Goal: Task Accomplishment & Management: Use online tool/utility

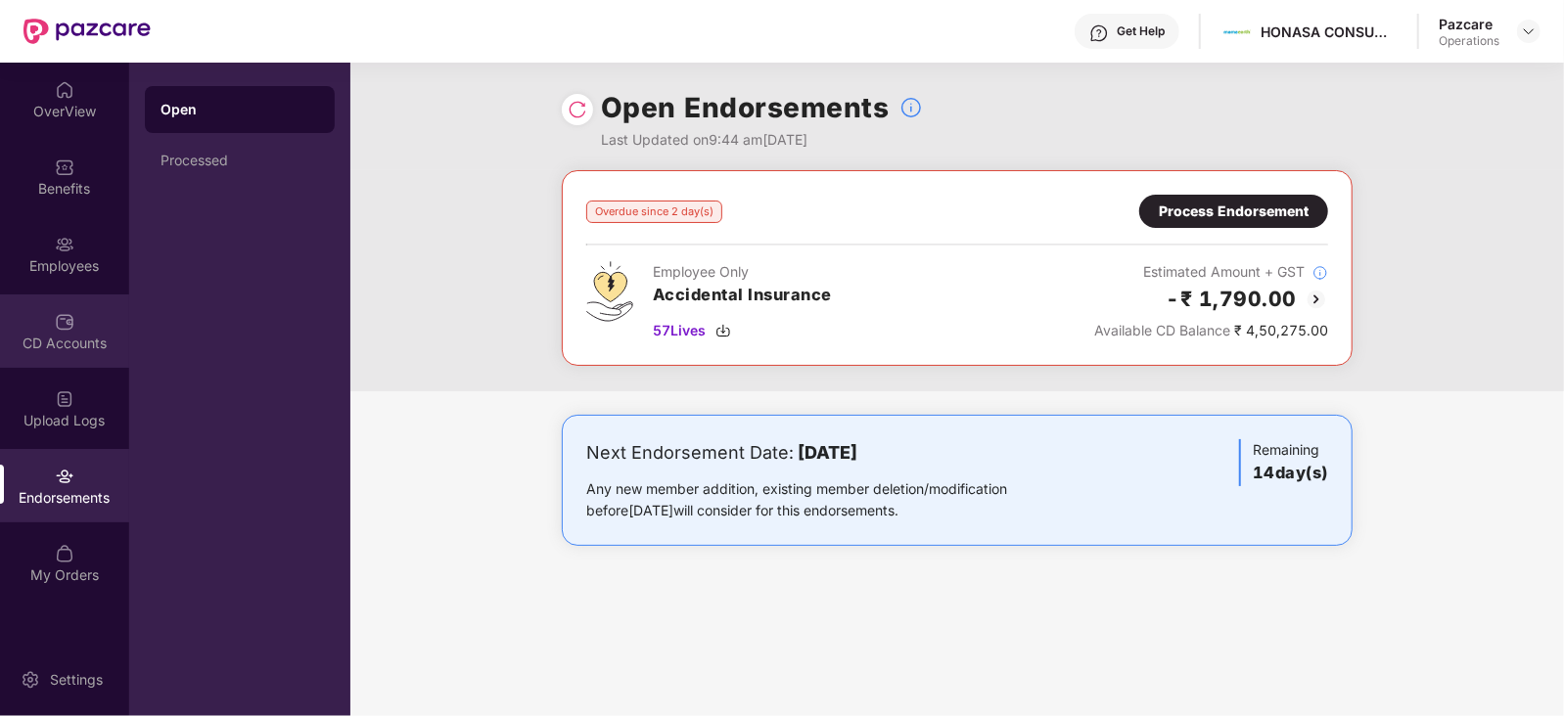
click at [73, 359] on div "CD Accounts" at bounding box center [64, 331] width 129 height 73
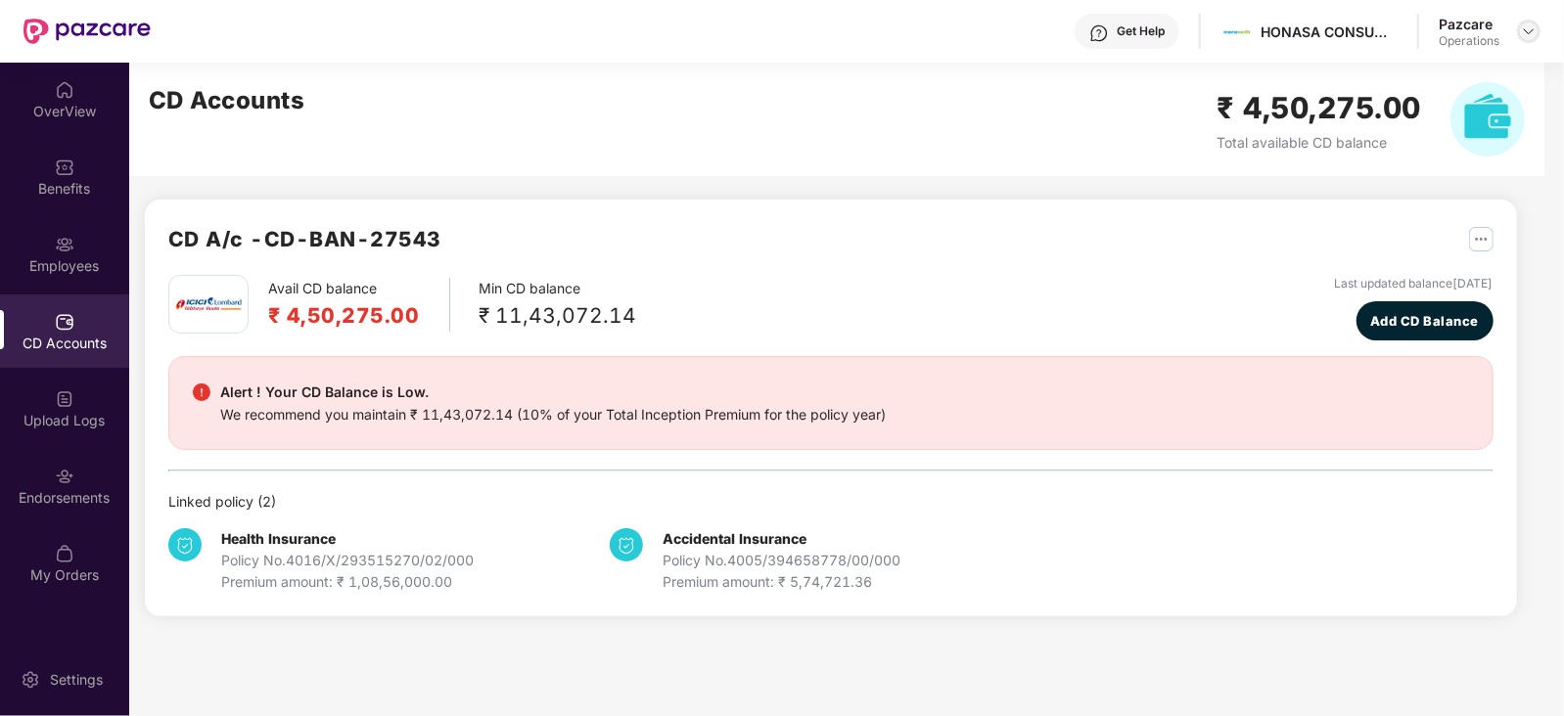
click at [1528, 36] on img at bounding box center [1529, 31] width 16 height 16
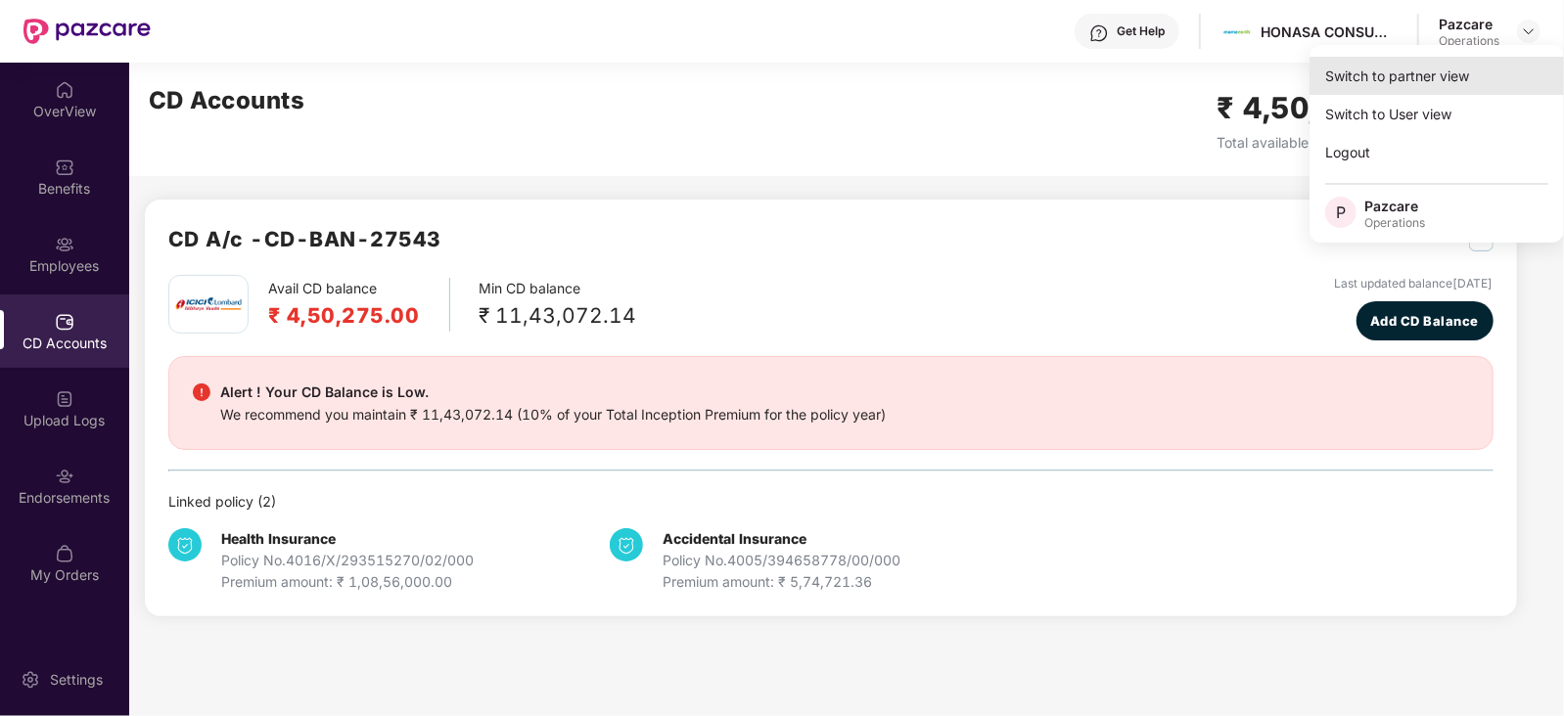
click at [1399, 93] on div "Switch to partner view" at bounding box center [1437, 76] width 254 height 38
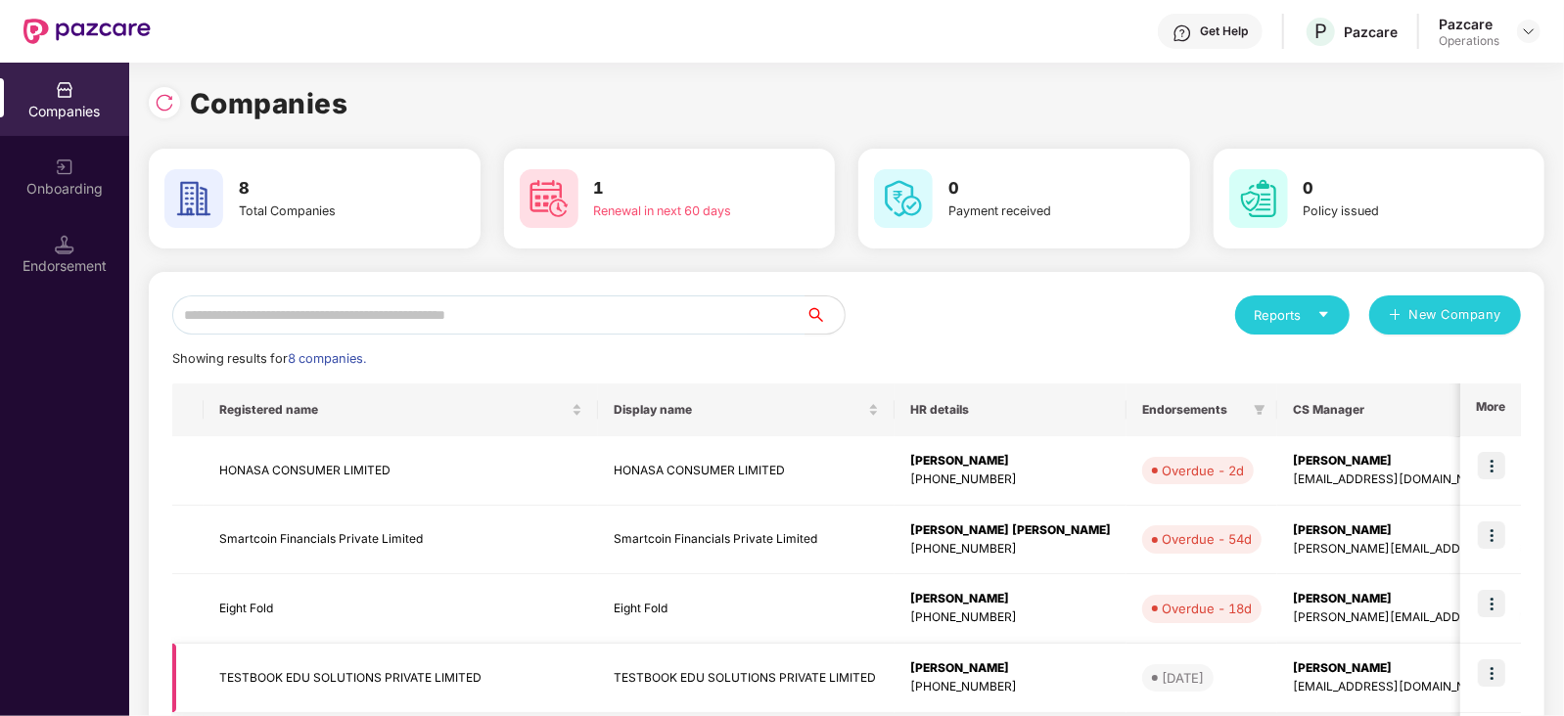
scroll to position [75, 0]
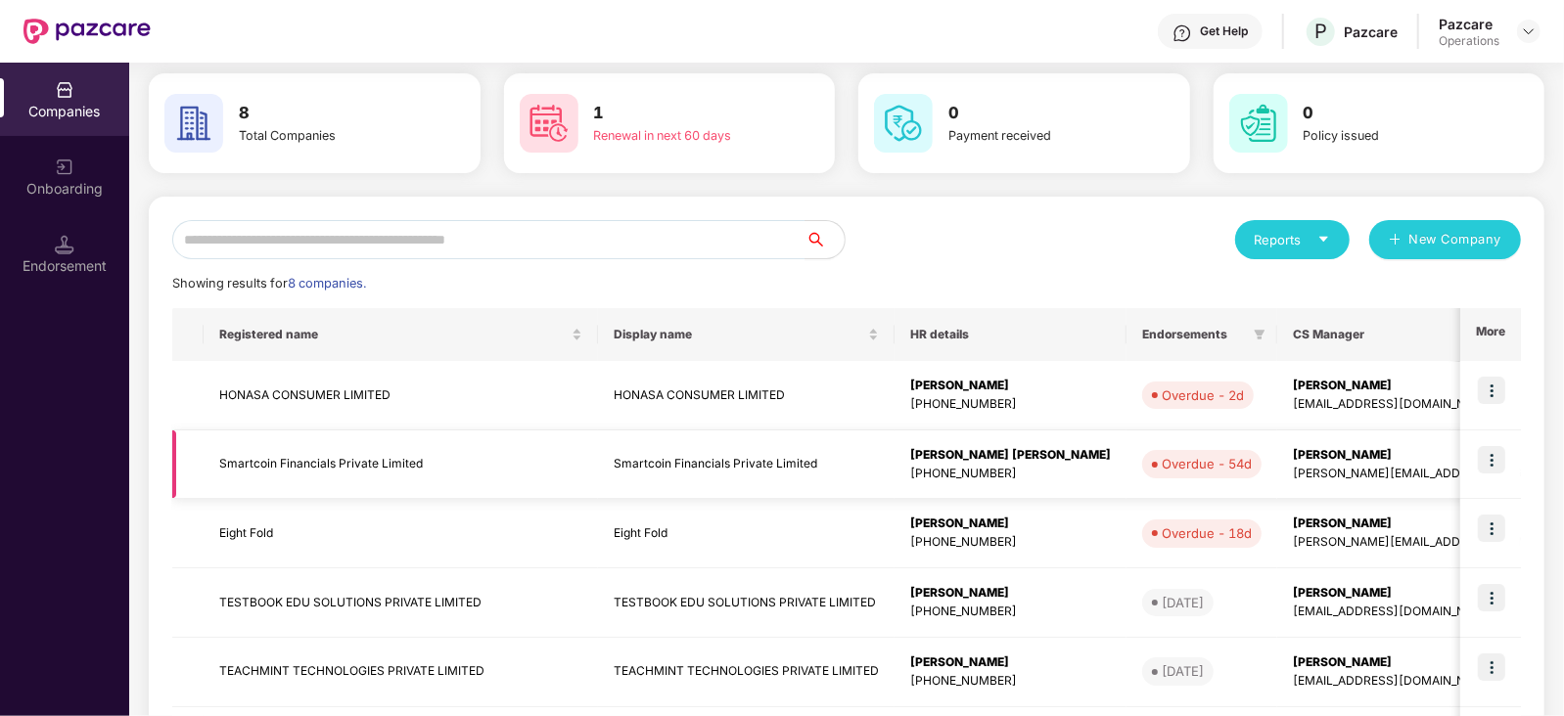
click at [333, 465] on td "Smartcoin Financials Private Limited" at bounding box center [401, 465] width 394 height 69
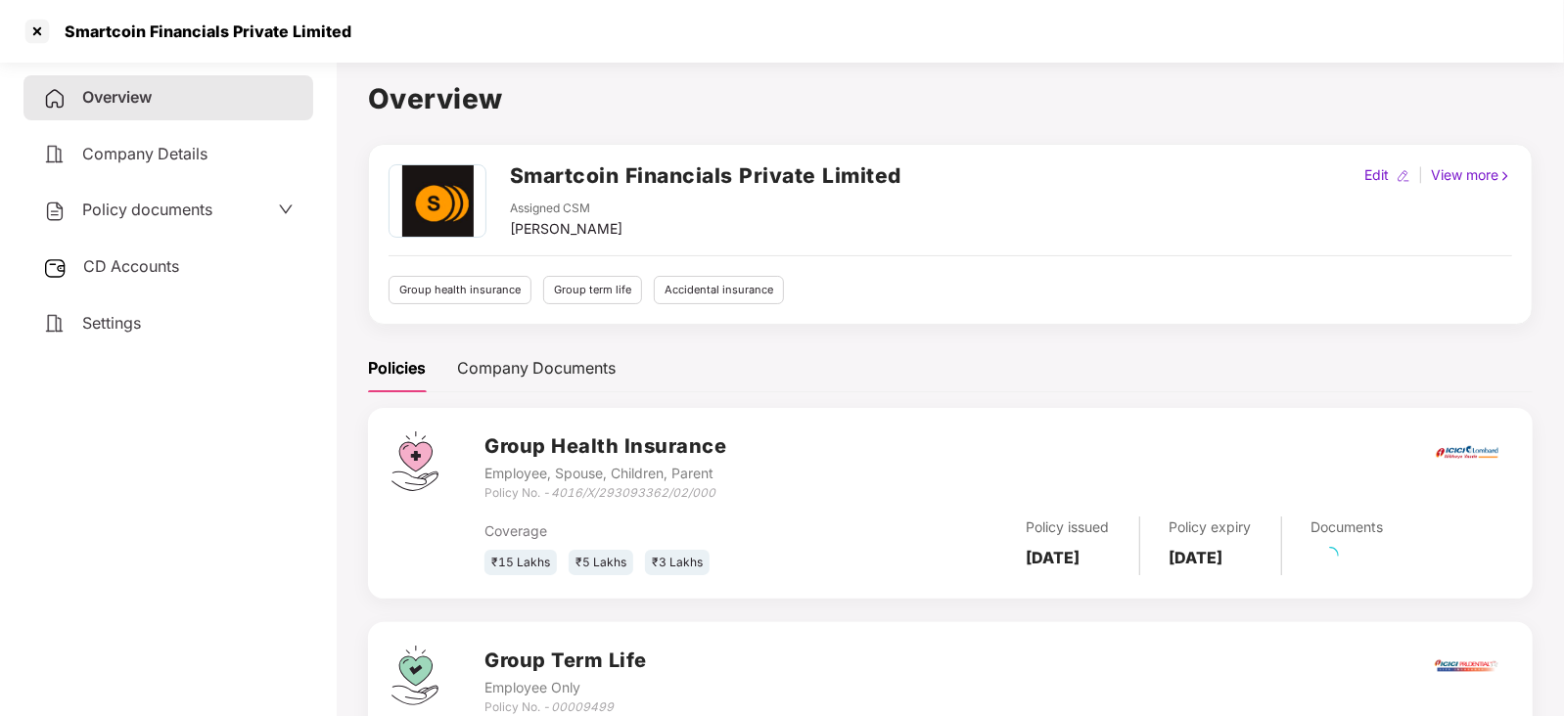
click at [157, 256] on div "CD Accounts" at bounding box center [168, 267] width 290 height 45
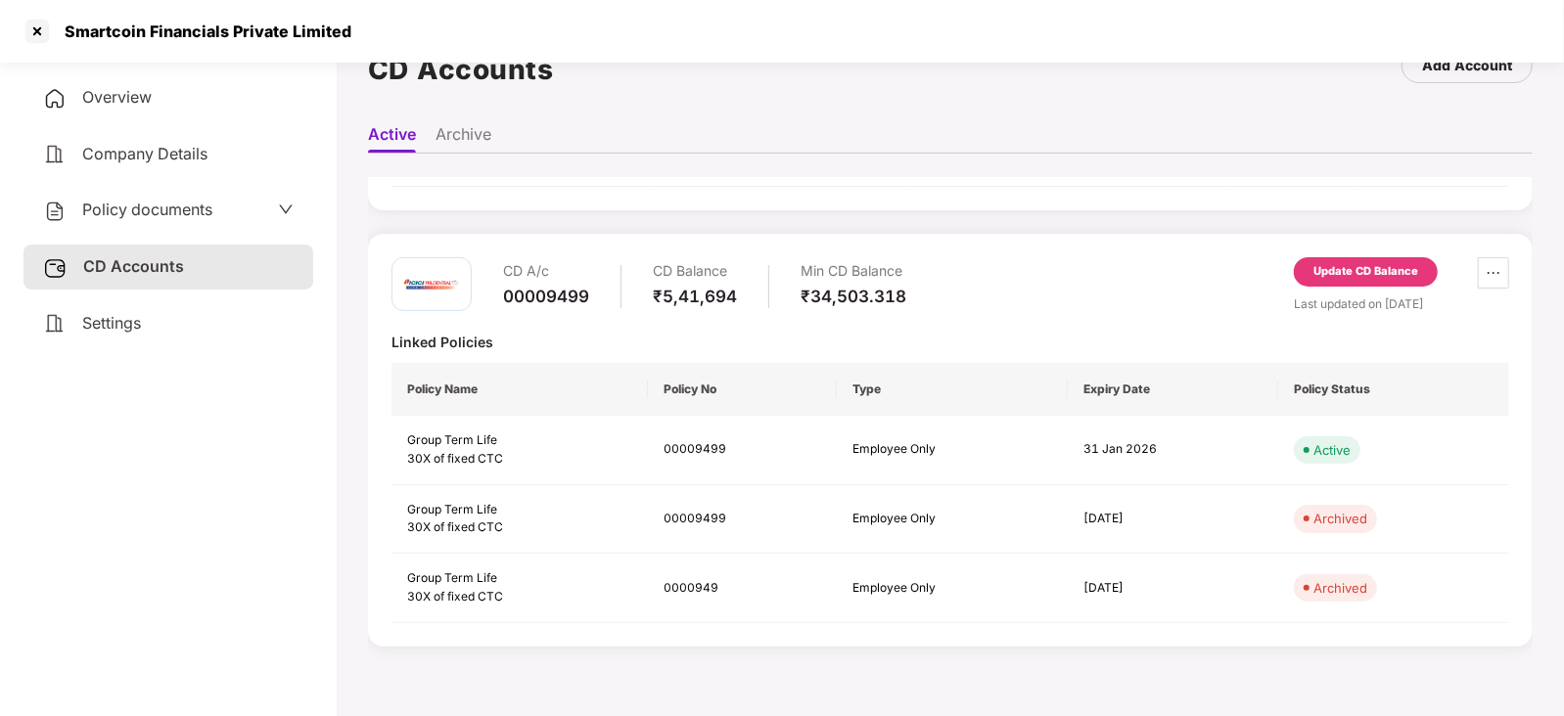
scroll to position [0, 0]
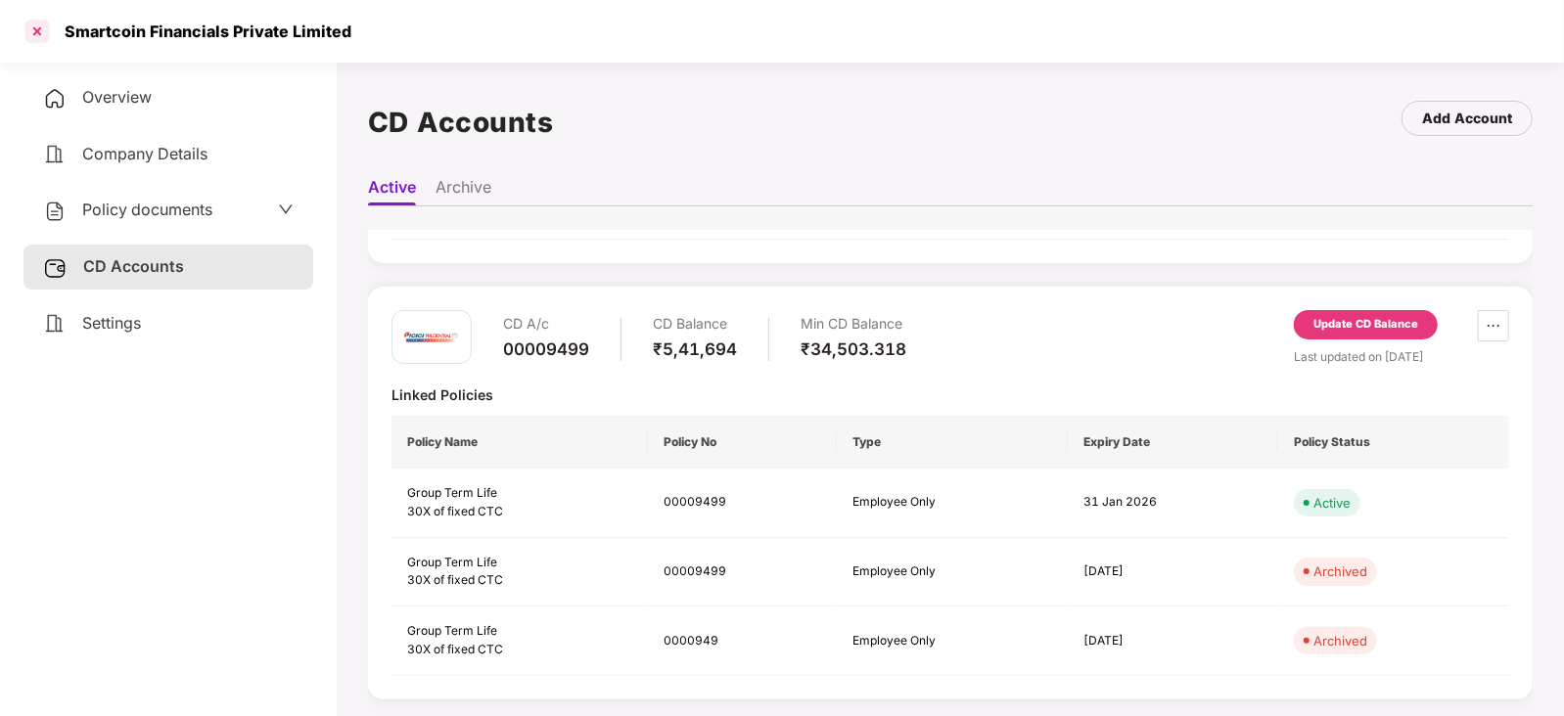
click at [31, 22] on div at bounding box center [37, 31] width 31 height 31
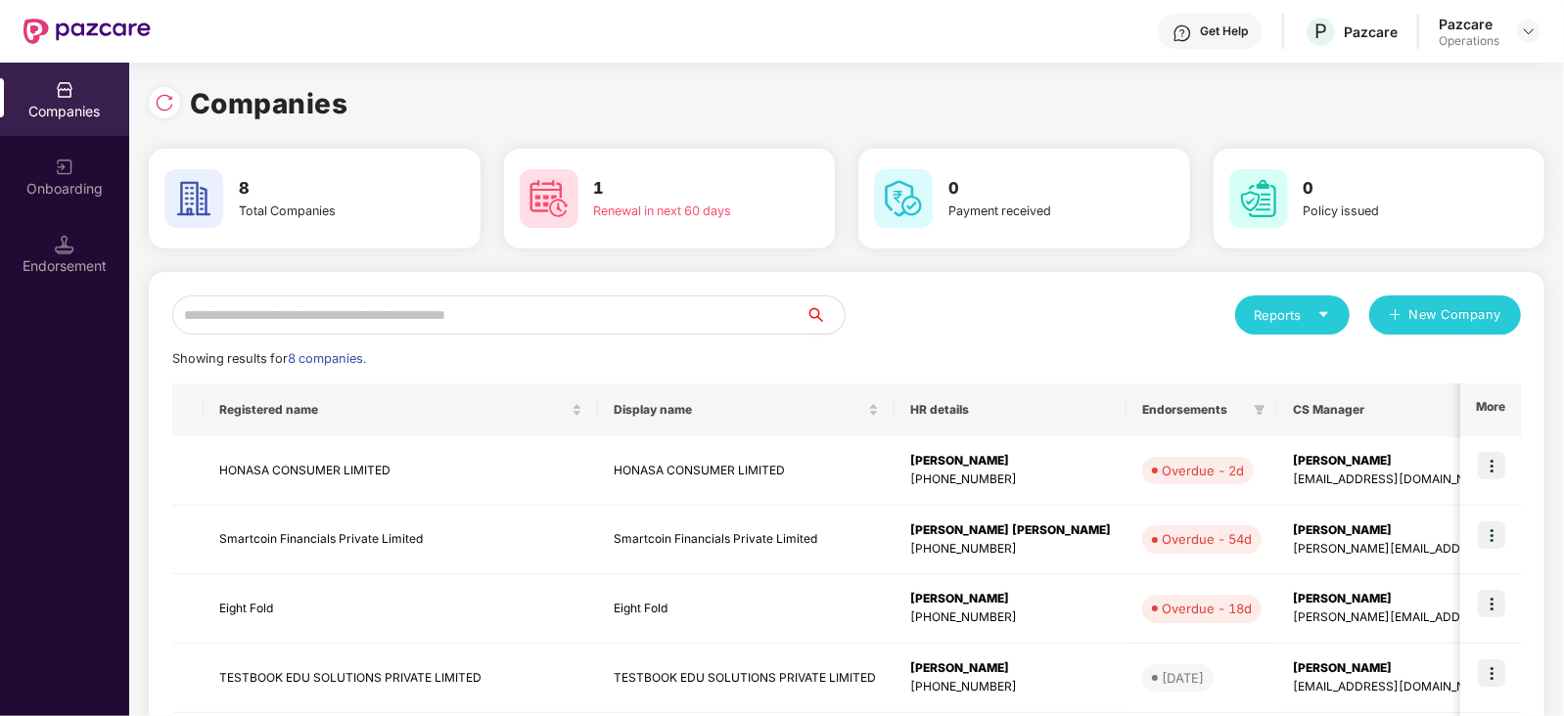
click at [338, 310] on input "text" at bounding box center [488, 315] width 633 height 39
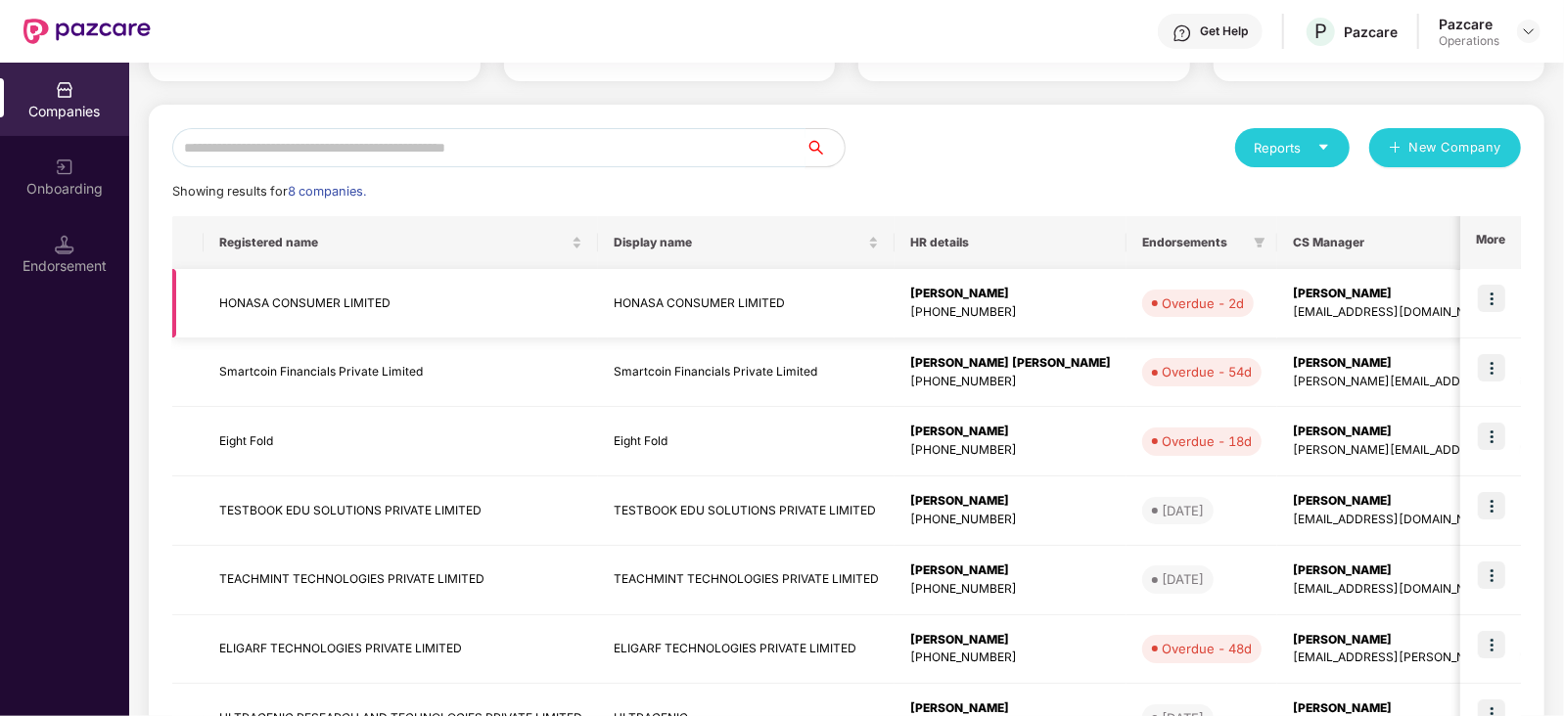
scroll to position [170, 0]
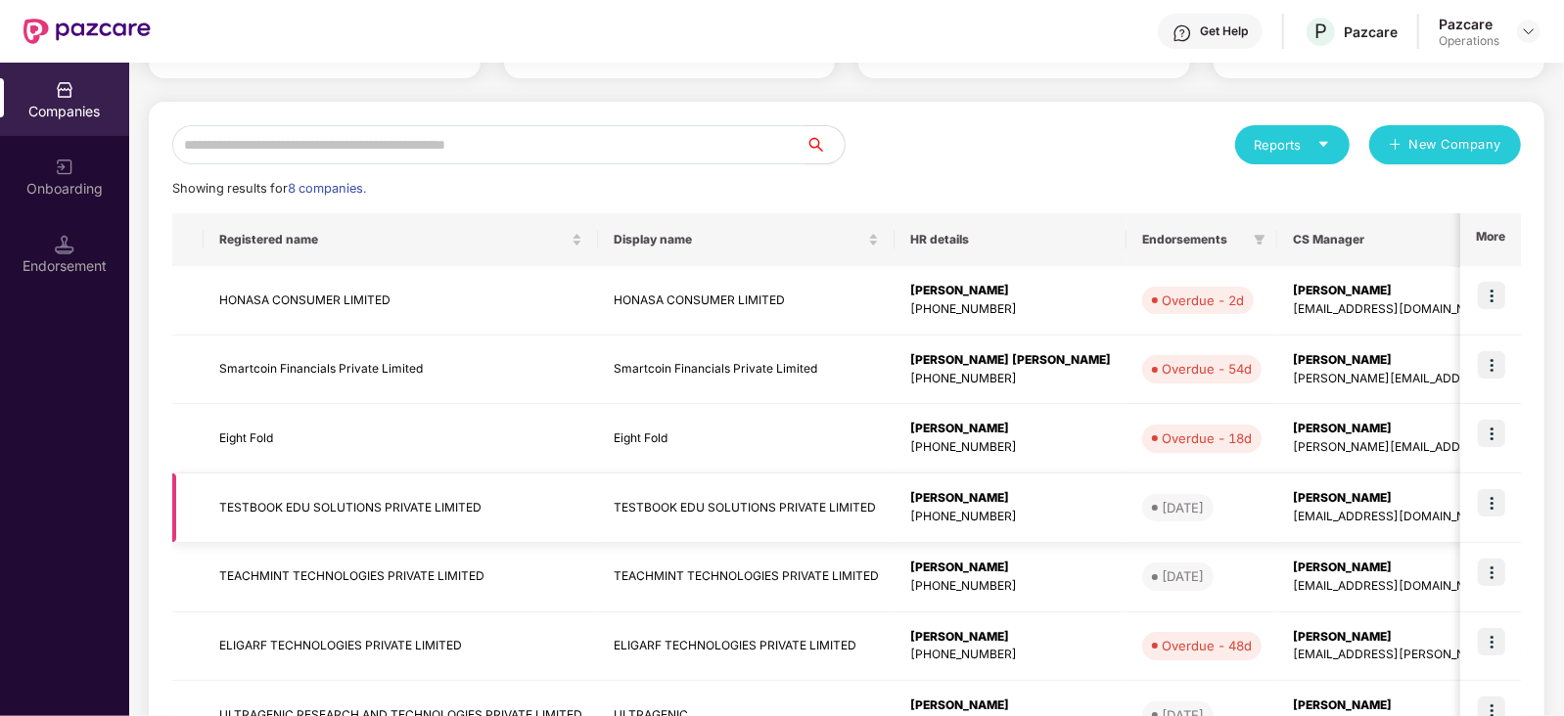
click at [1486, 501] on img at bounding box center [1491, 502] width 27 height 27
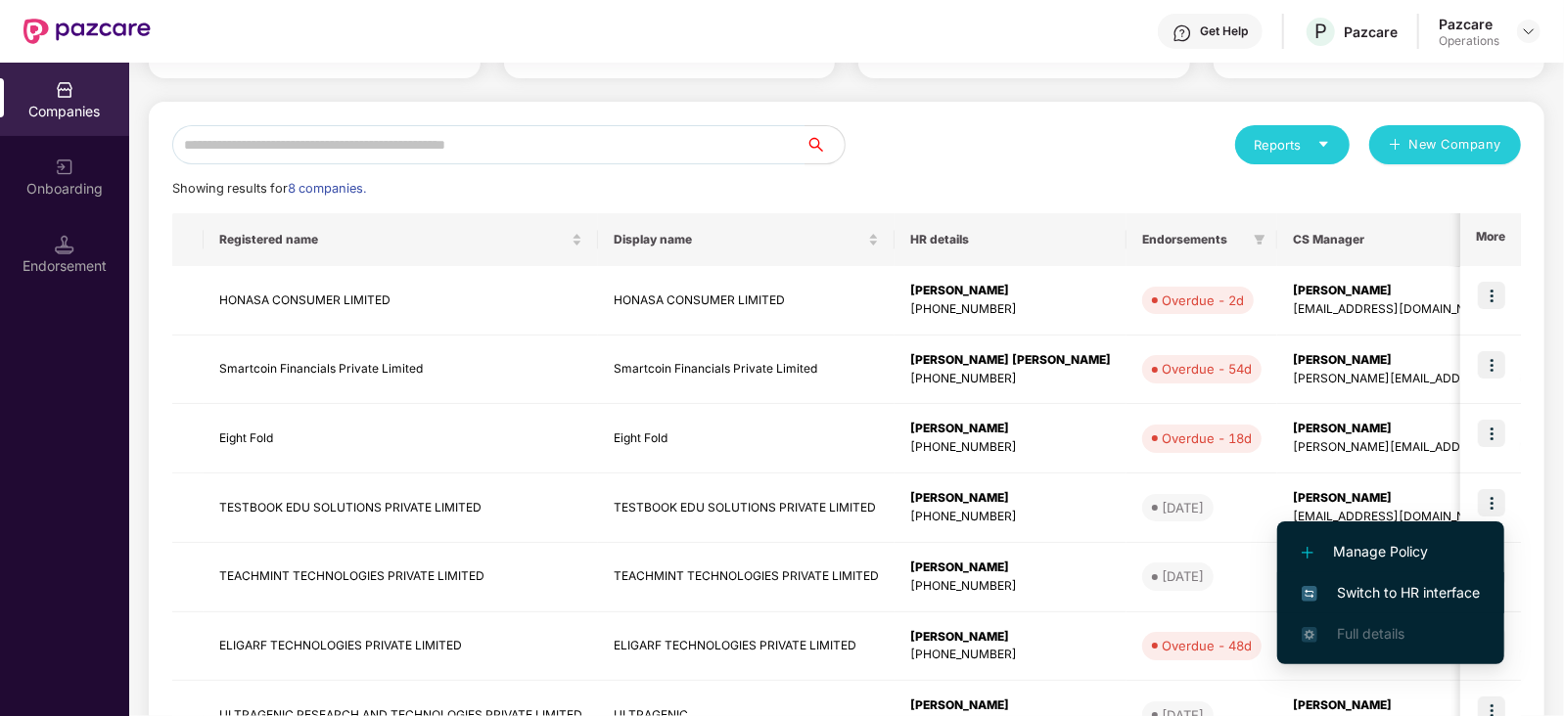
click at [1380, 584] on span "Switch to HR interface" at bounding box center [1391, 593] width 178 height 22
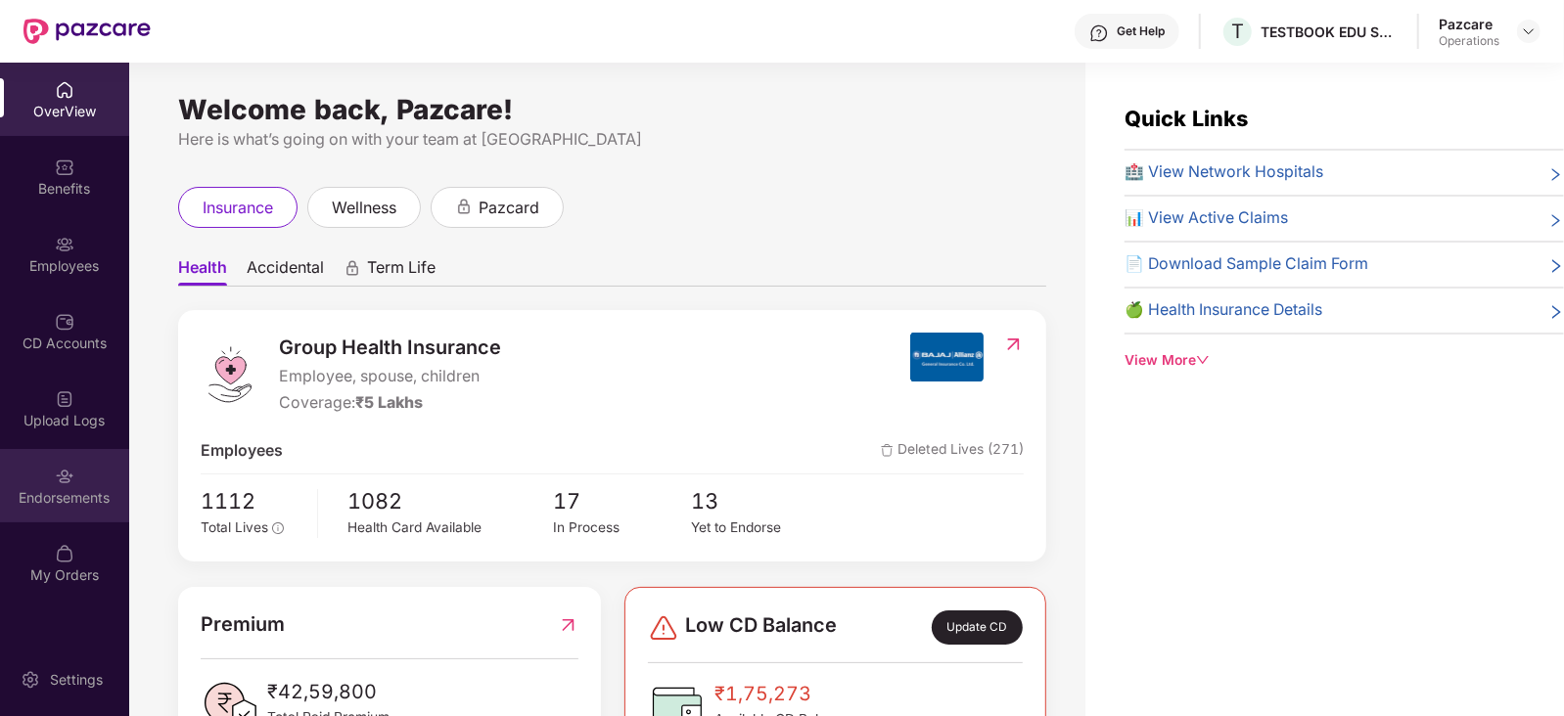
click at [82, 475] on div "Endorsements" at bounding box center [64, 485] width 129 height 73
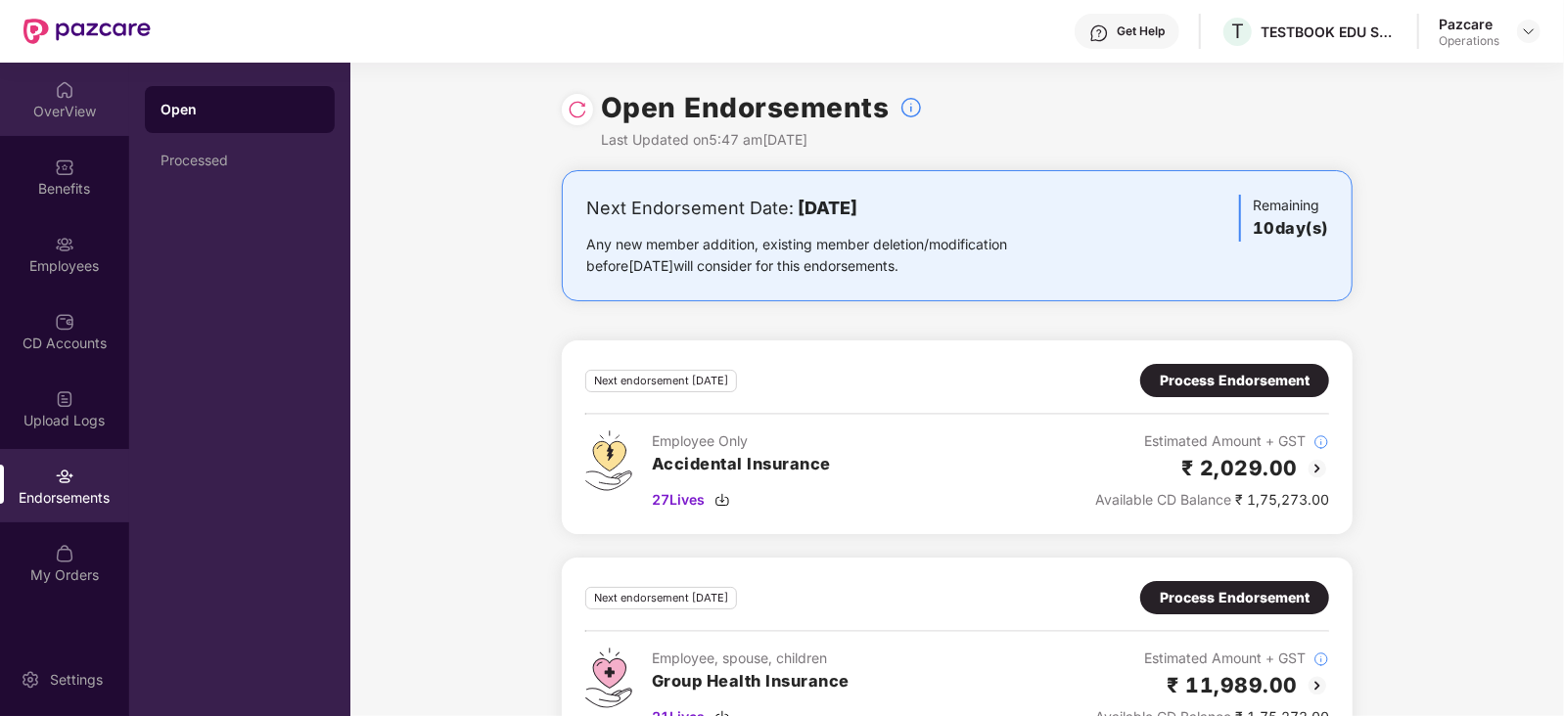
click at [67, 104] on div "OverView" at bounding box center [64, 112] width 129 height 20
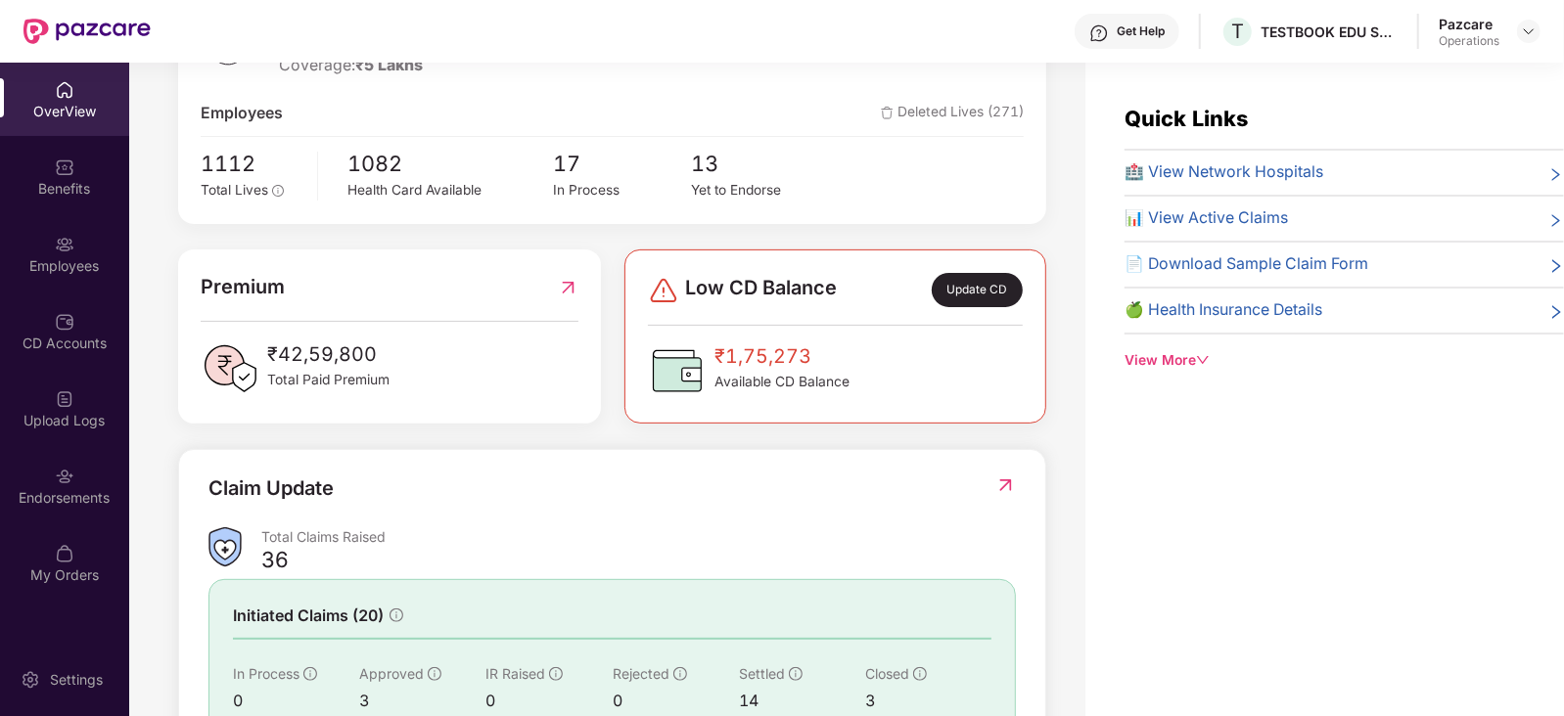
scroll to position [0, 0]
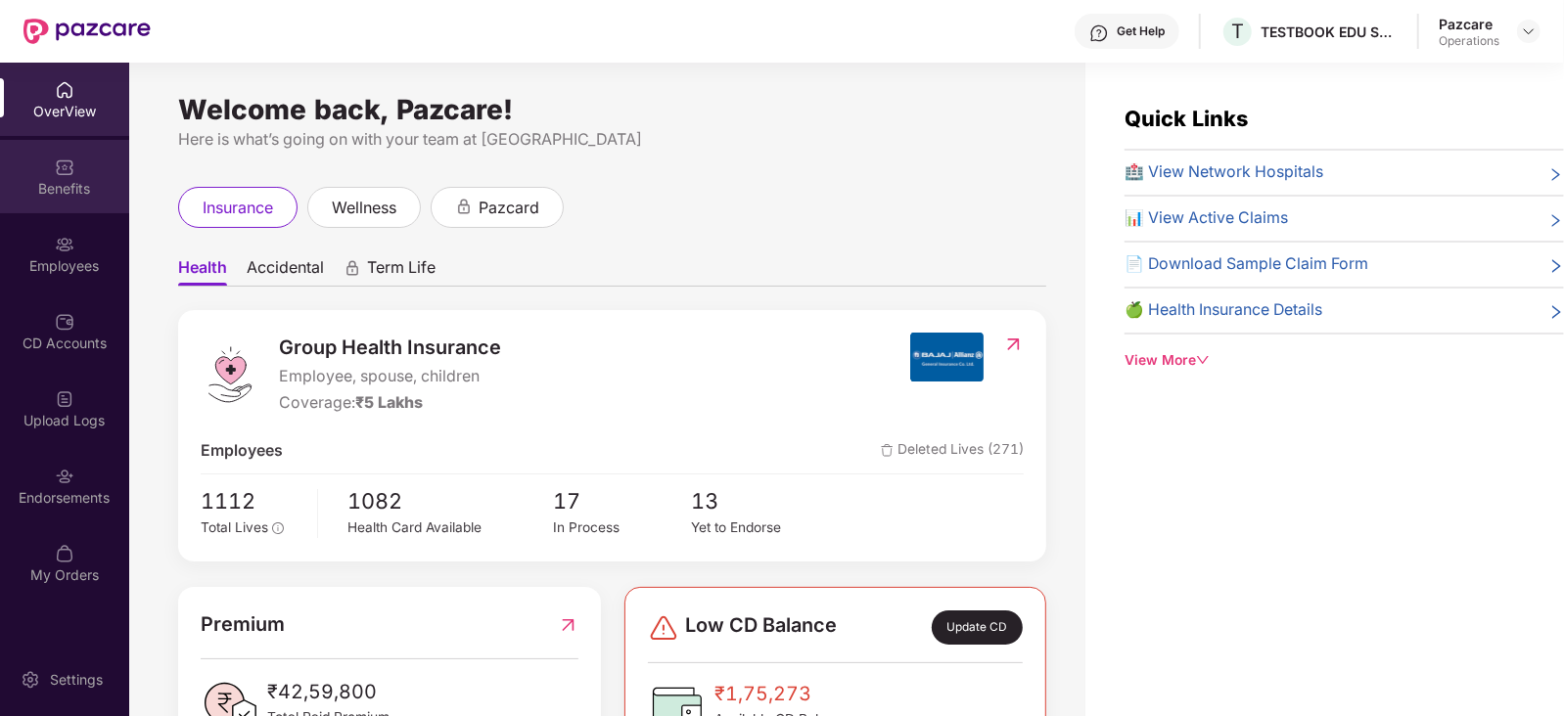
click at [55, 172] on img at bounding box center [65, 168] width 20 height 20
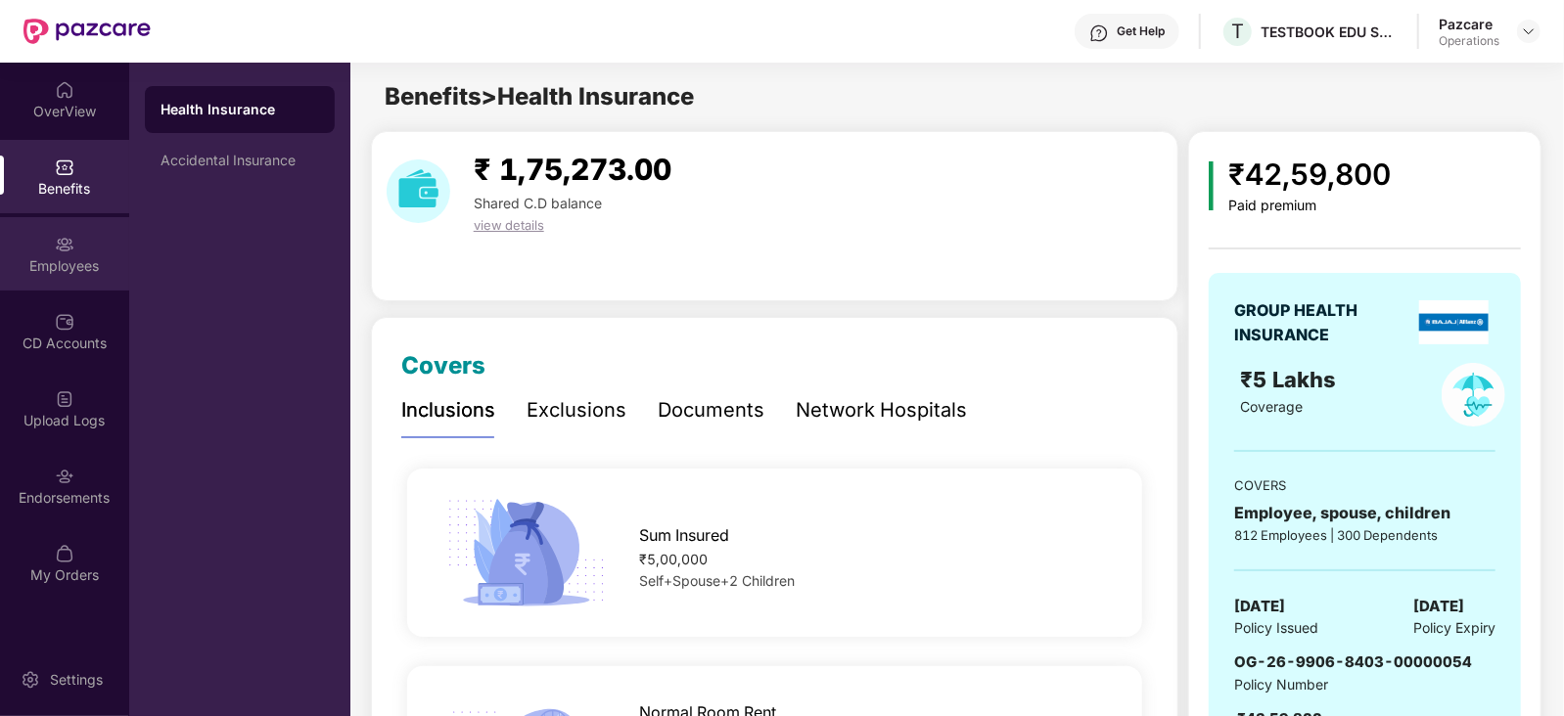
click at [83, 275] on div "Employees" at bounding box center [64, 266] width 129 height 20
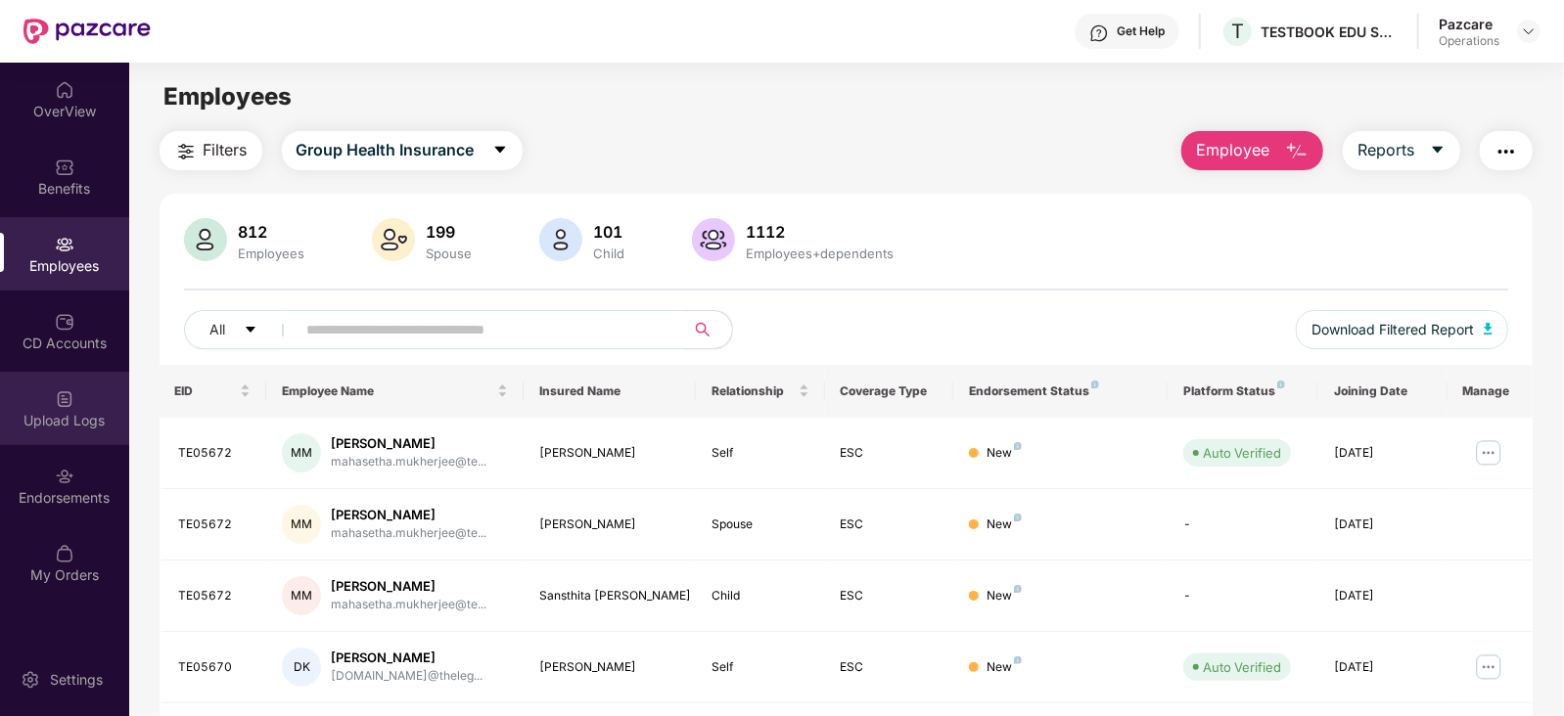
click at [80, 373] on div "Upload Logs" at bounding box center [64, 408] width 129 height 73
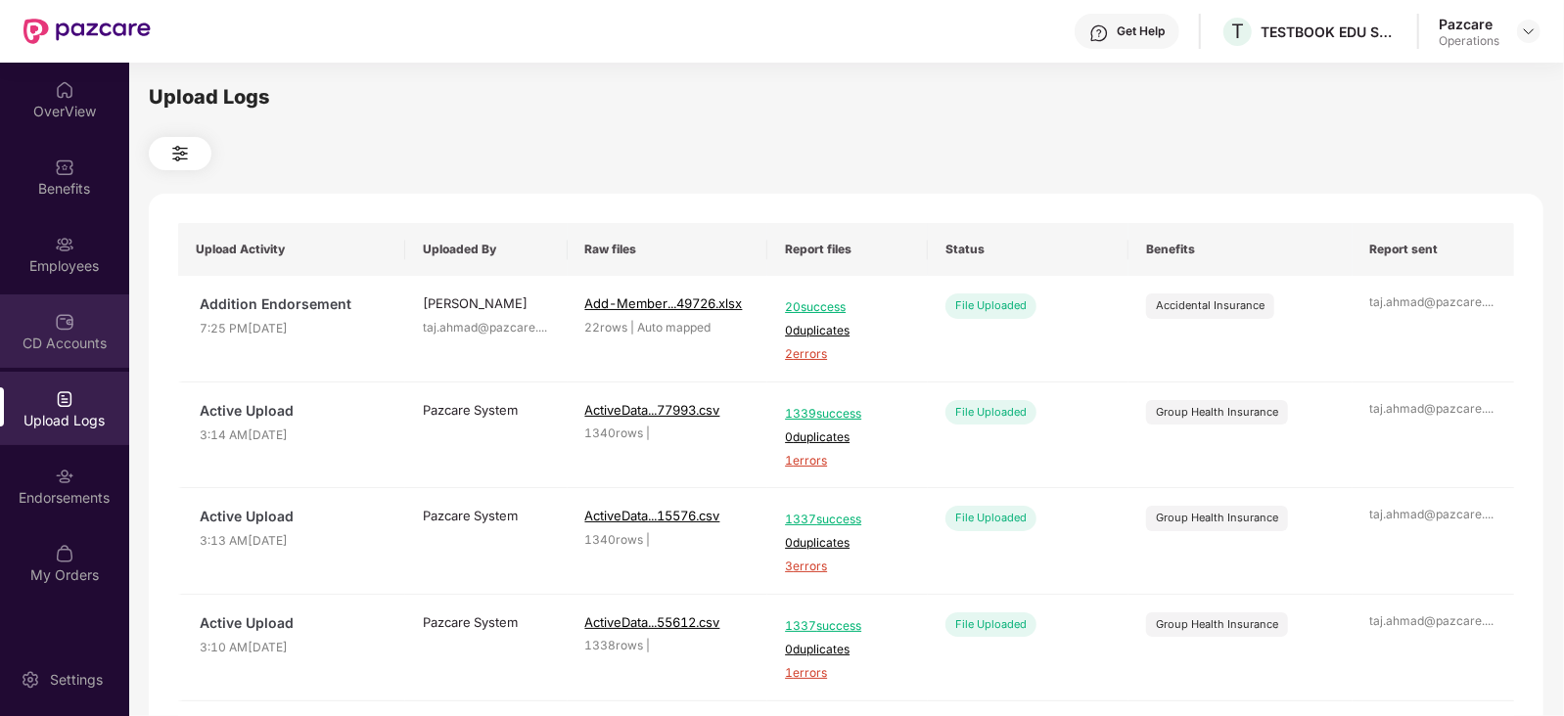
click at [88, 340] on div "CD Accounts" at bounding box center [64, 344] width 129 height 20
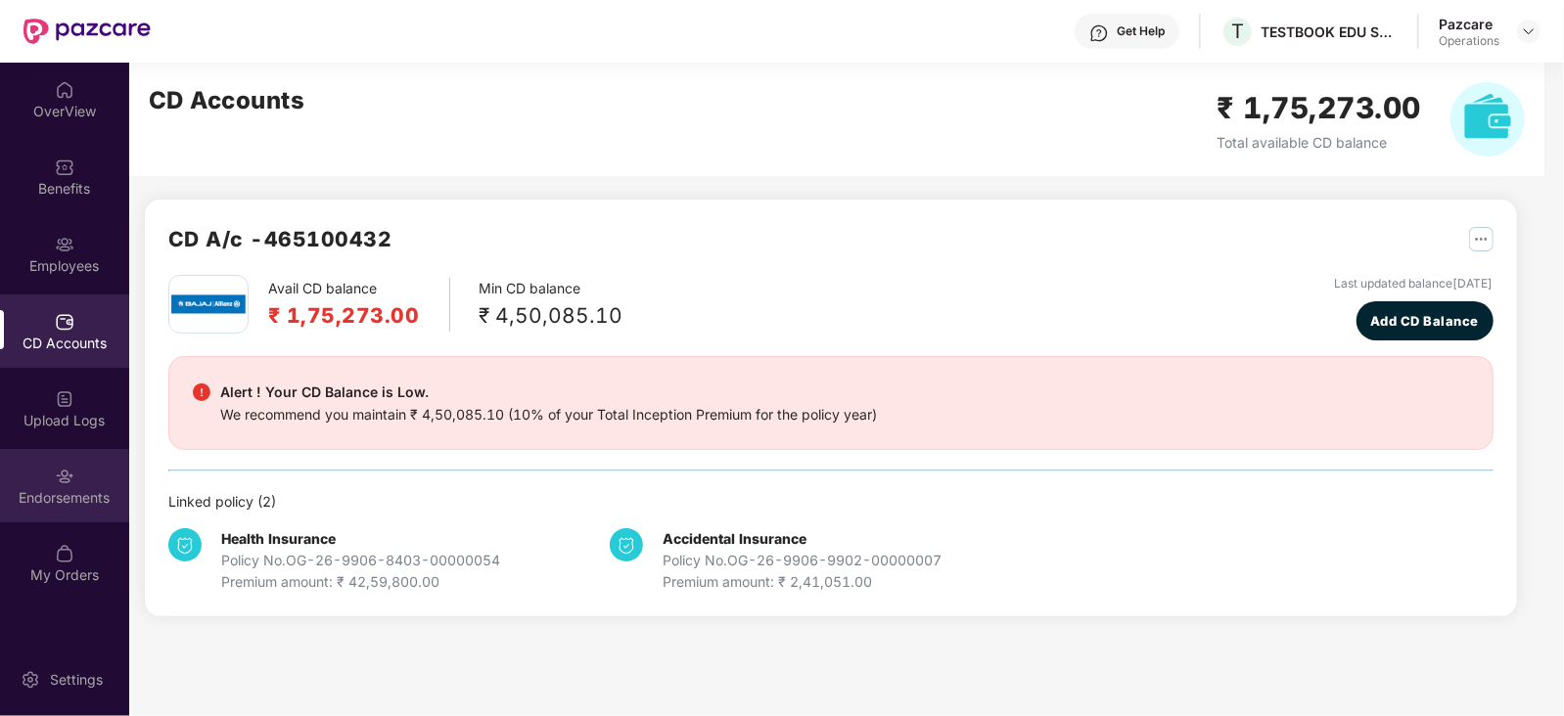
click at [92, 495] on div "Endorsements" at bounding box center [64, 498] width 129 height 20
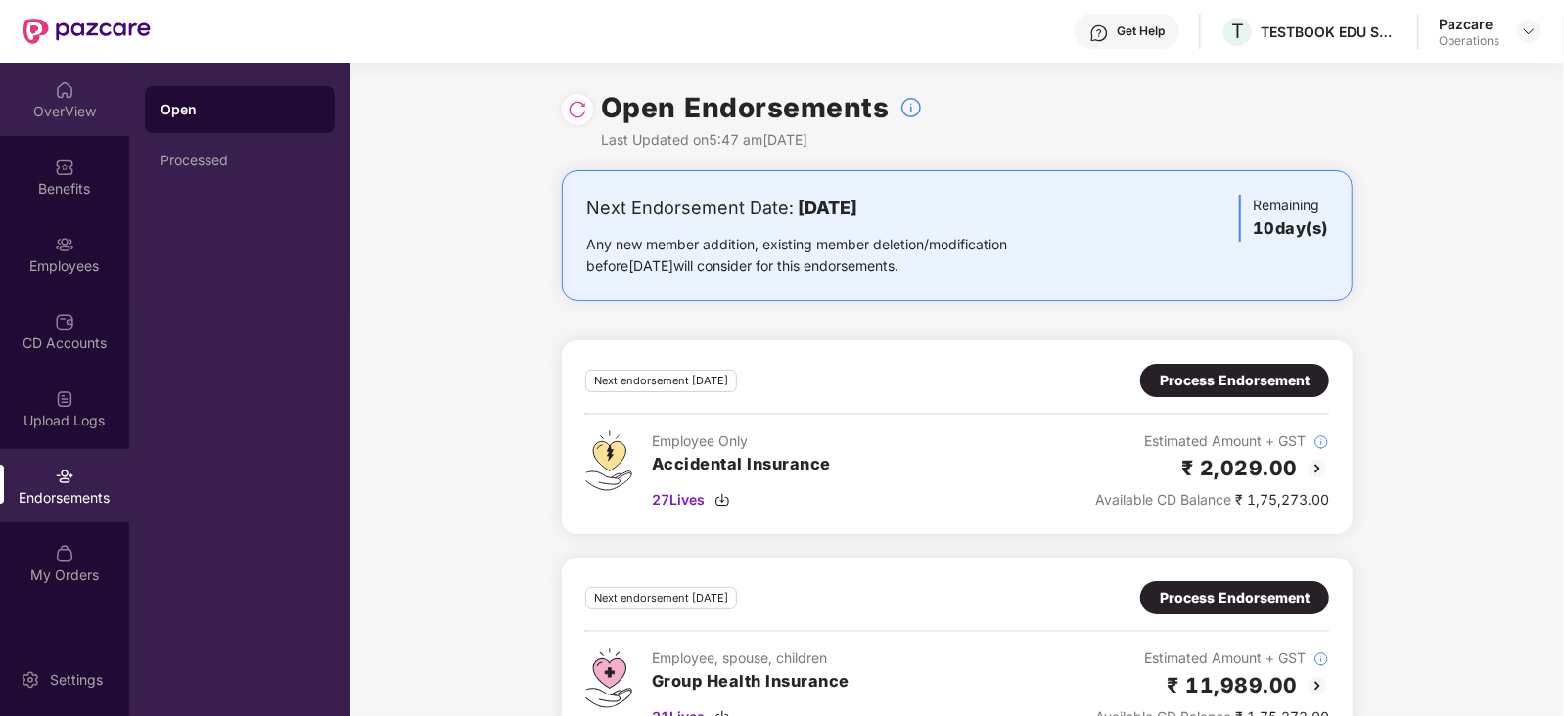
click at [90, 124] on div "OverView" at bounding box center [64, 99] width 129 height 73
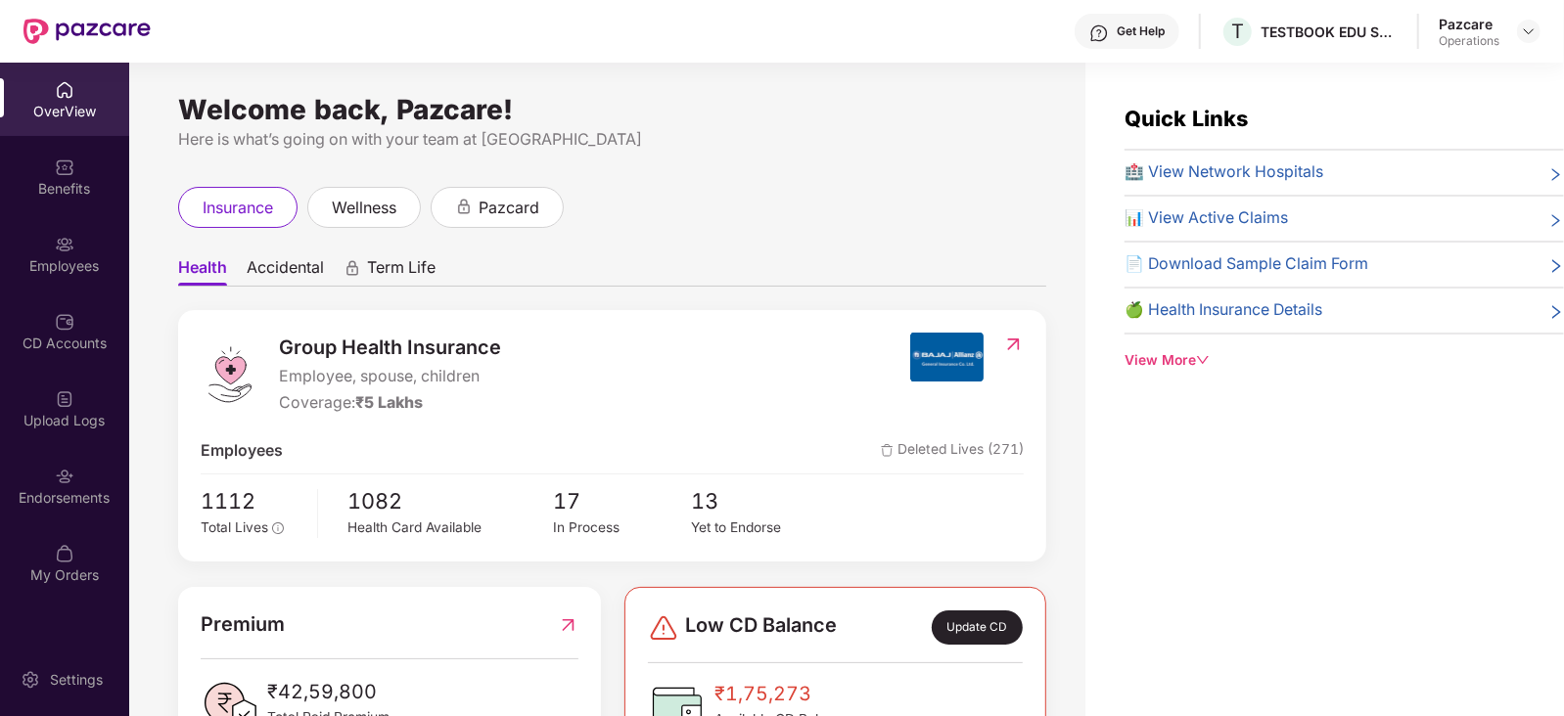
click at [1517, 40] on div at bounding box center [1528, 31] width 23 height 23
click at [1527, 40] on div at bounding box center [1528, 31] width 23 height 23
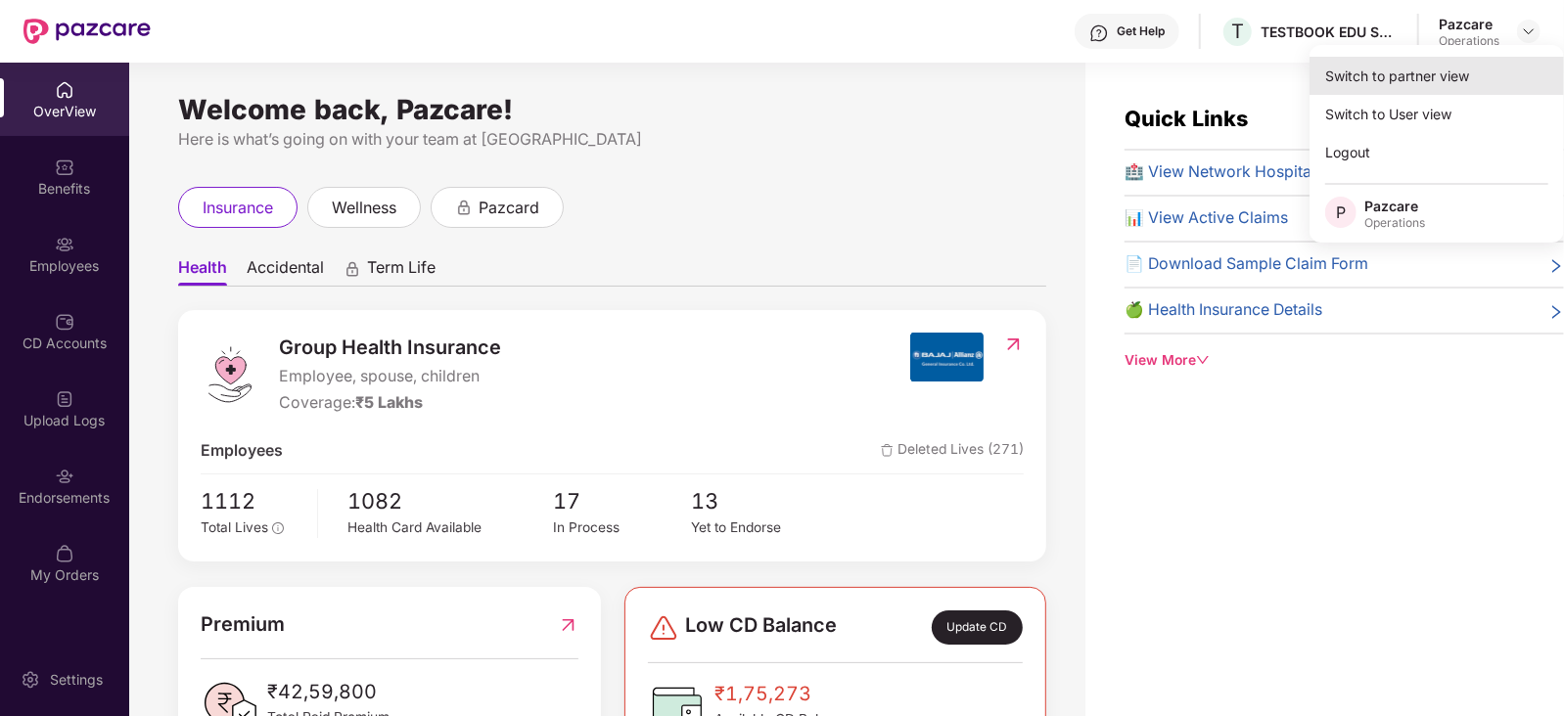
click at [1392, 61] on div "Switch to partner view" at bounding box center [1437, 76] width 254 height 38
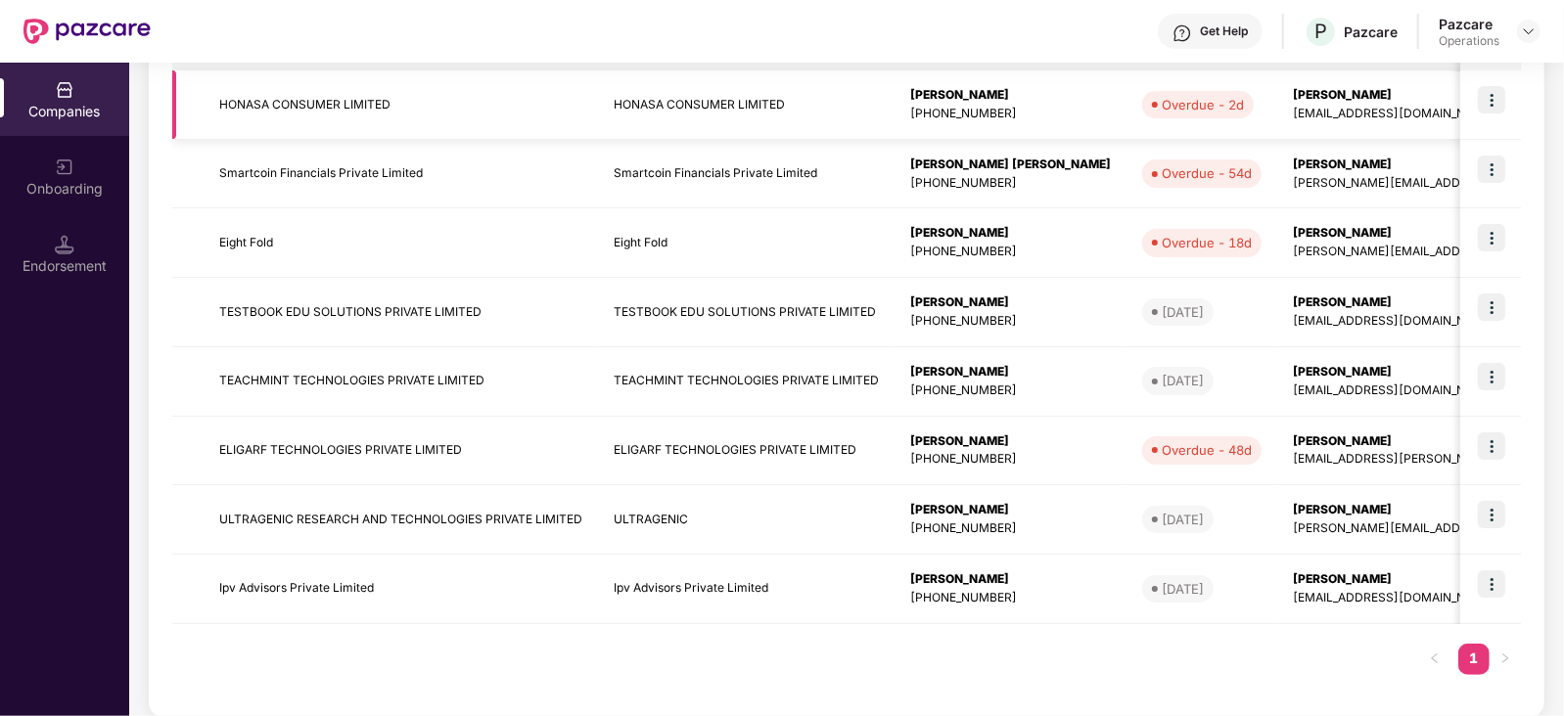
scroll to position [367, 0]
click at [1493, 579] on img at bounding box center [1491, 583] width 27 height 27
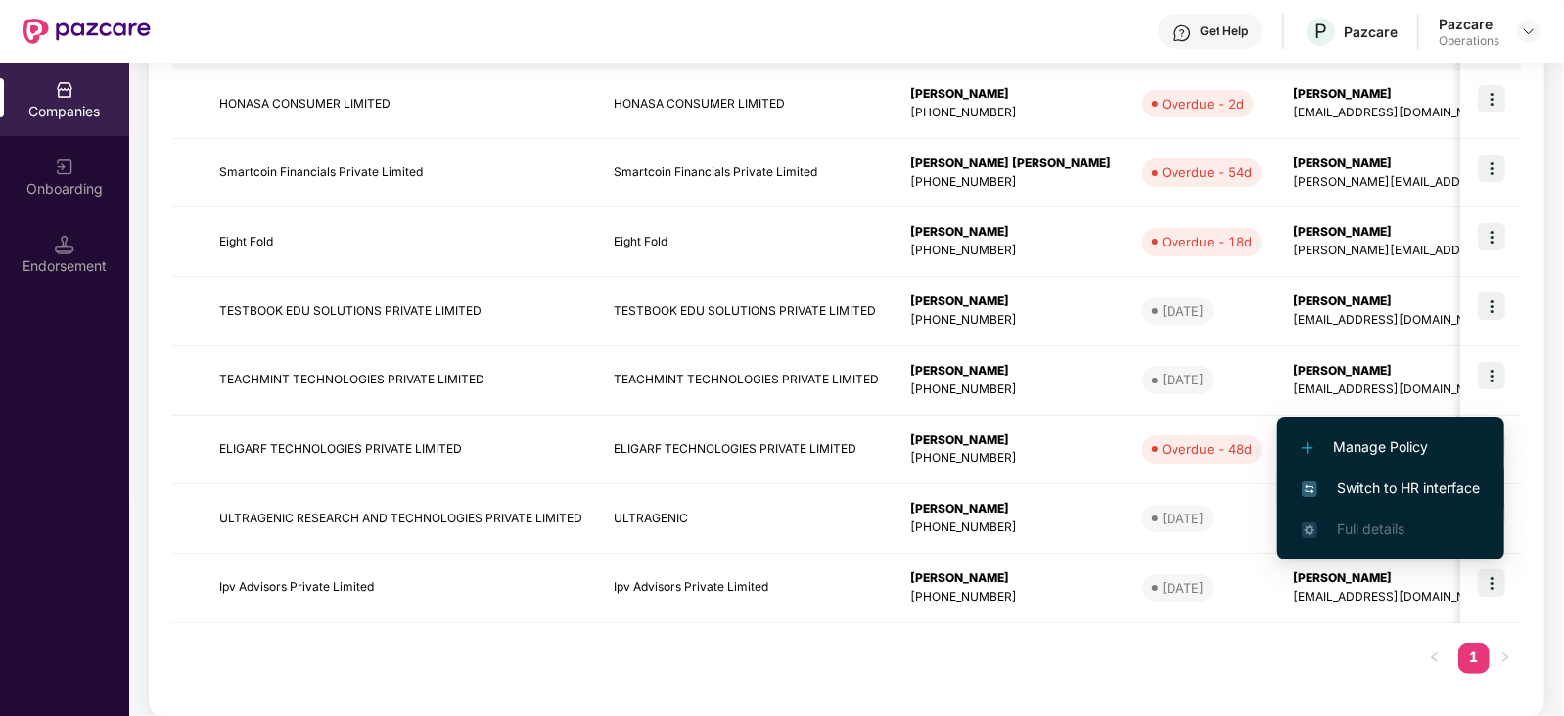
click at [1413, 480] on span "Switch to HR interface" at bounding box center [1391, 489] width 178 height 22
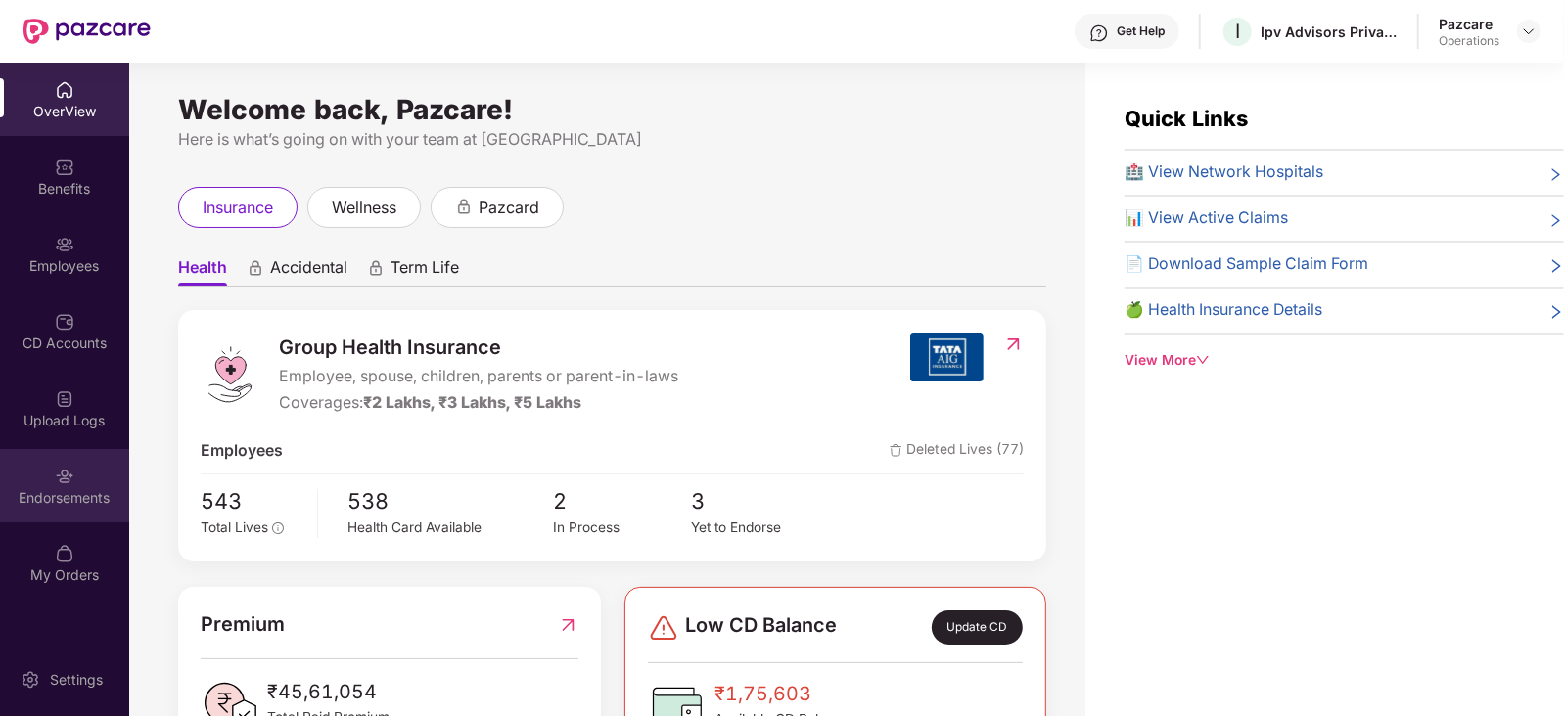
click at [96, 503] on div "Endorsements" at bounding box center [64, 498] width 129 height 20
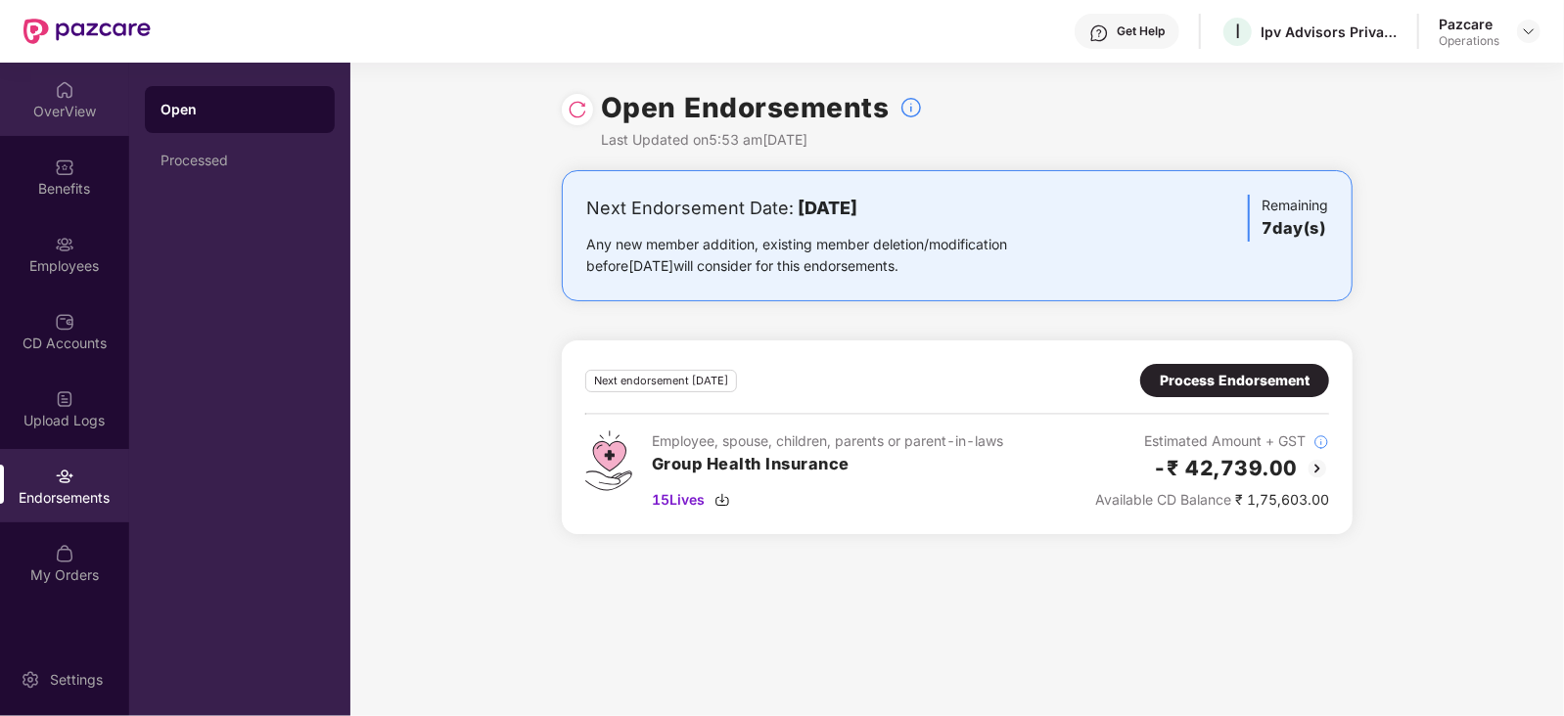
click at [76, 115] on div "OverView" at bounding box center [64, 112] width 129 height 20
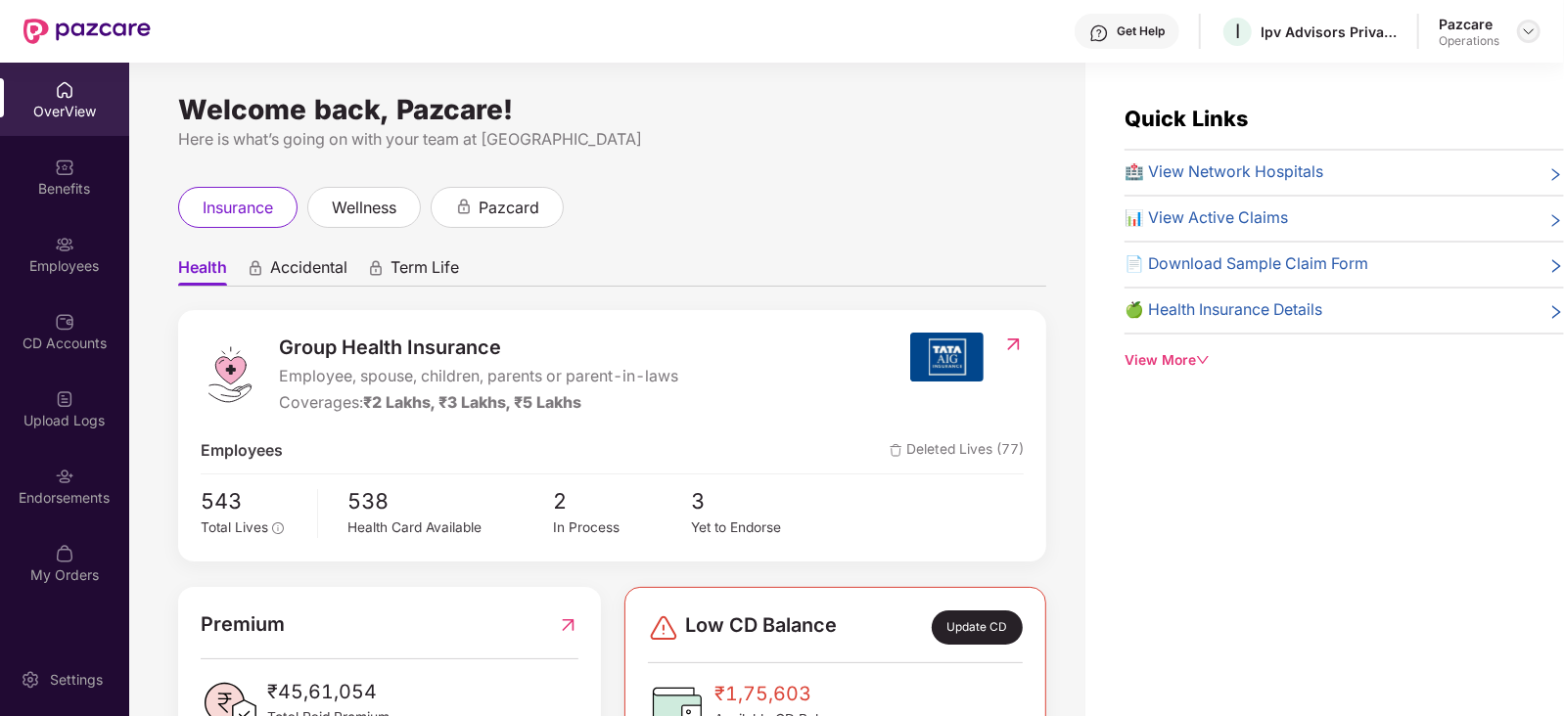
click at [1523, 38] on img at bounding box center [1529, 31] width 16 height 16
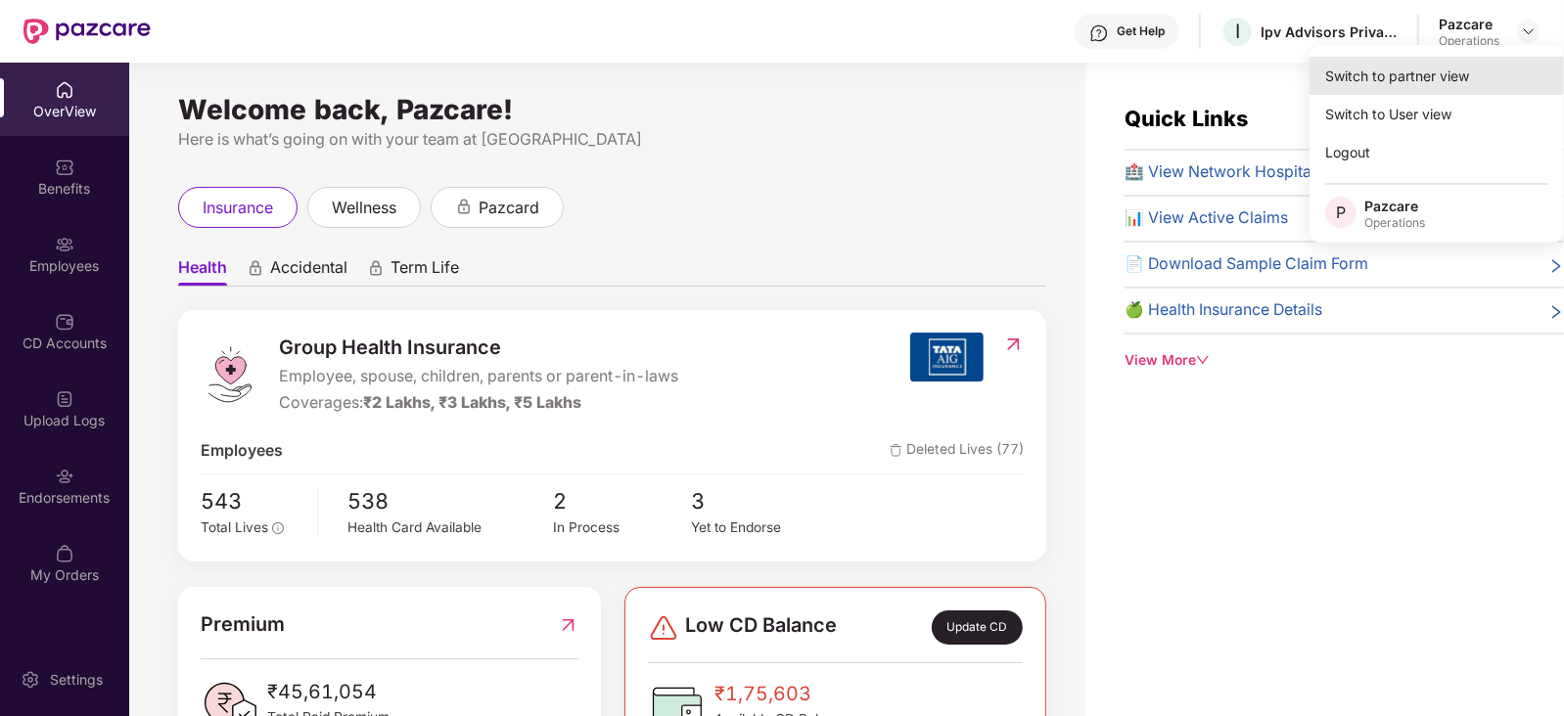
click at [1436, 83] on div "Switch to partner view" at bounding box center [1437, 76] width 254 height 38
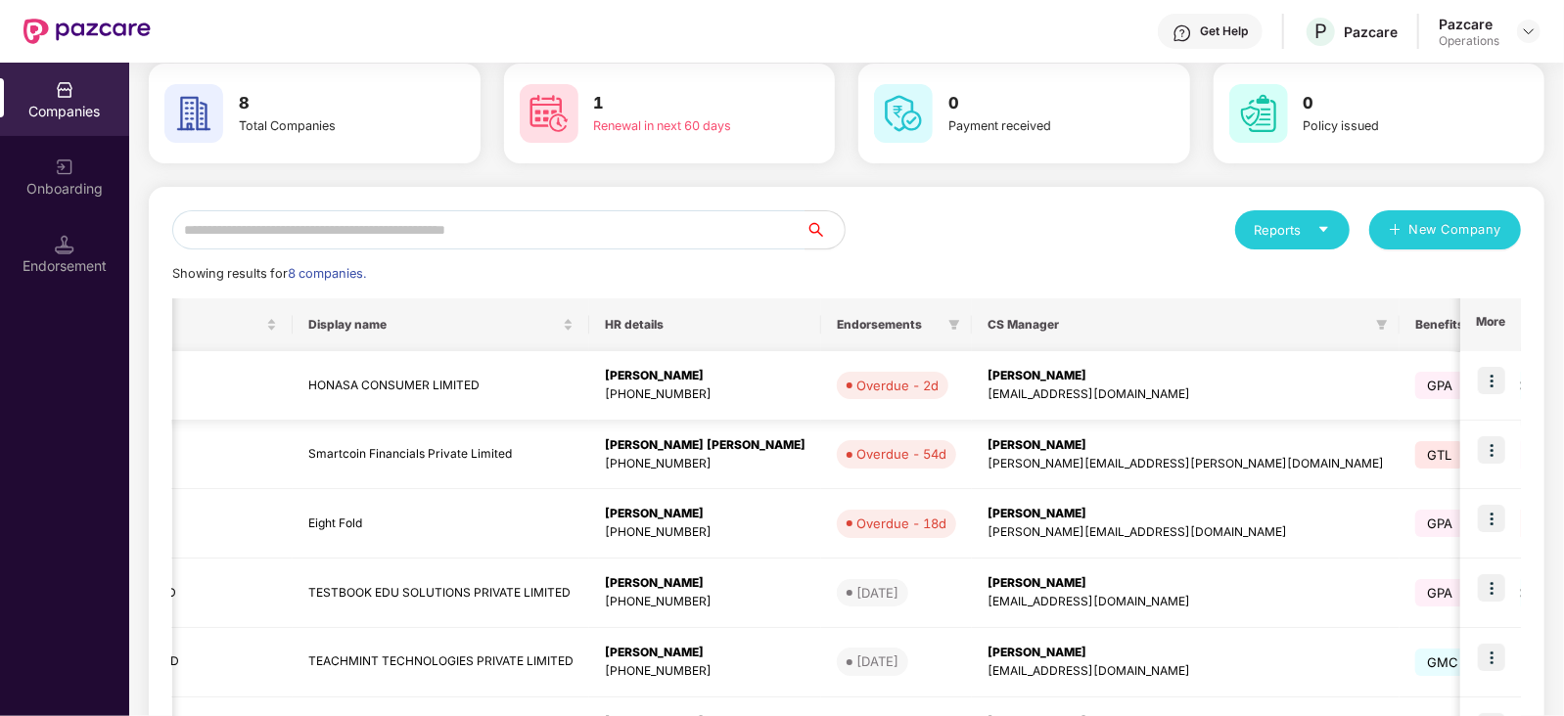
scroll to position [0, 0]
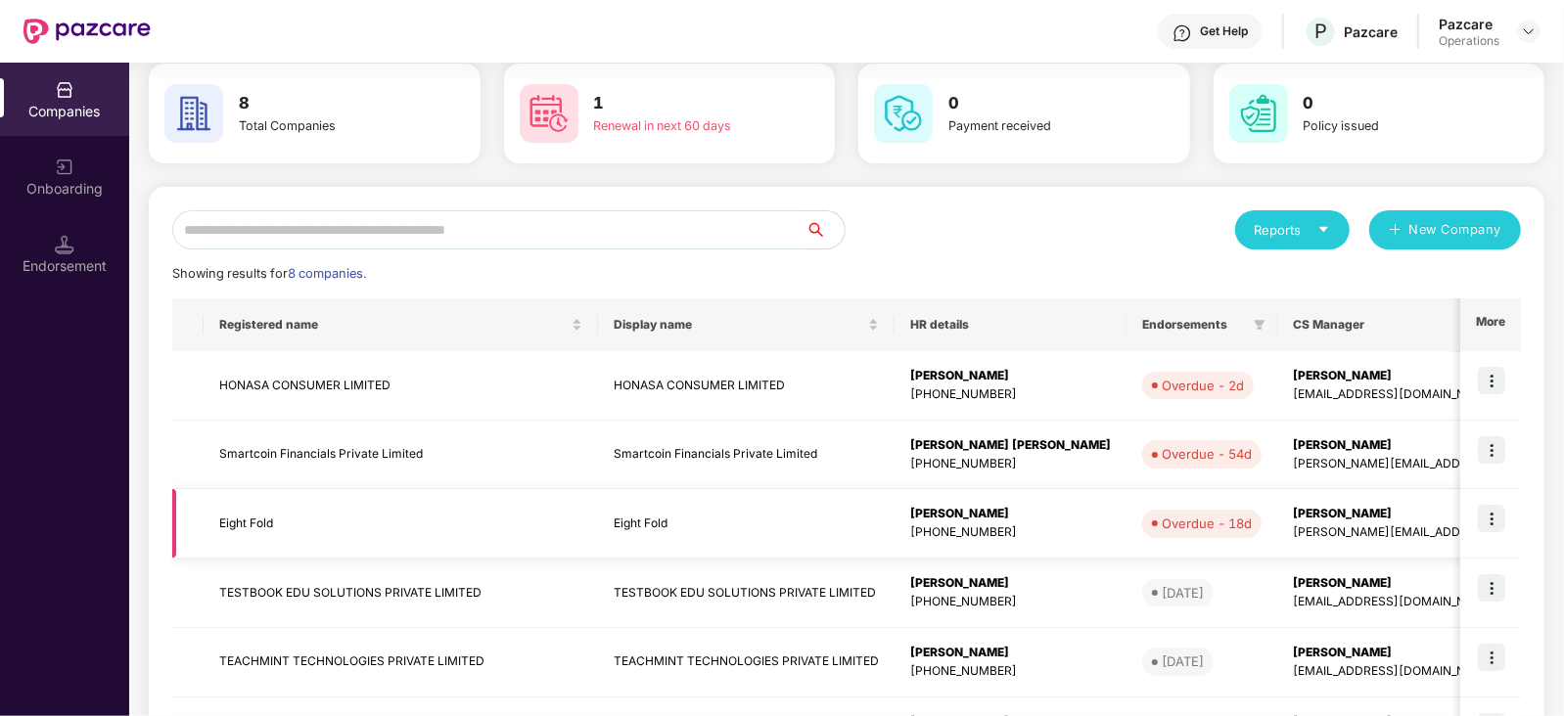
click at [1162, 521] on div "Overdue - 18d" at bounding box center [1207, 524] width 90 height 20
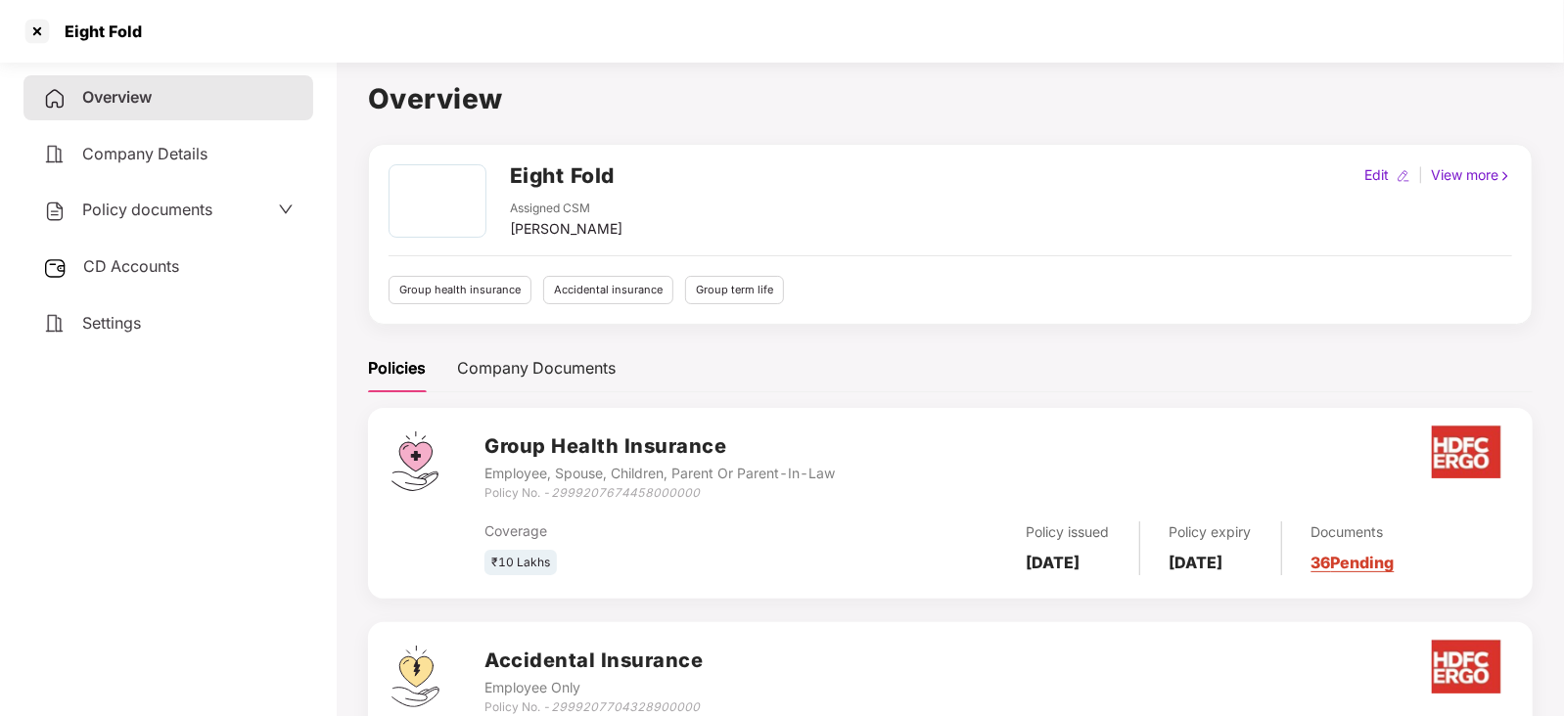
click at [163, 264] on span "CD Accounts" at bounding box center [131, 266] width 96 height 20
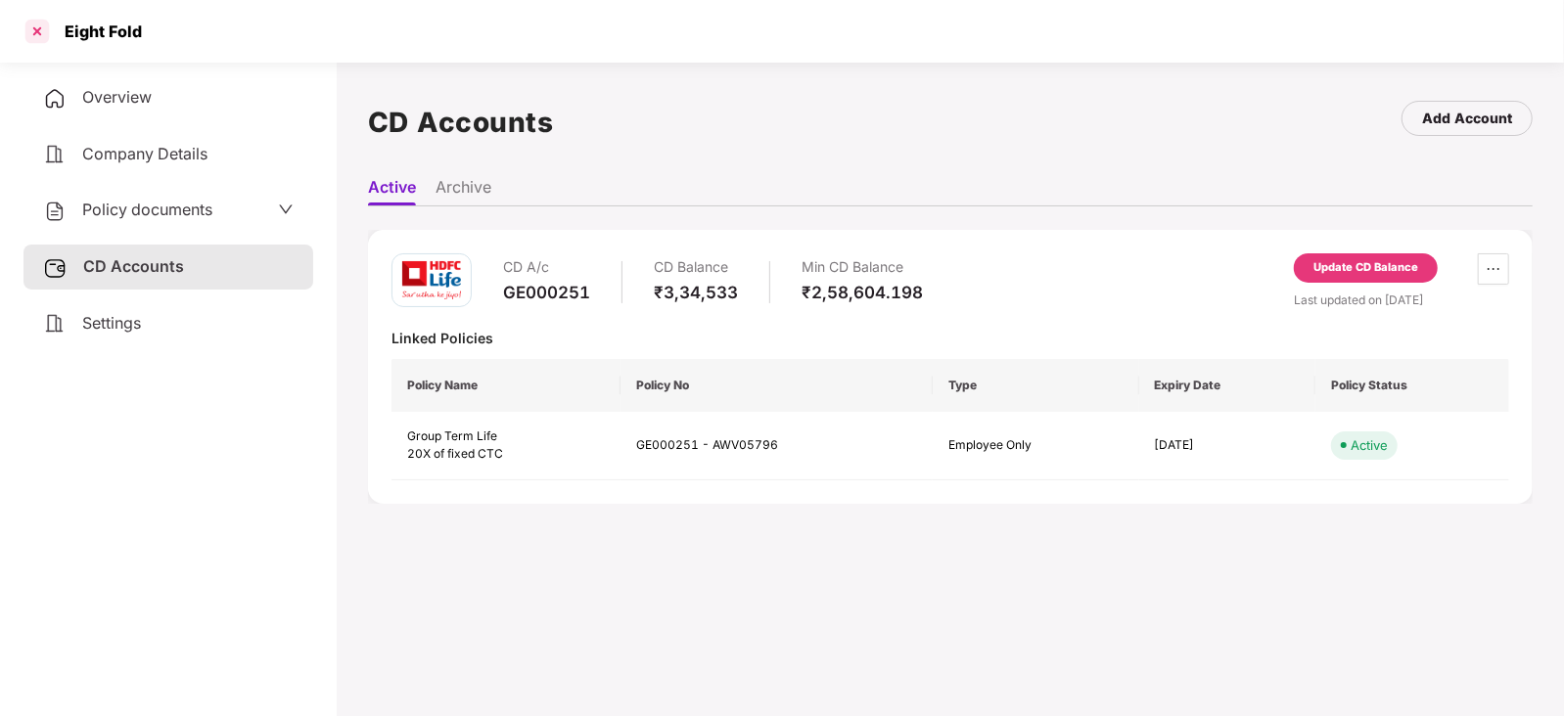
click at [37, 29] on div at bounding box center [37, 31] width 31 height 31
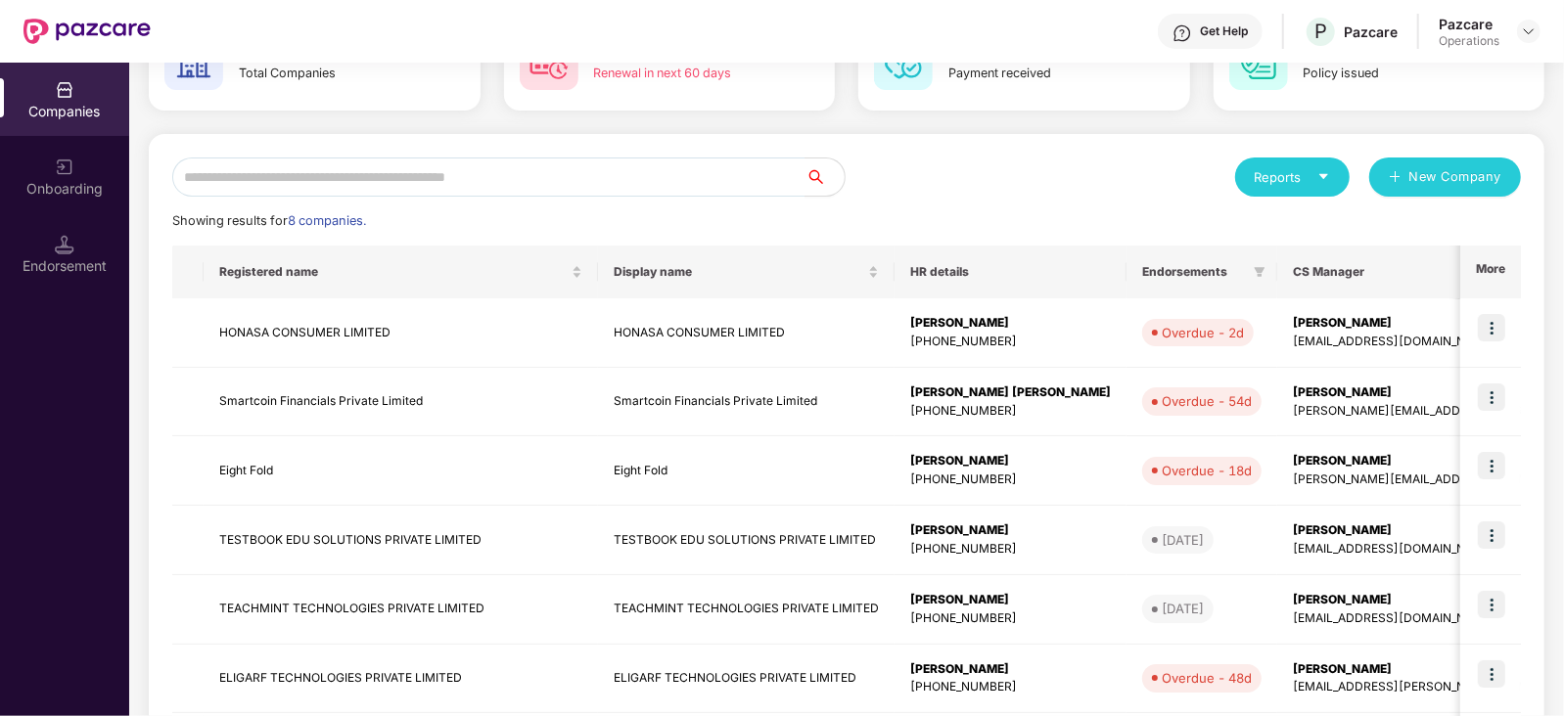
scroll to position [141, 0]
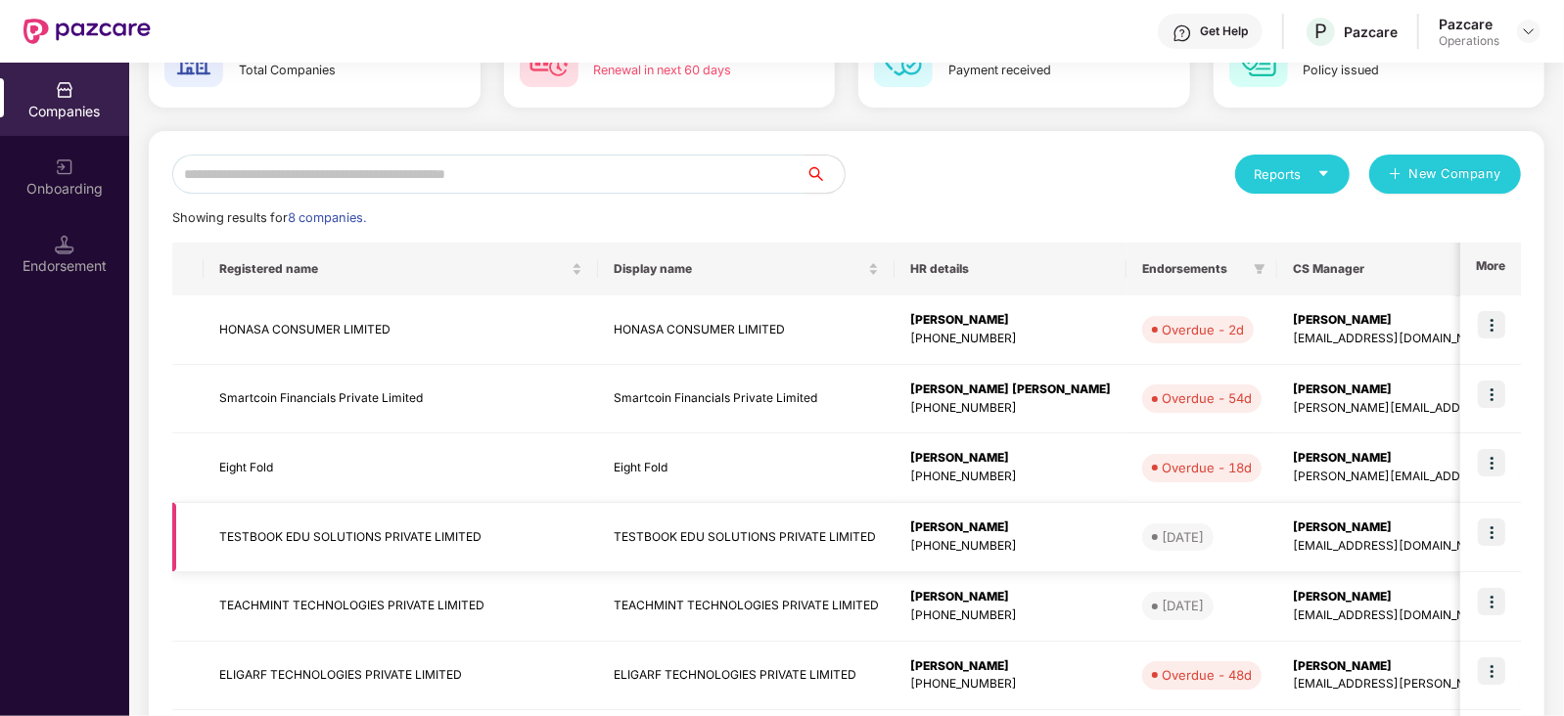
click at [1483, 522] on img at bounding box center [1491, 532] width 27 height 27
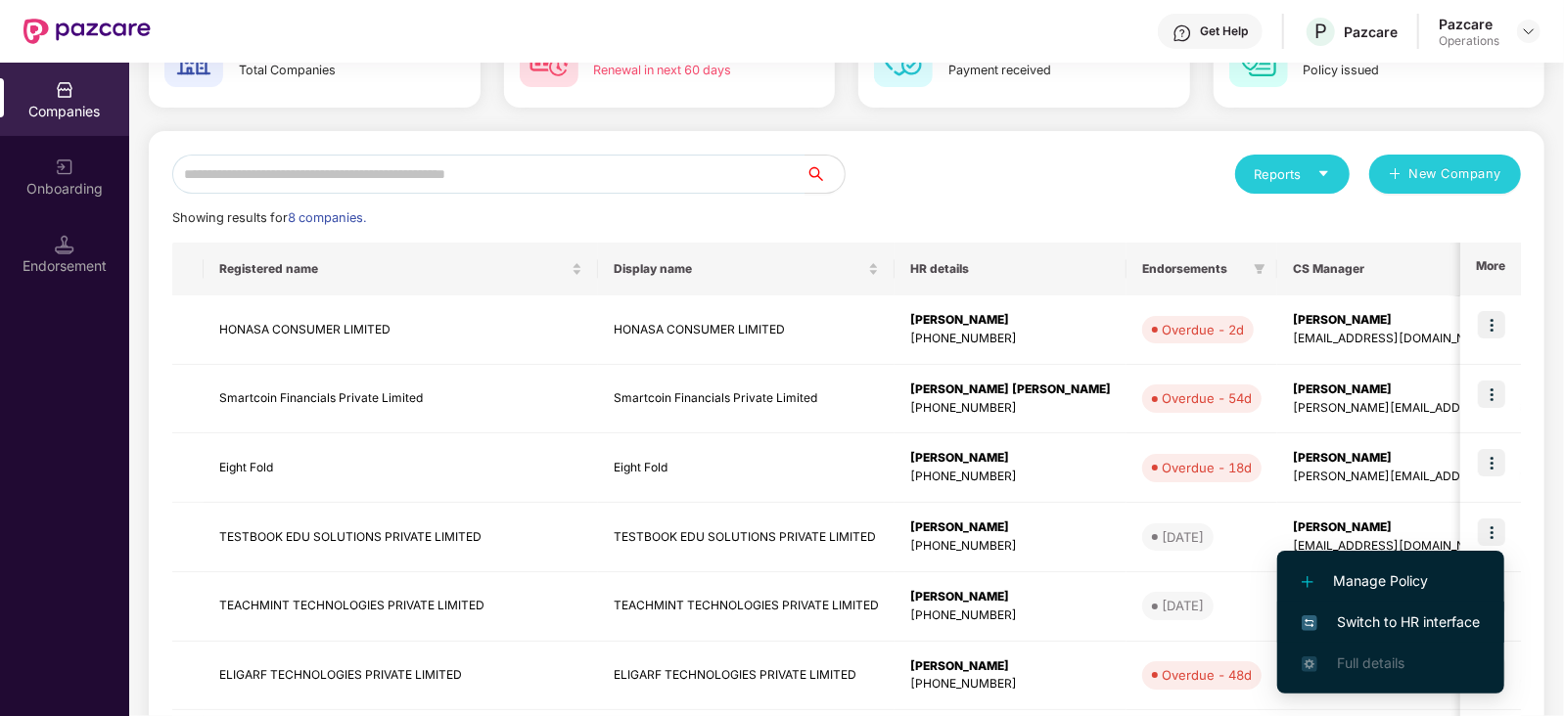
click at [1345, 610] on li "Switch to HR interface" at bounding box center [1390, 622] width 227 height 41
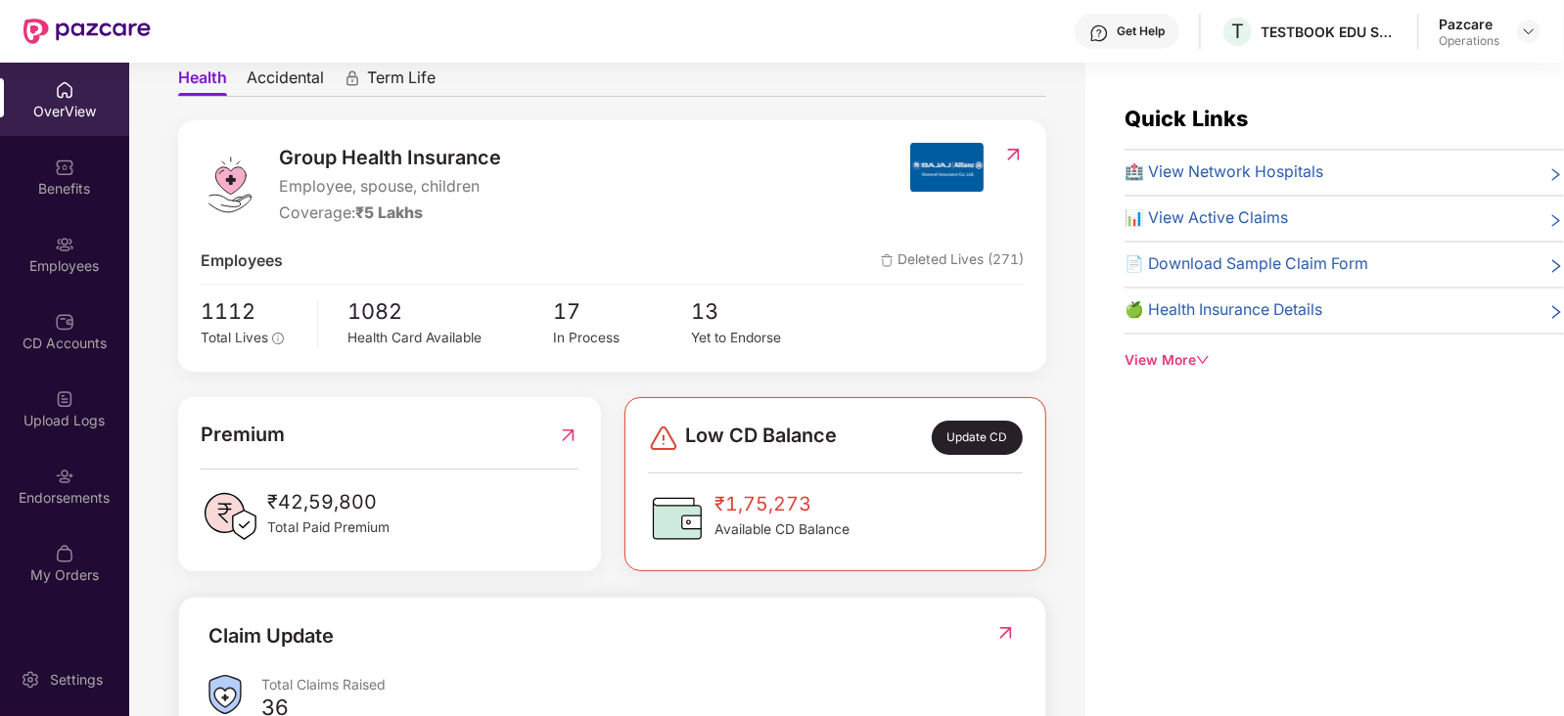
scroll to position [0, 0]
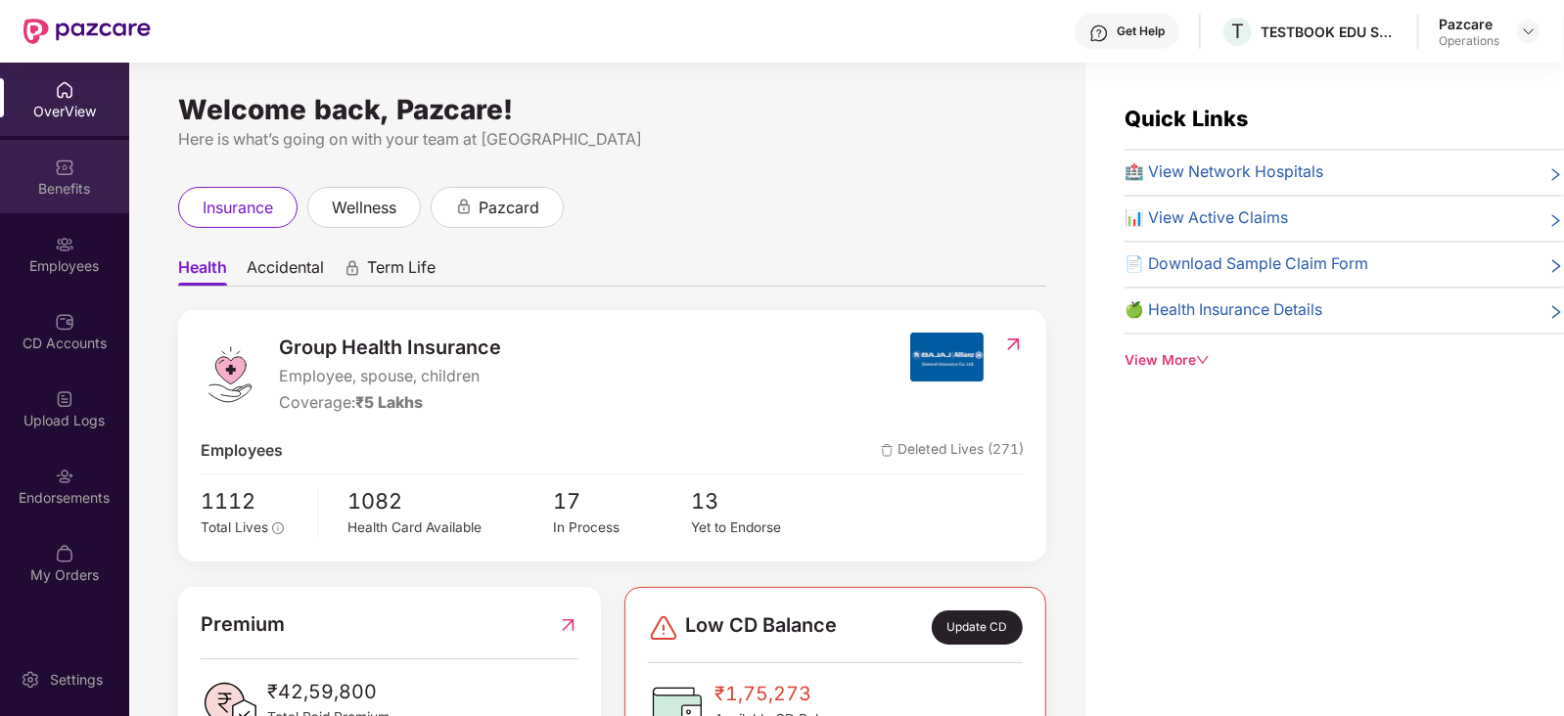
click at [66, 168] on img at bounding box center [65, 168] width 20 height 20
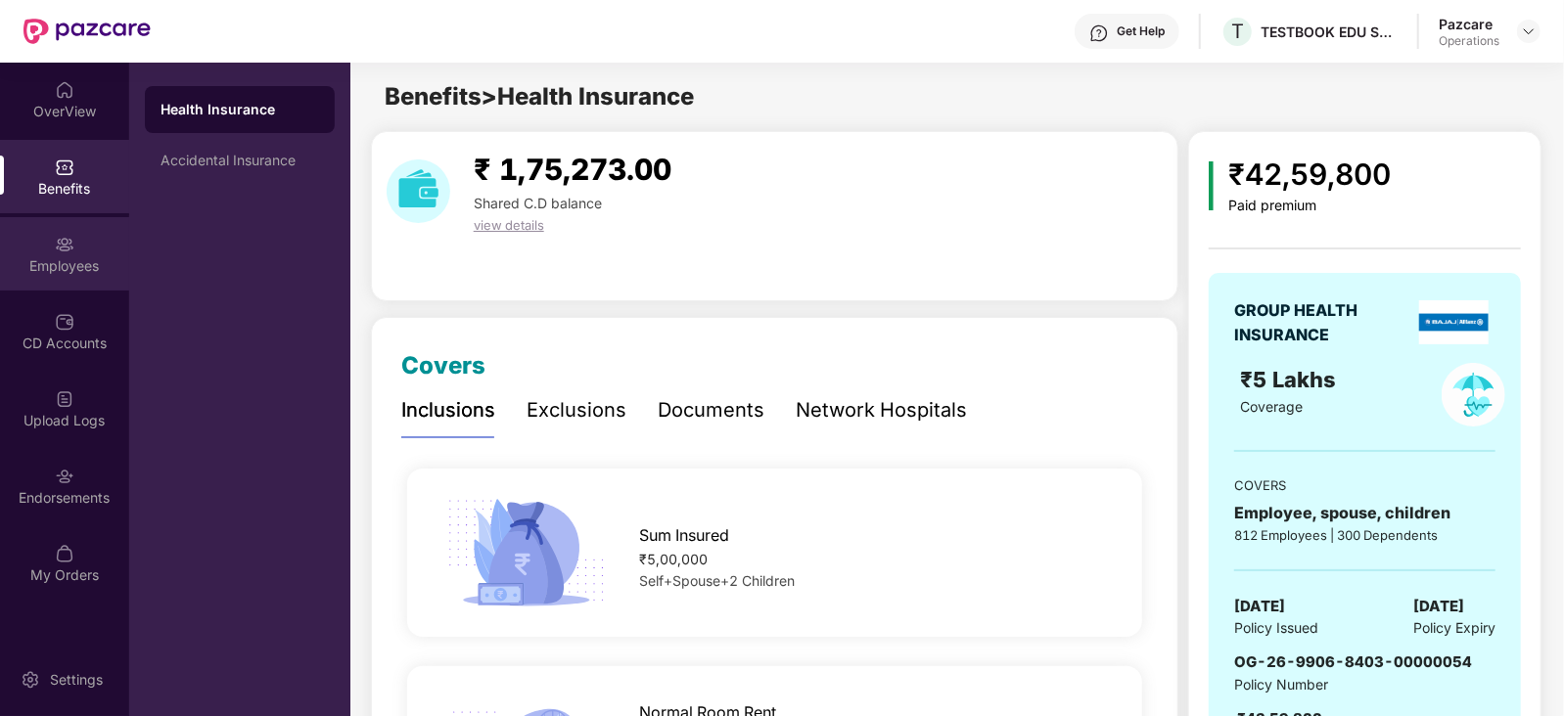
click at [67, 238] on img at bounding box center [65, 245] width 20 height 20
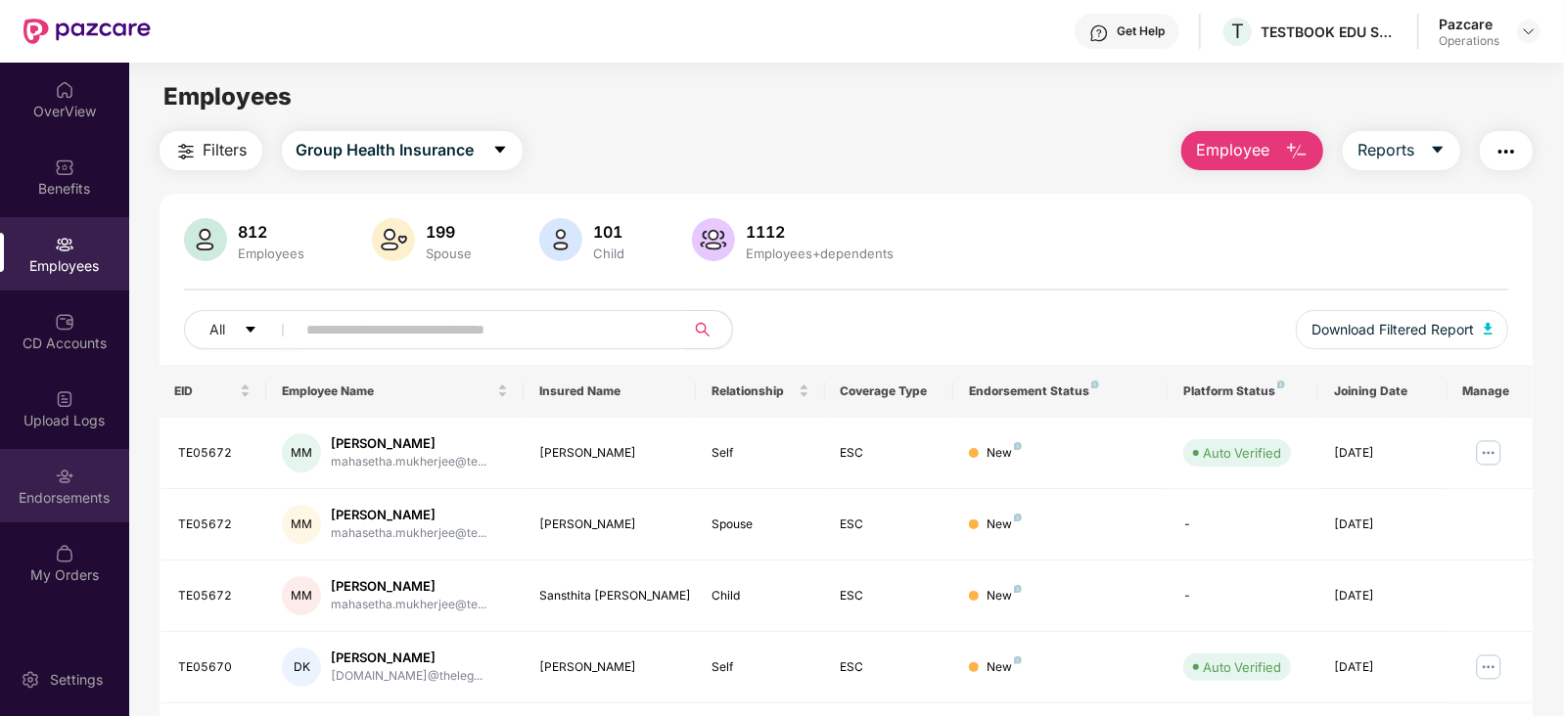
click at [54, 468] on div "Endorsements" at bounding box center [64, 485] width 129 height 73
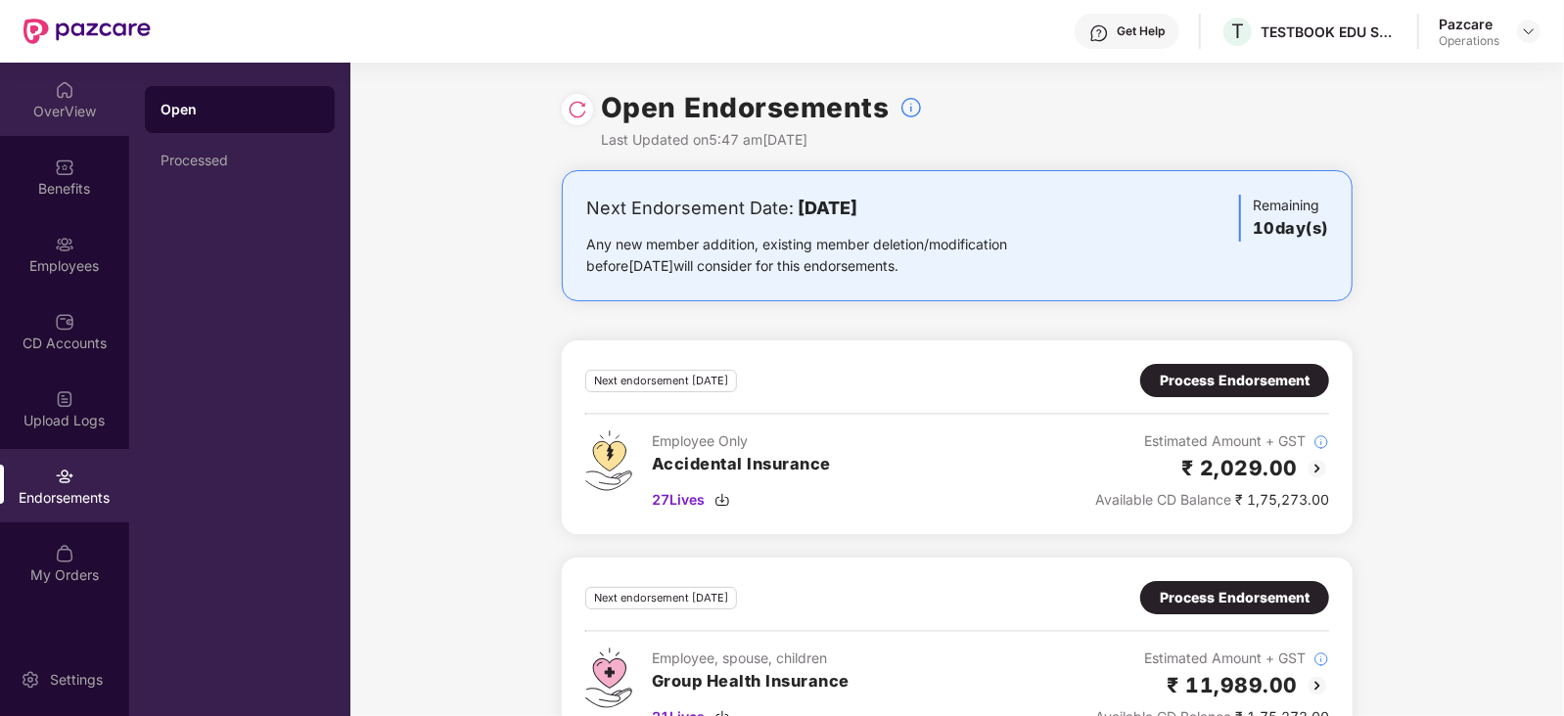
click at [73, 121] on div "OverView" at bounding box center [64, 99] width 129 height 73
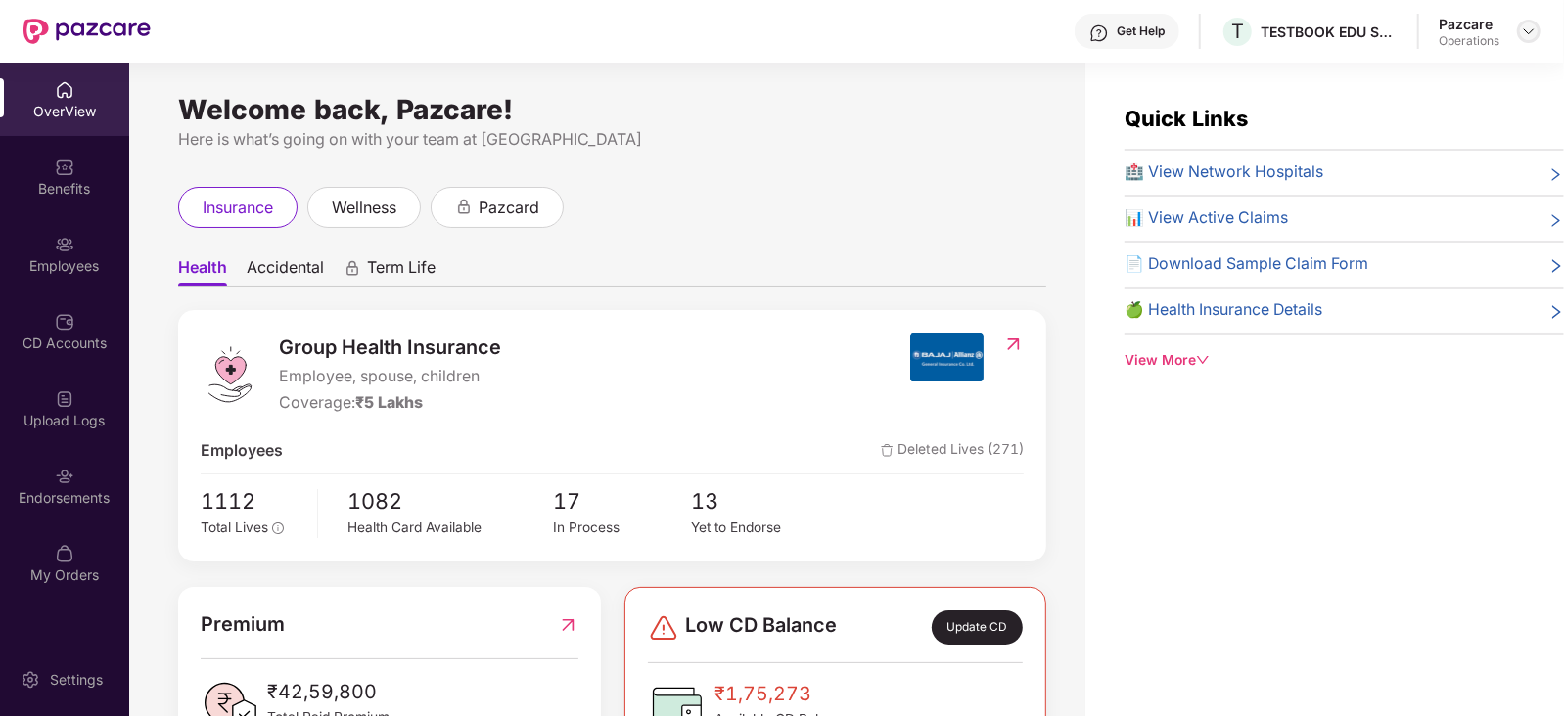
click at [1530, 39] on div at bounding box center [1528, 31] width 23 height 23
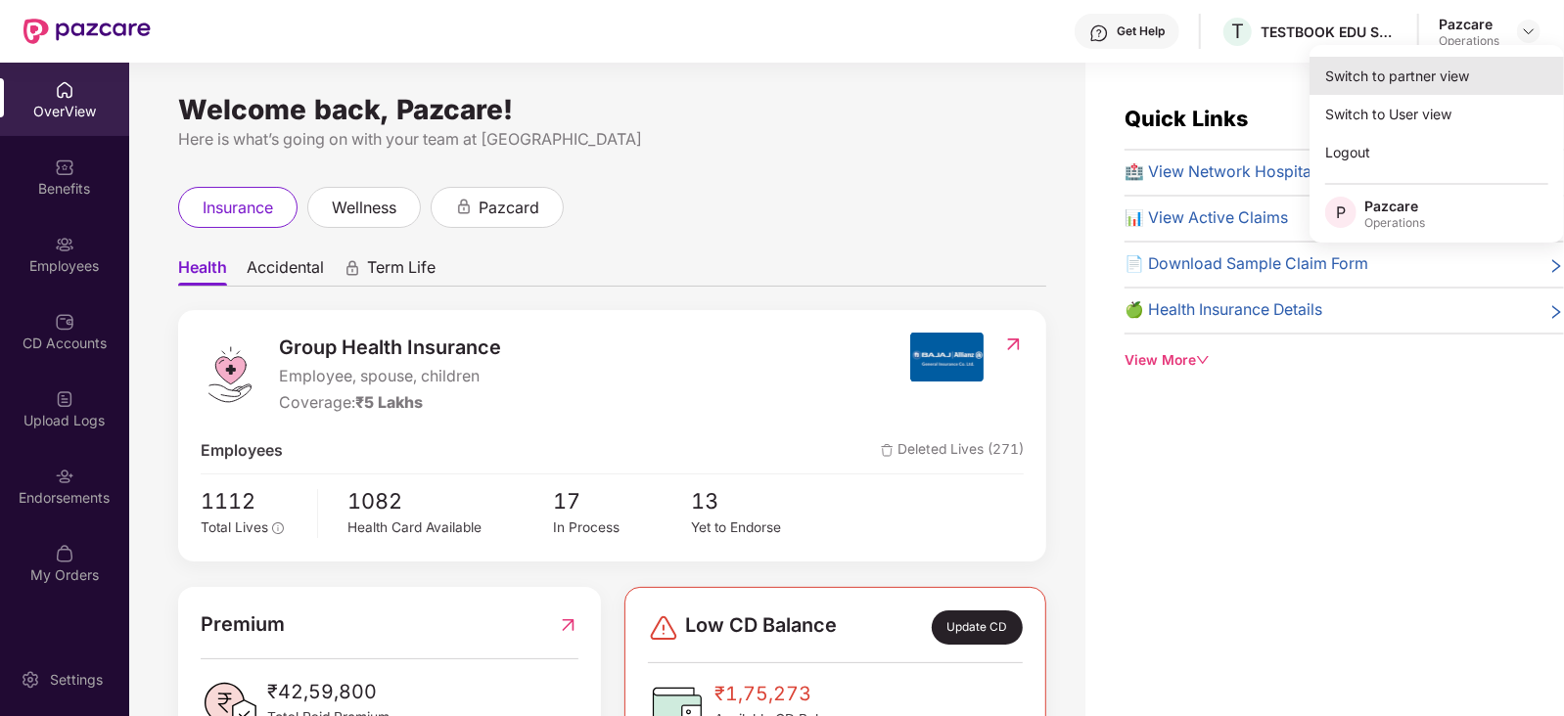
click at [1391, 85] on div "Switch to partner view" at bounding box center [1437, 76] width 254 height 38
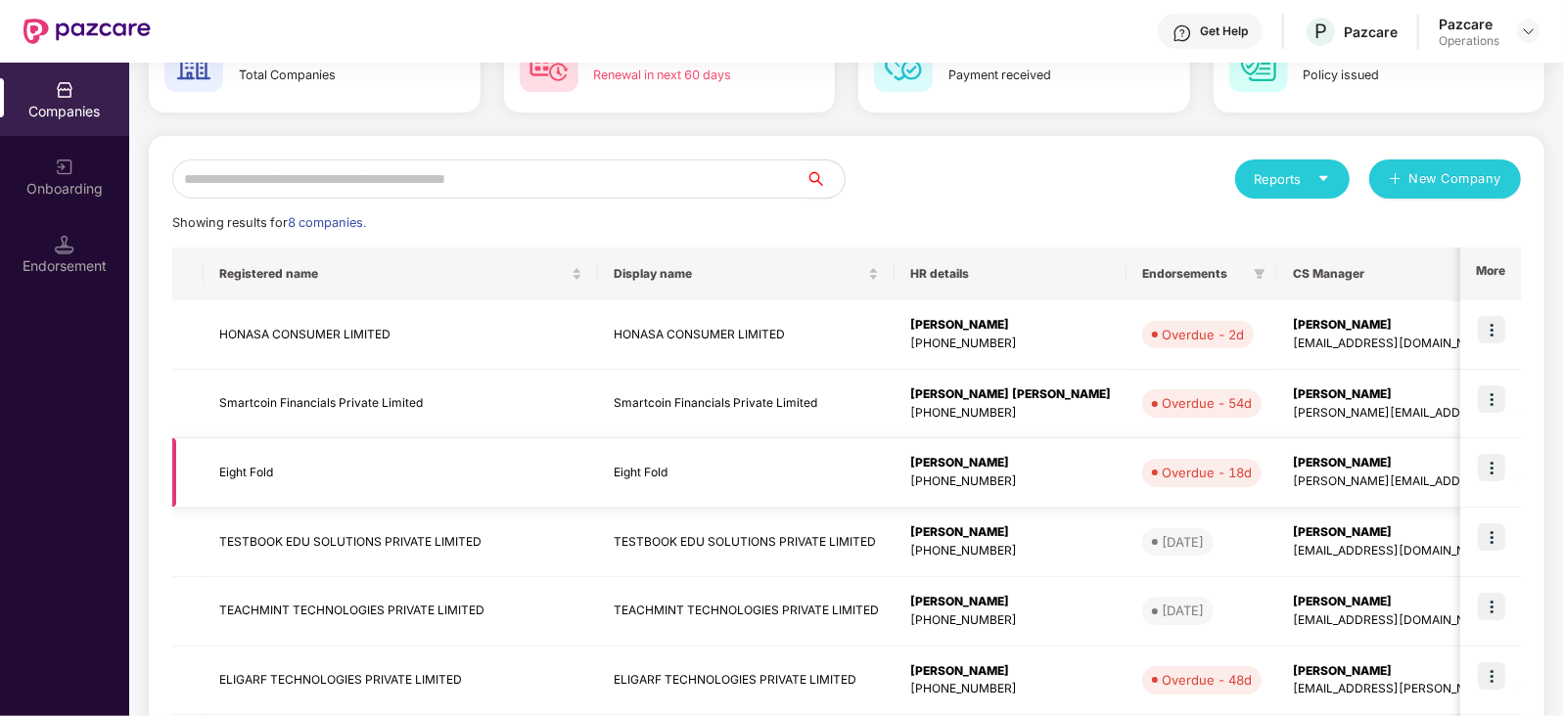
scroll to position [137, 0]
click at [306, 543] on td "TESTBOOK EDU SOLUTIONS PRIVATE LIMITED" at bounding box center [401, 541] width 394 height 69
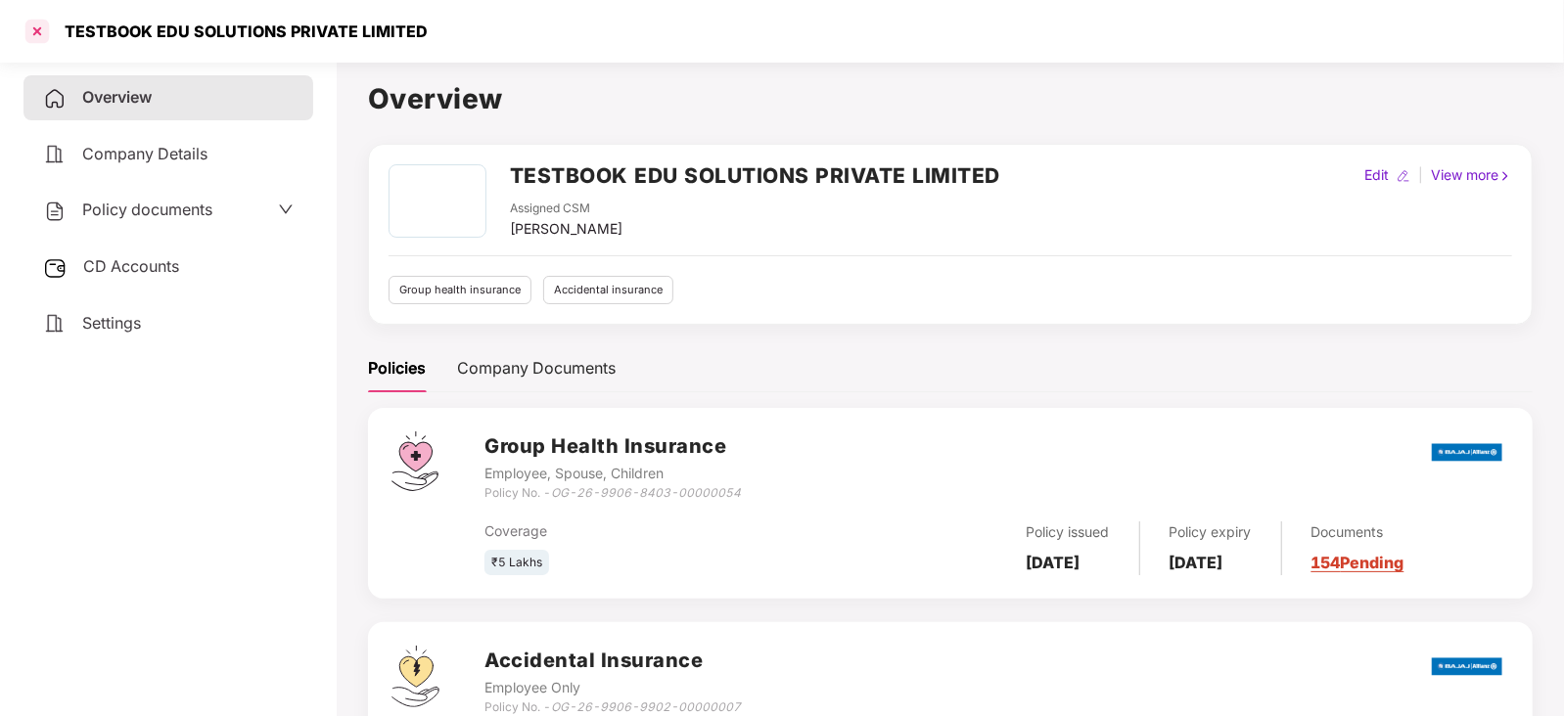
click at [39, 44] on div at bounding box center [37, 31] width 31 height 31
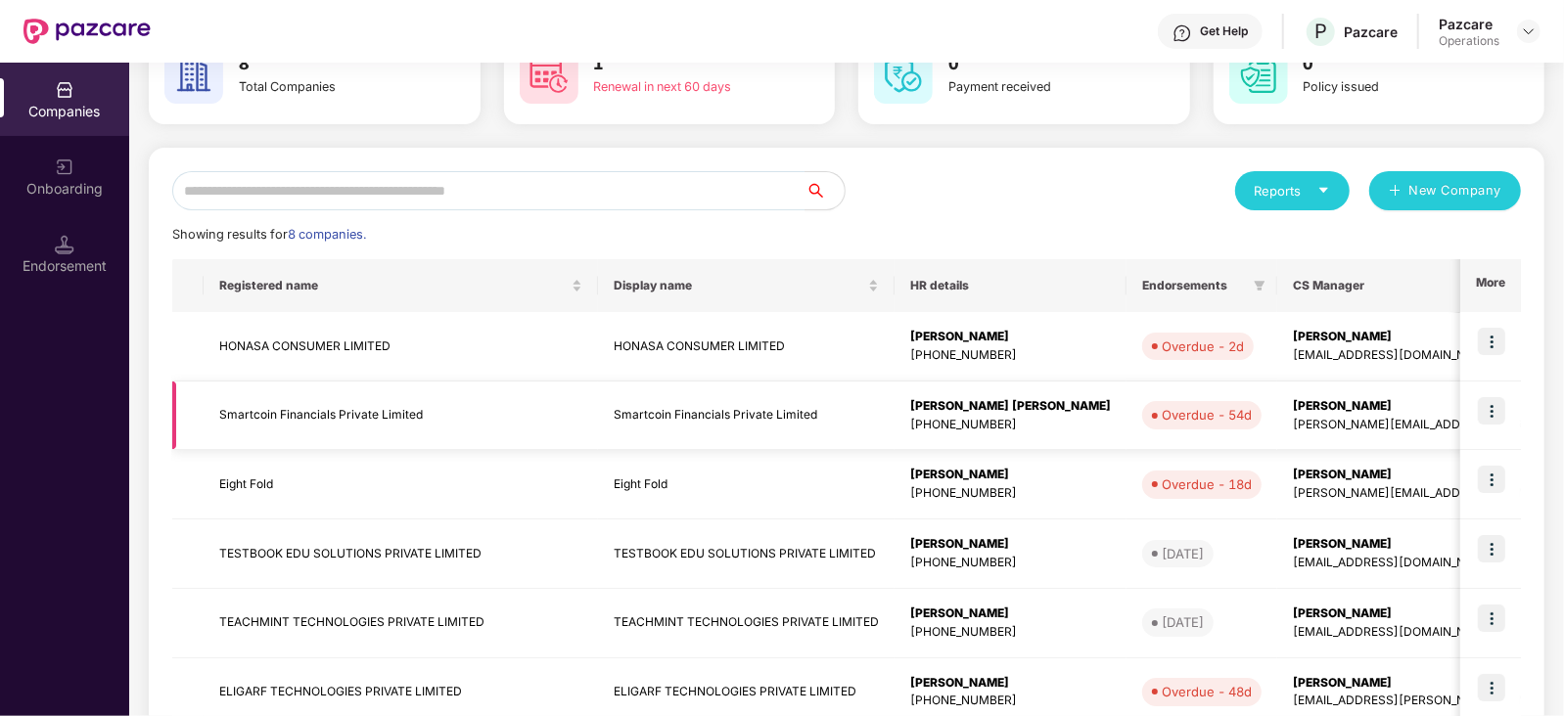
scroll to position [127, 0]
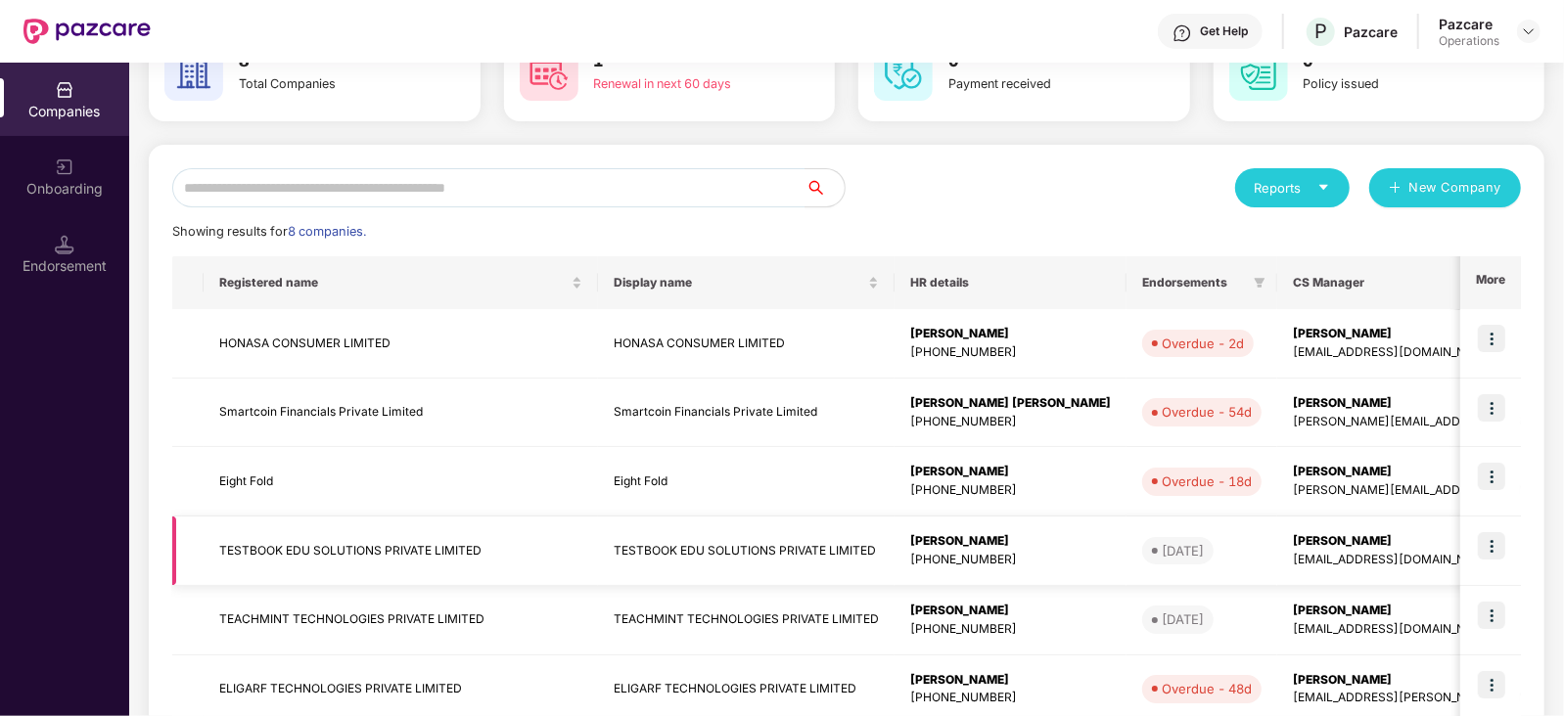
click at [1500, 537] on img at bounding box center [1491, 545] width 27 height 27
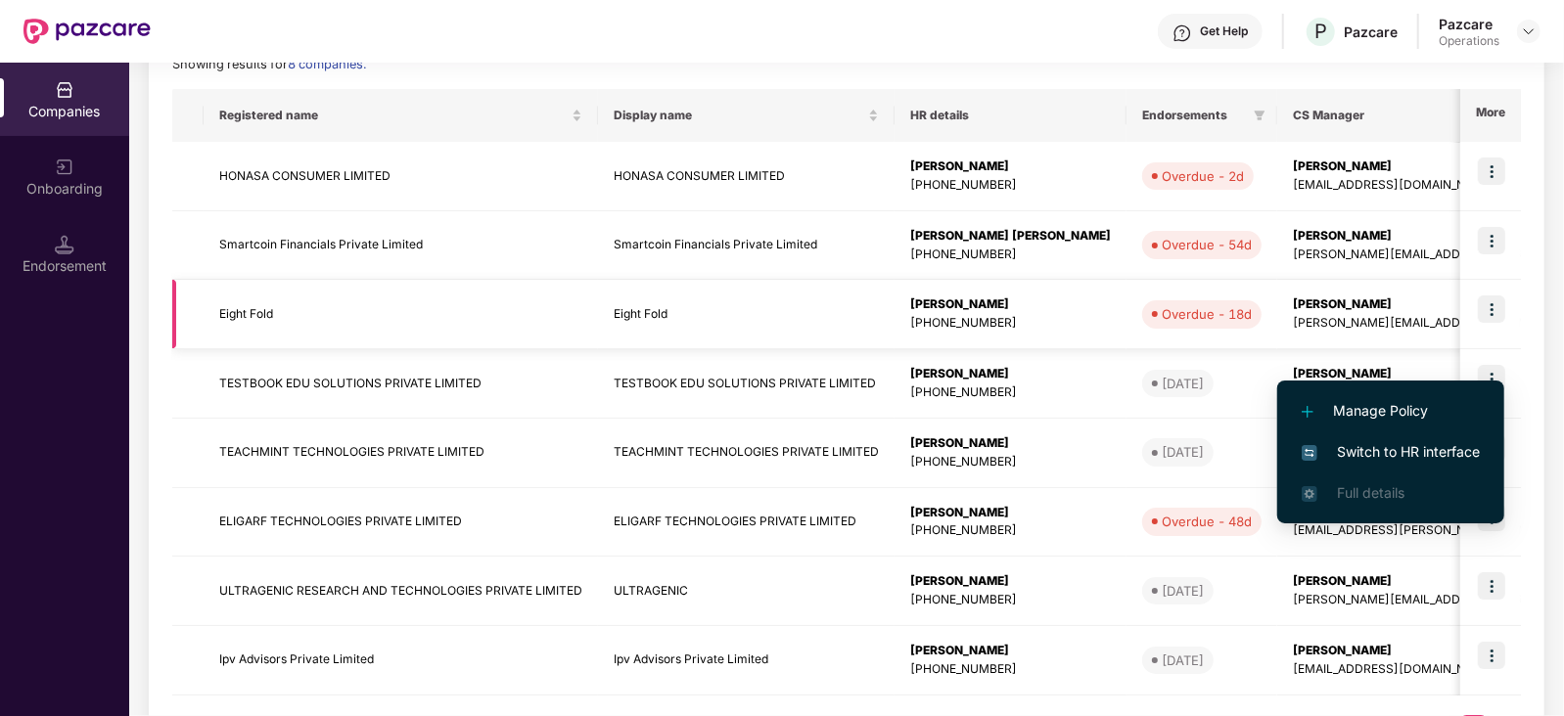
scroll to position [294, 0]
click at [1403, 442] on span "Switch to HR interface" at bounding box center [1391, 452] width 178 height 22
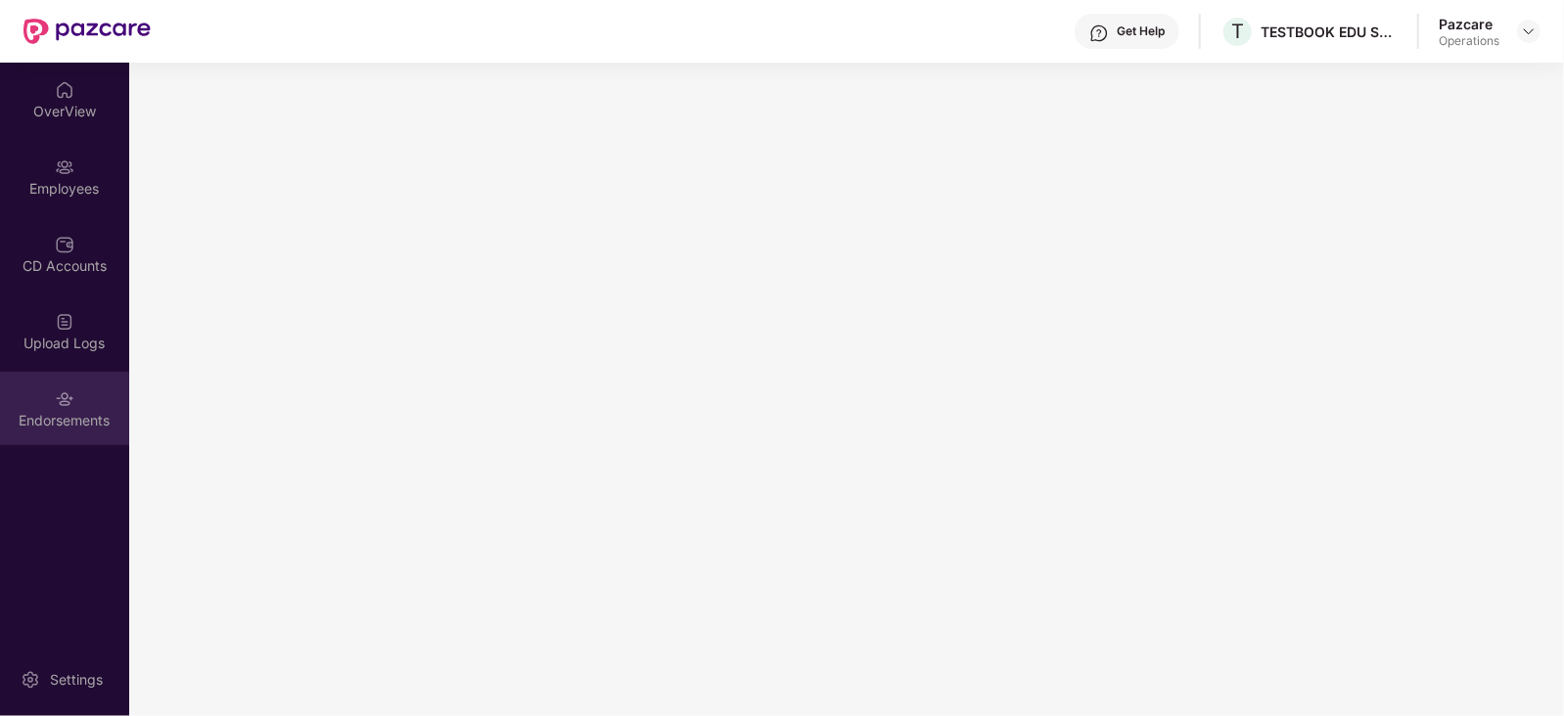
click at [70, 440] on div "Endorsements" at bounding box center [64, 408] width 129 height 73
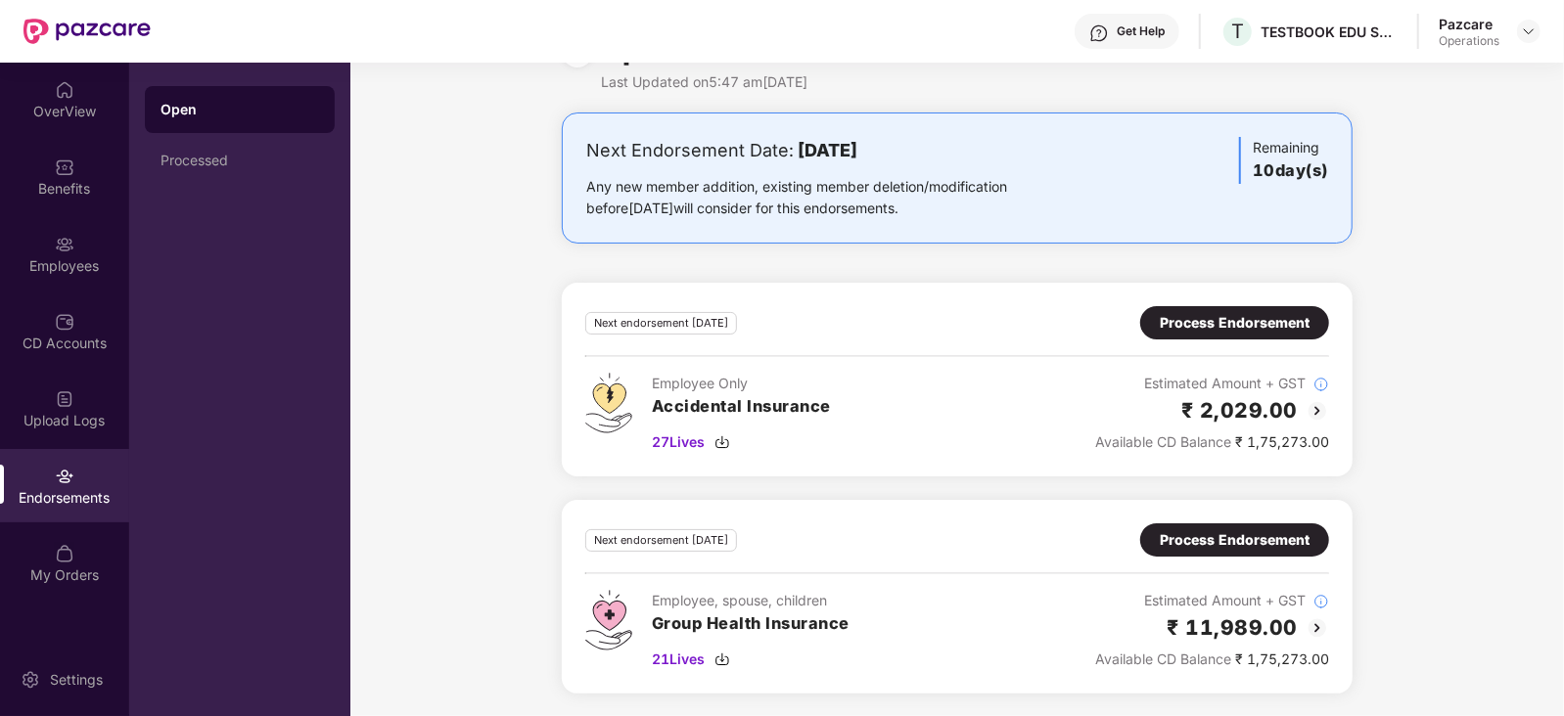
scroll to position [0, 0]
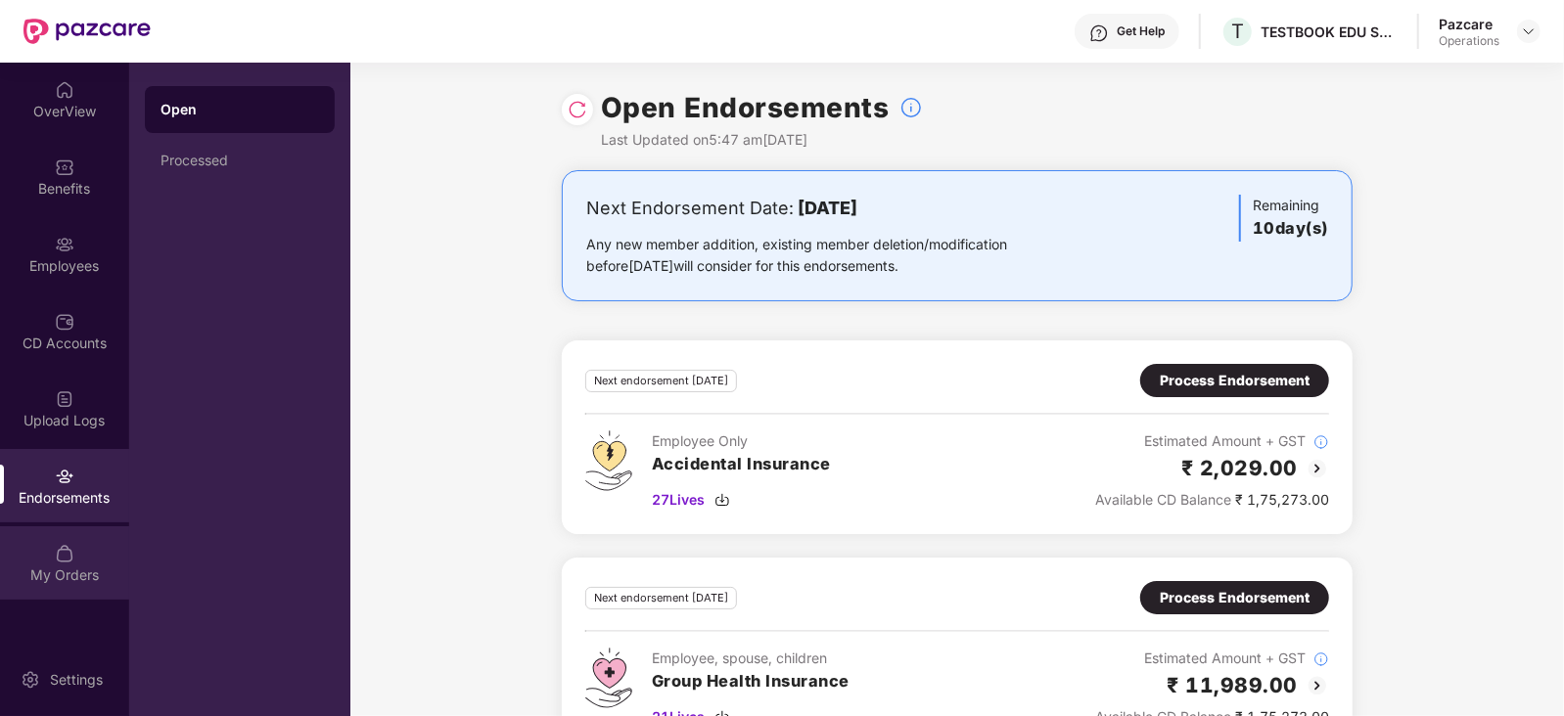
click at [65, 574] on div "My Orders" at bounding box center [64, 576] width 129 height 20
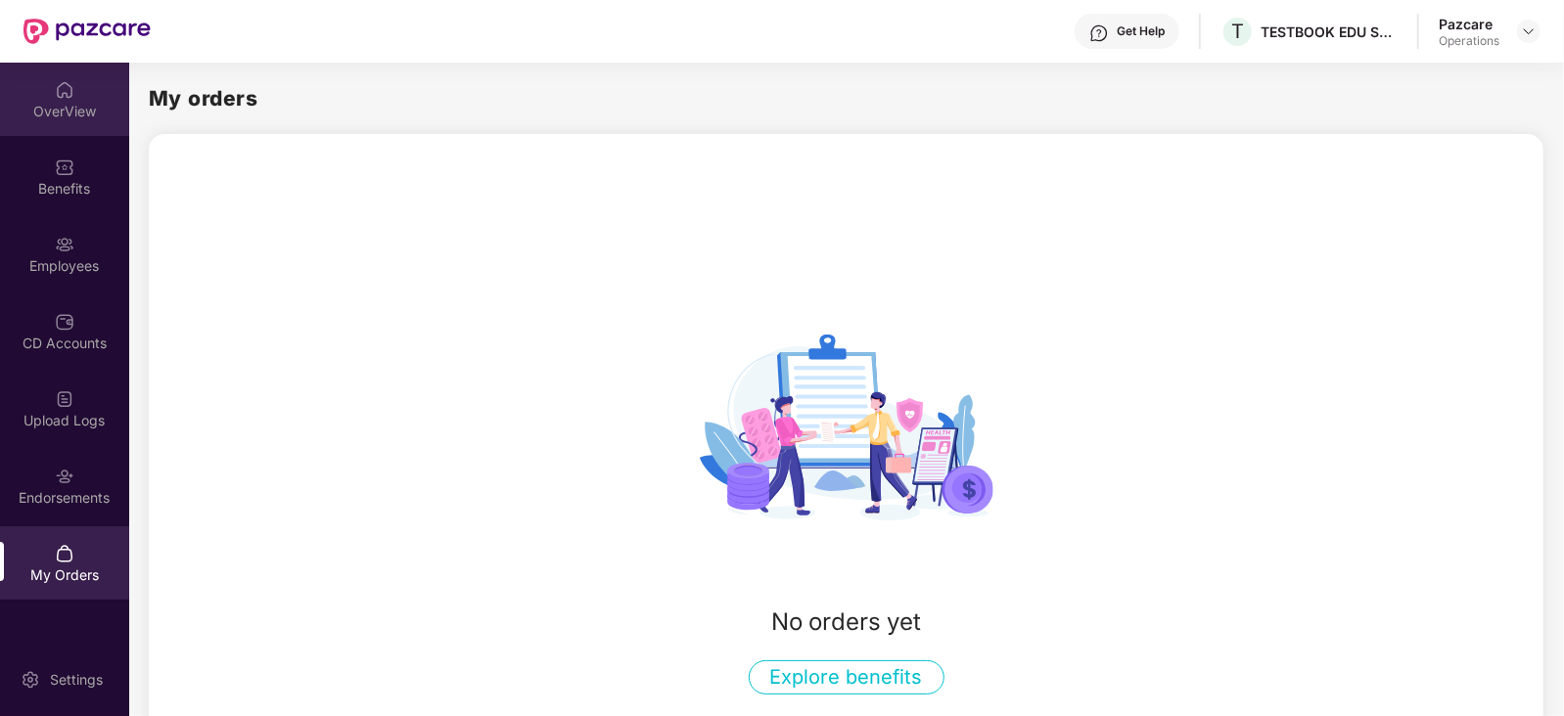
click at [56, 83] on img at bounding box center [65, 90] width 20 height 20
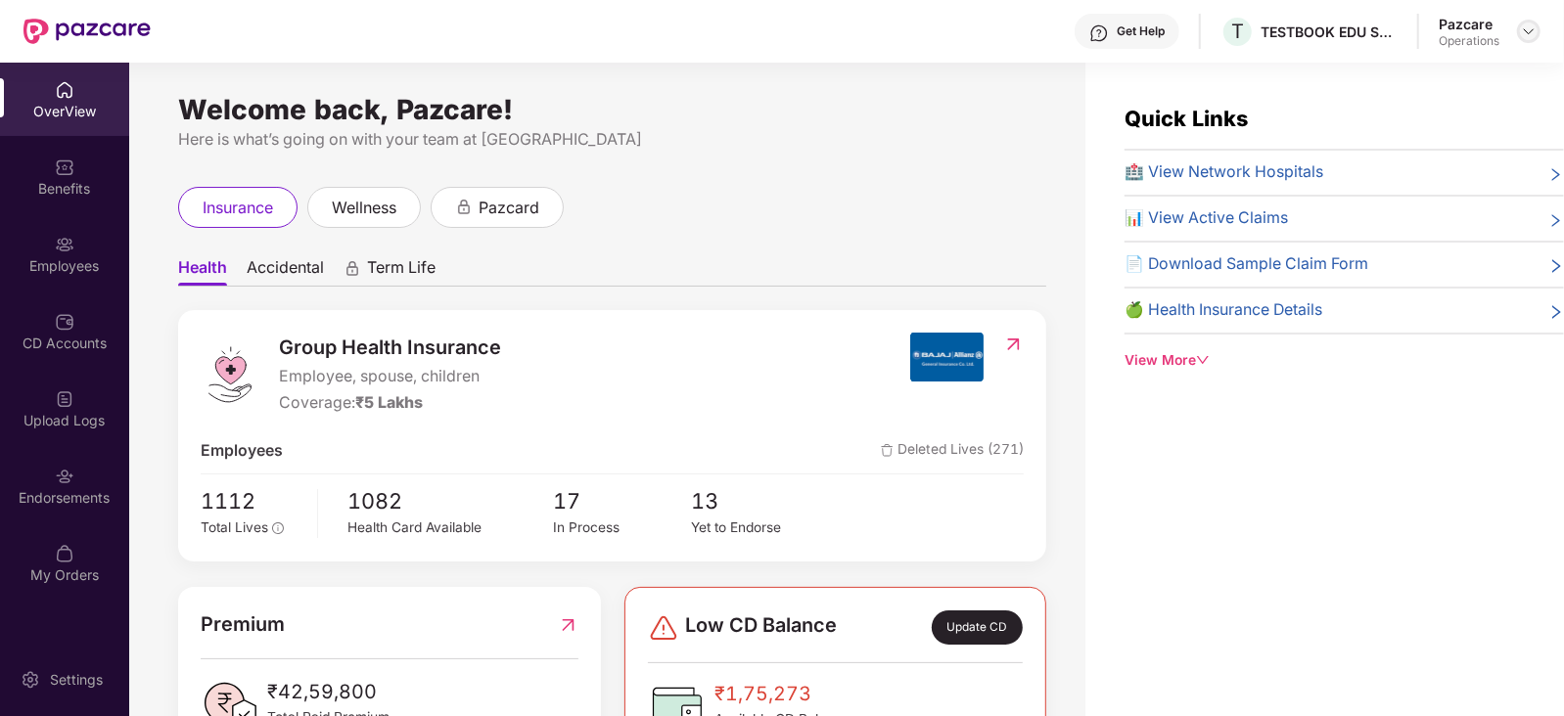
click at [1527, 29] on img at bounding box center [1529, 31] width 16 height 16
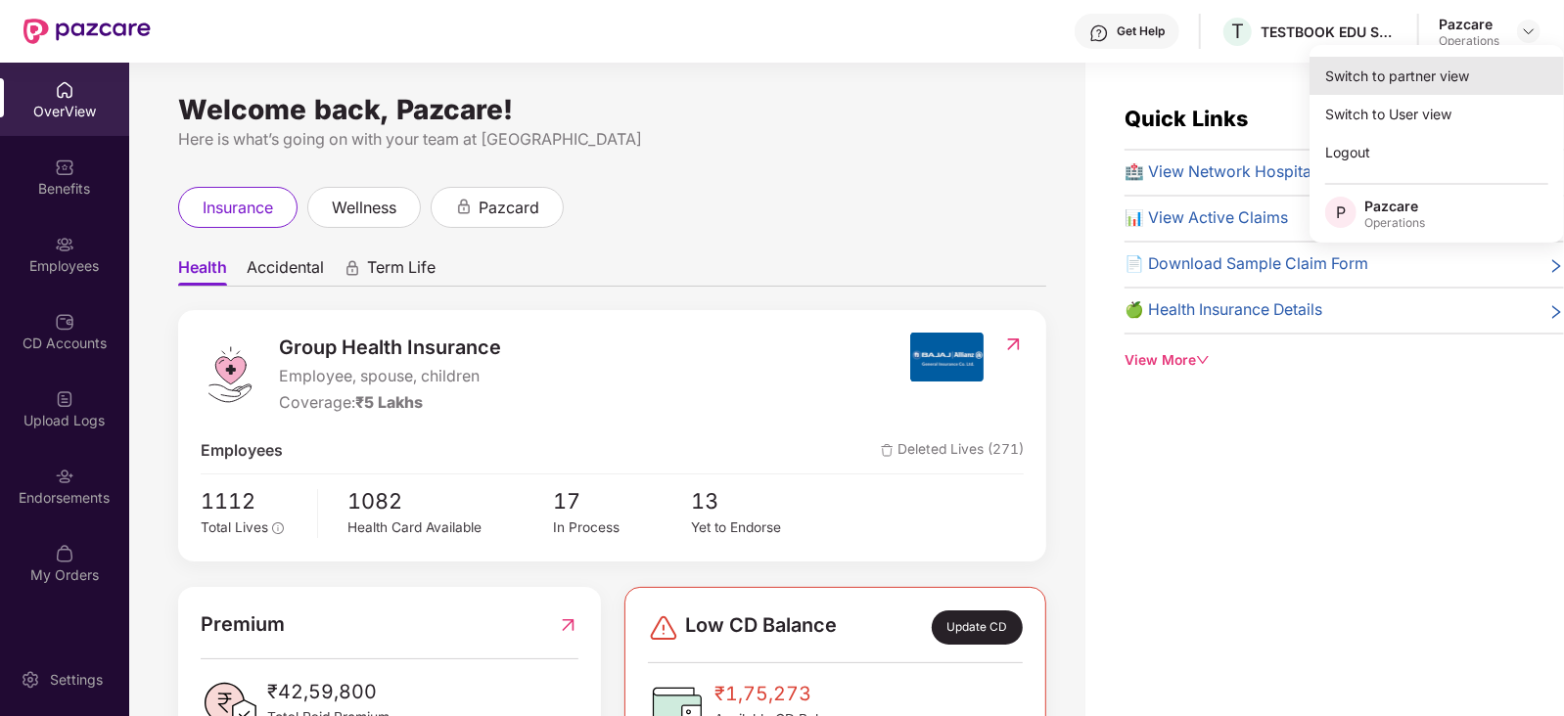
click at [1366, 70] on div "Switch to partner view" at bounding box center [1437, 76] width 254 height 38
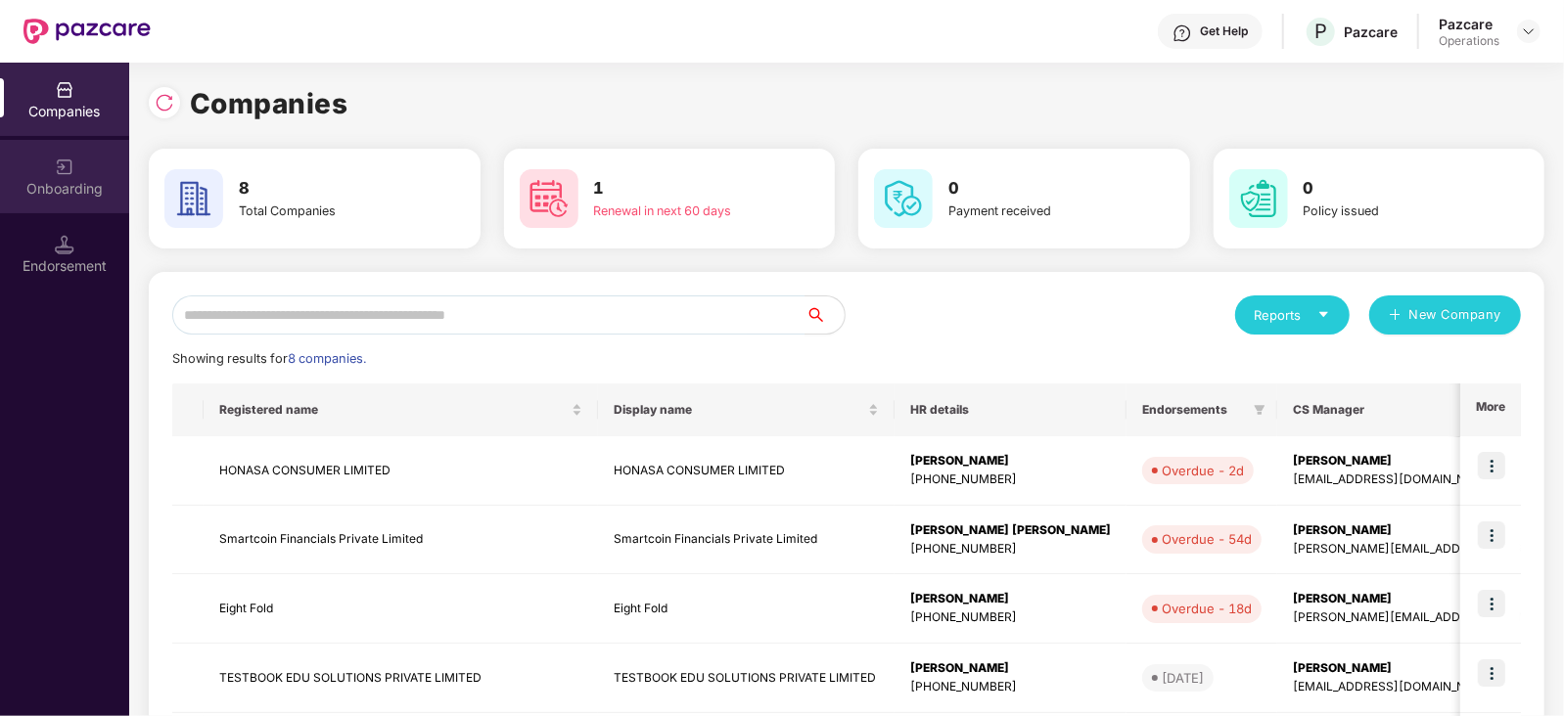
click at [73, 162] on img at bounding box center [65, 168] width 20 height 20
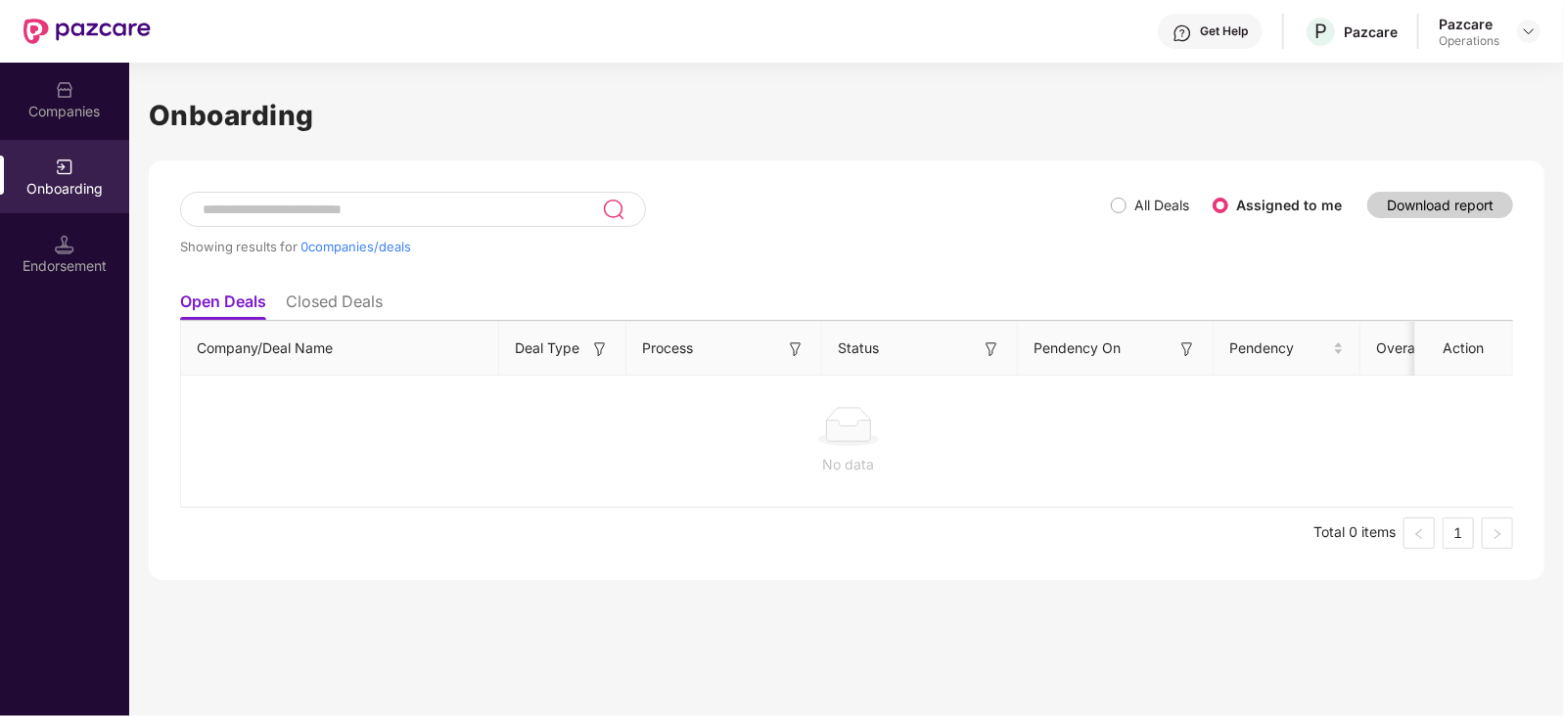
click at [377, 302] on li "Closed Deals" at bounding box center [334, 306] width 97 height 28
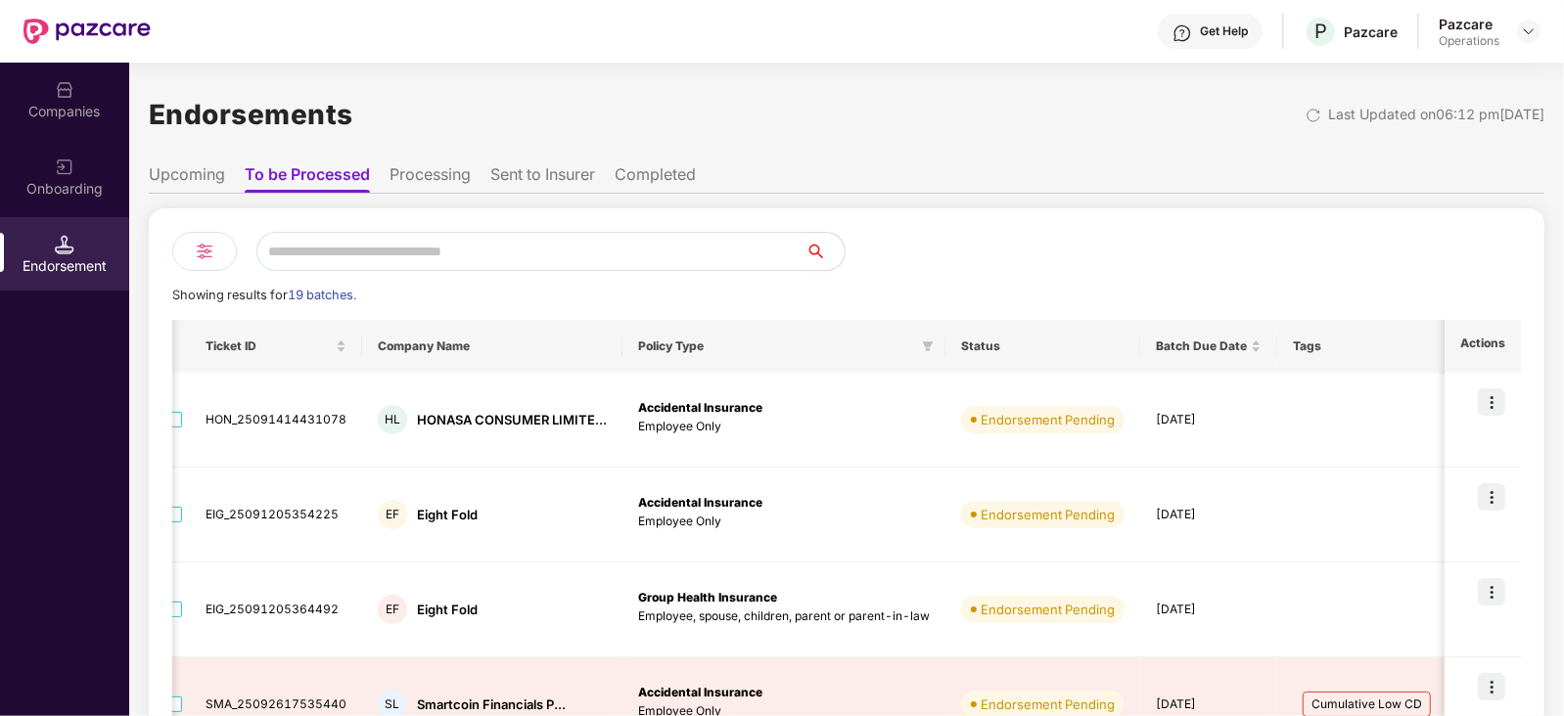
click at [452, 171] on li "Processing" at bounding box center [430, 178] width 81 height 28
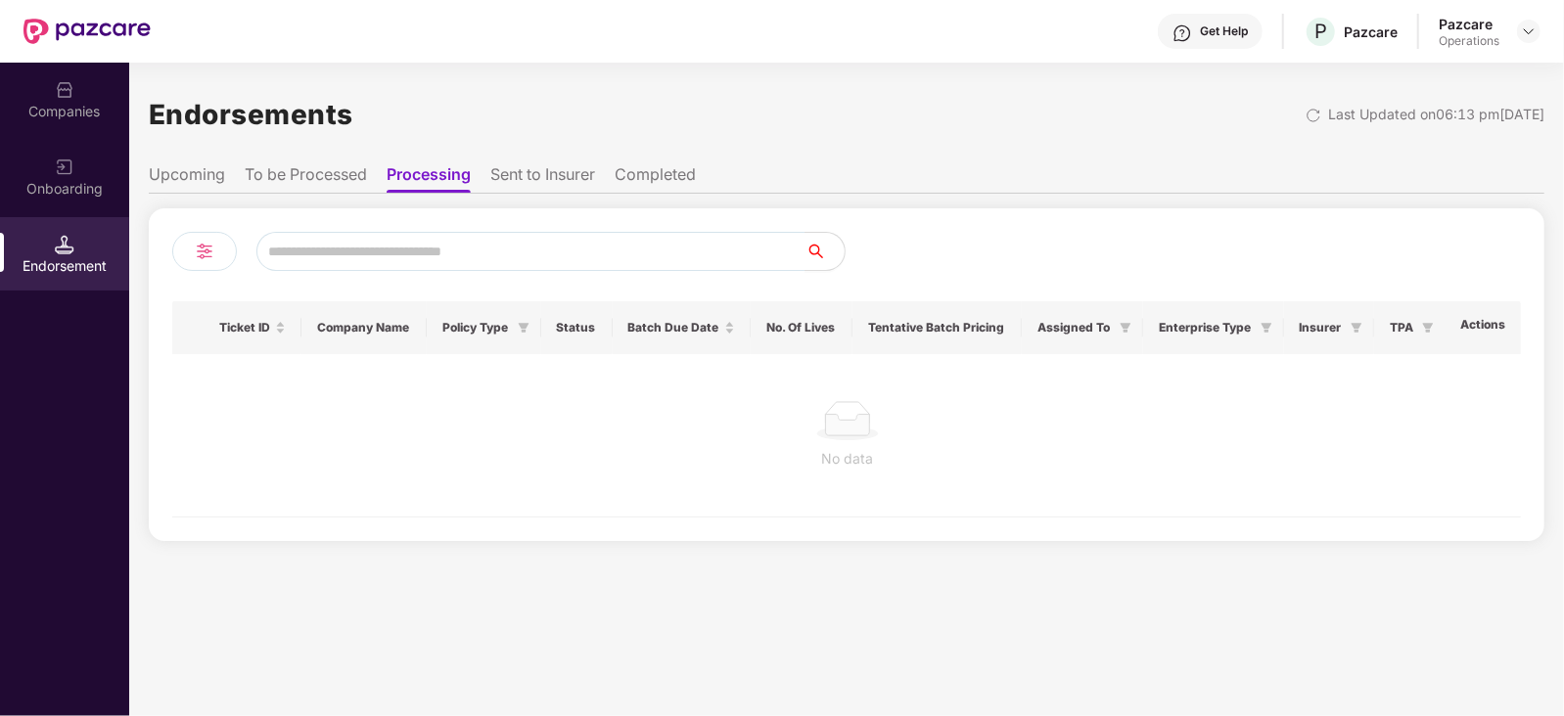
click at [577, 182] on li "Sent to Insurer" at bounding box center [542, 178] width 105 height 28
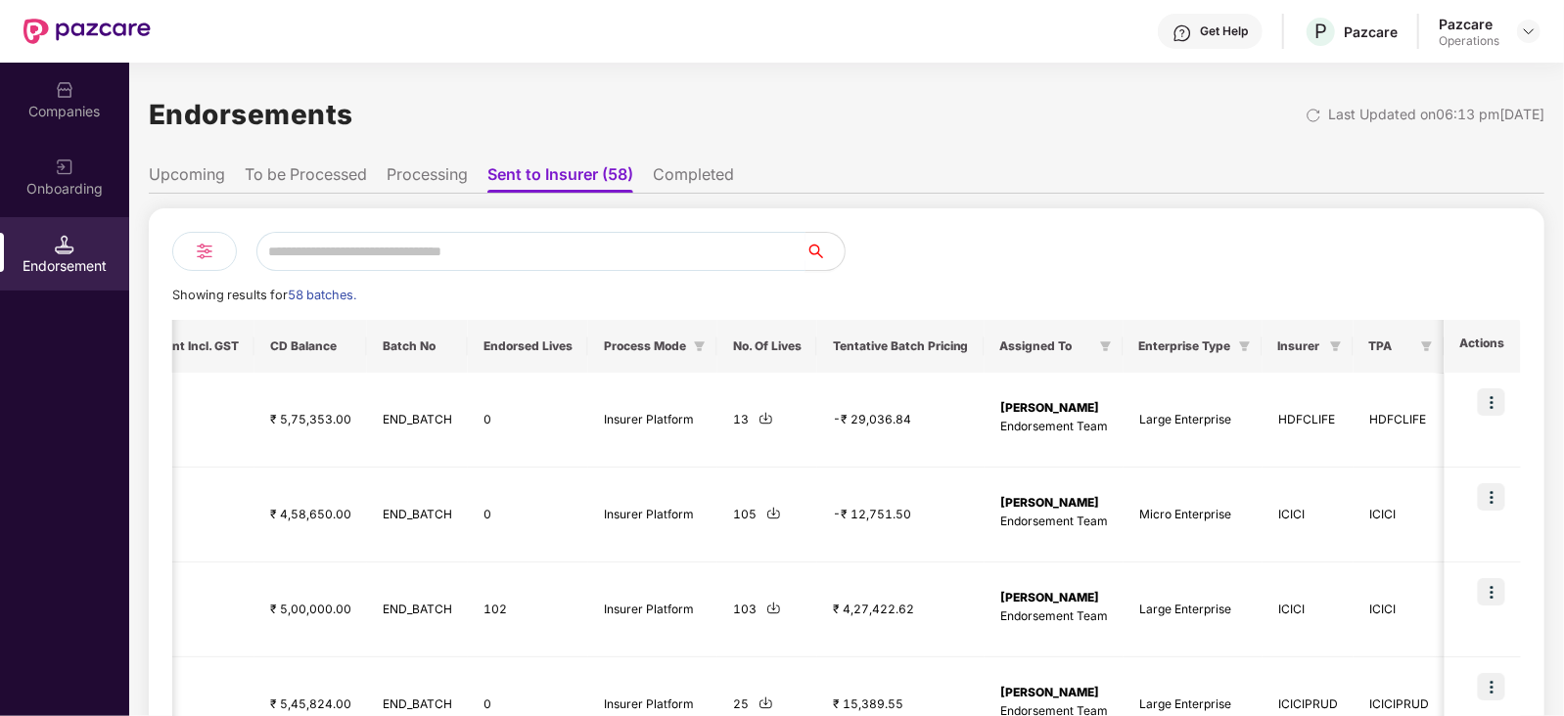
click at [570, 248] on input "text" at bounding box center [530, 251] width 549 height 39
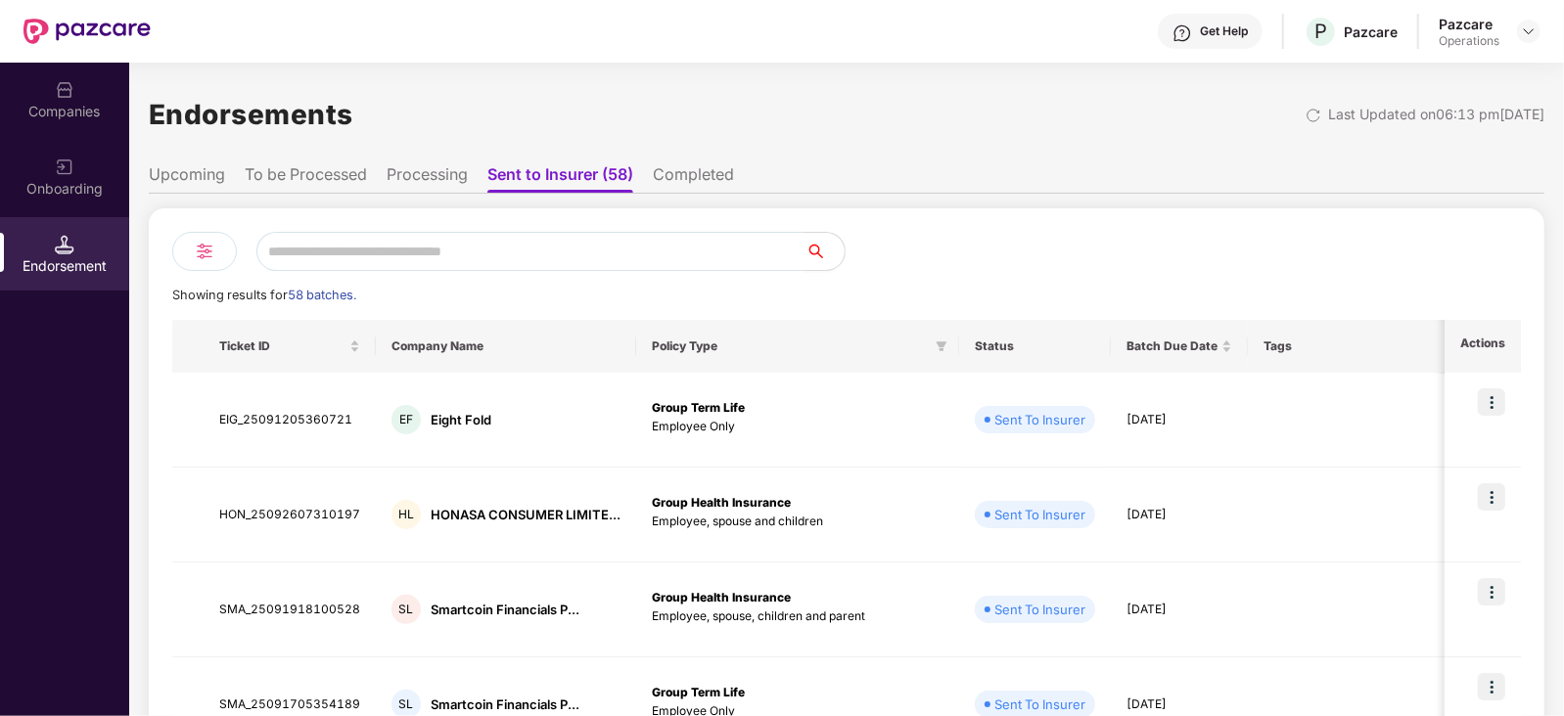
click at [705, 178] on li "Completed" at bounding box center [693, 178] width 81 height 28
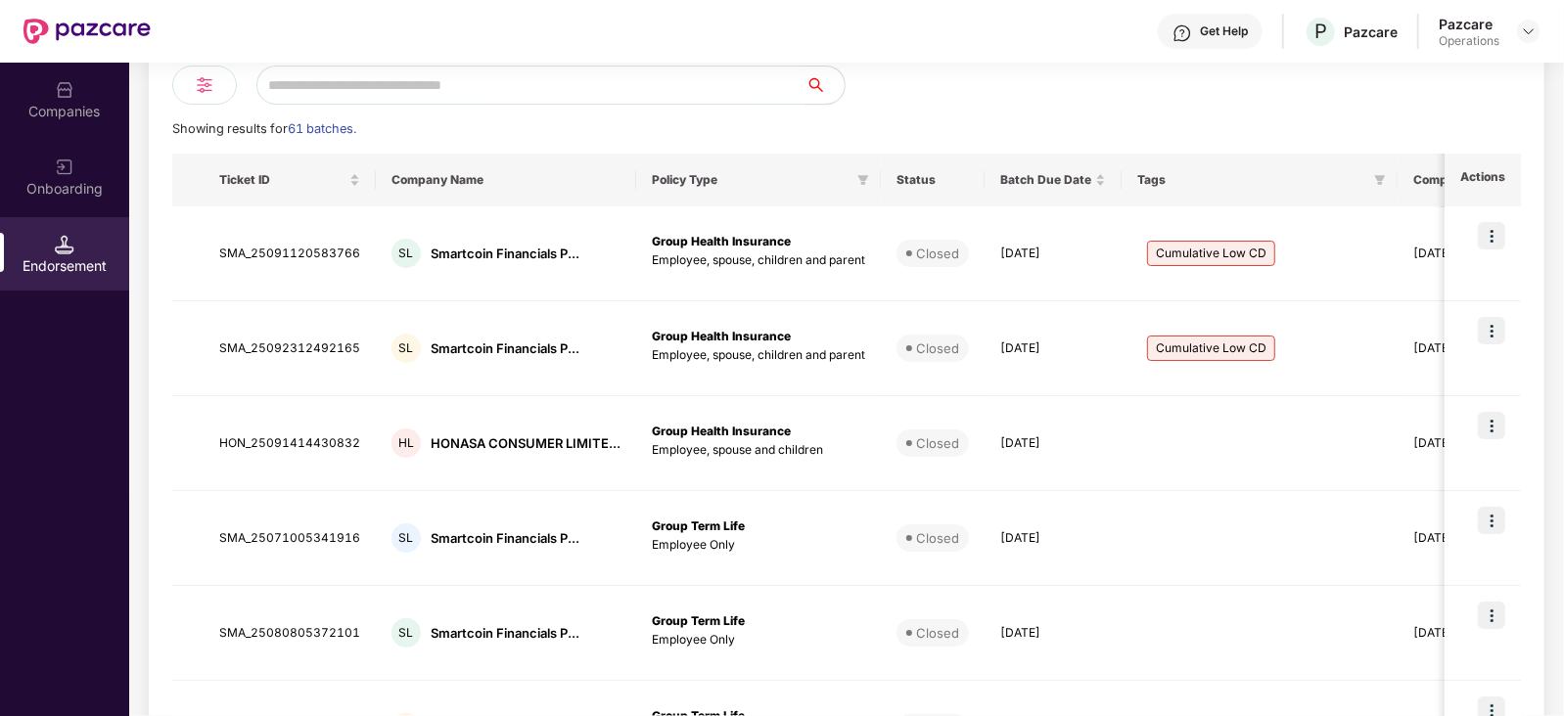
scroll to position [78, 0]
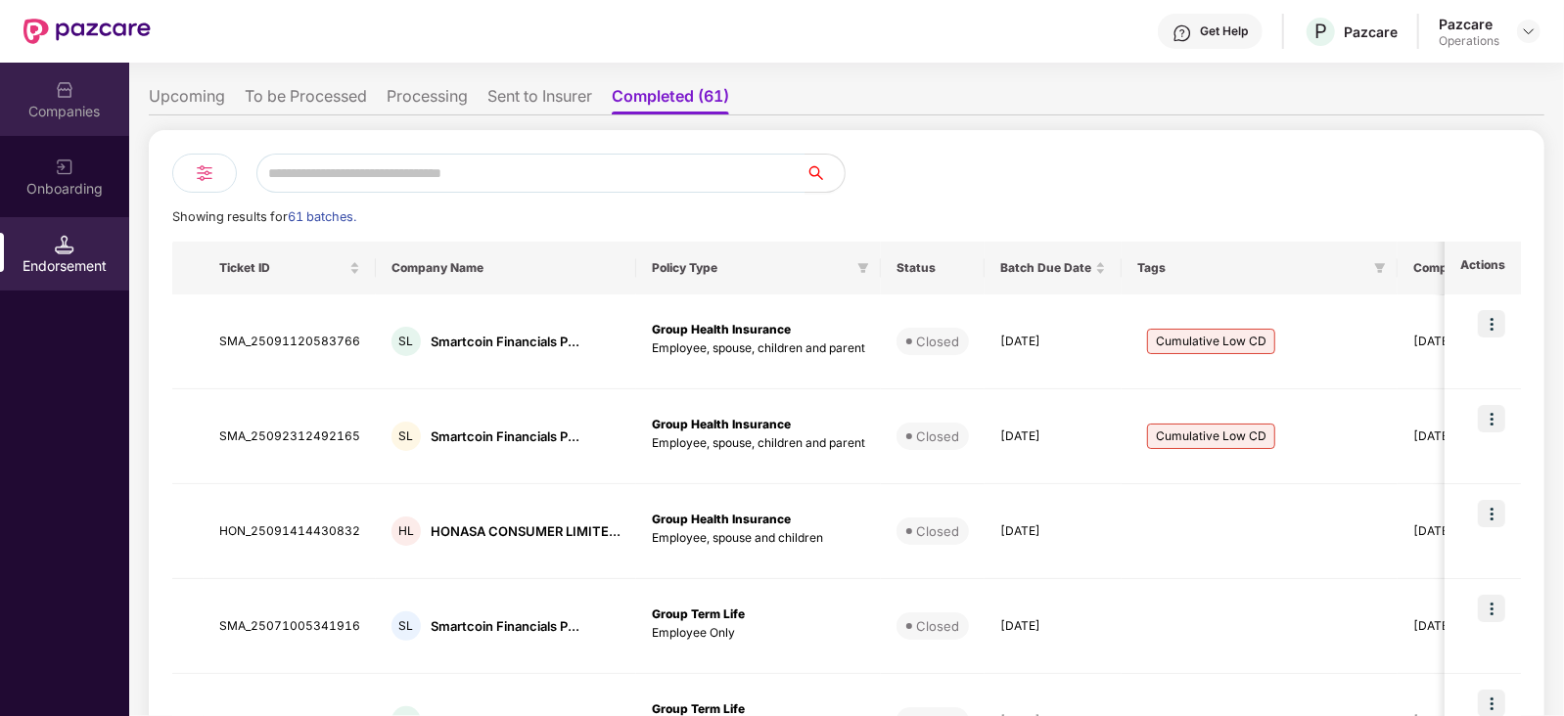
click at [73, 99] on img at bounding box center [65, 90] width 20 height 20
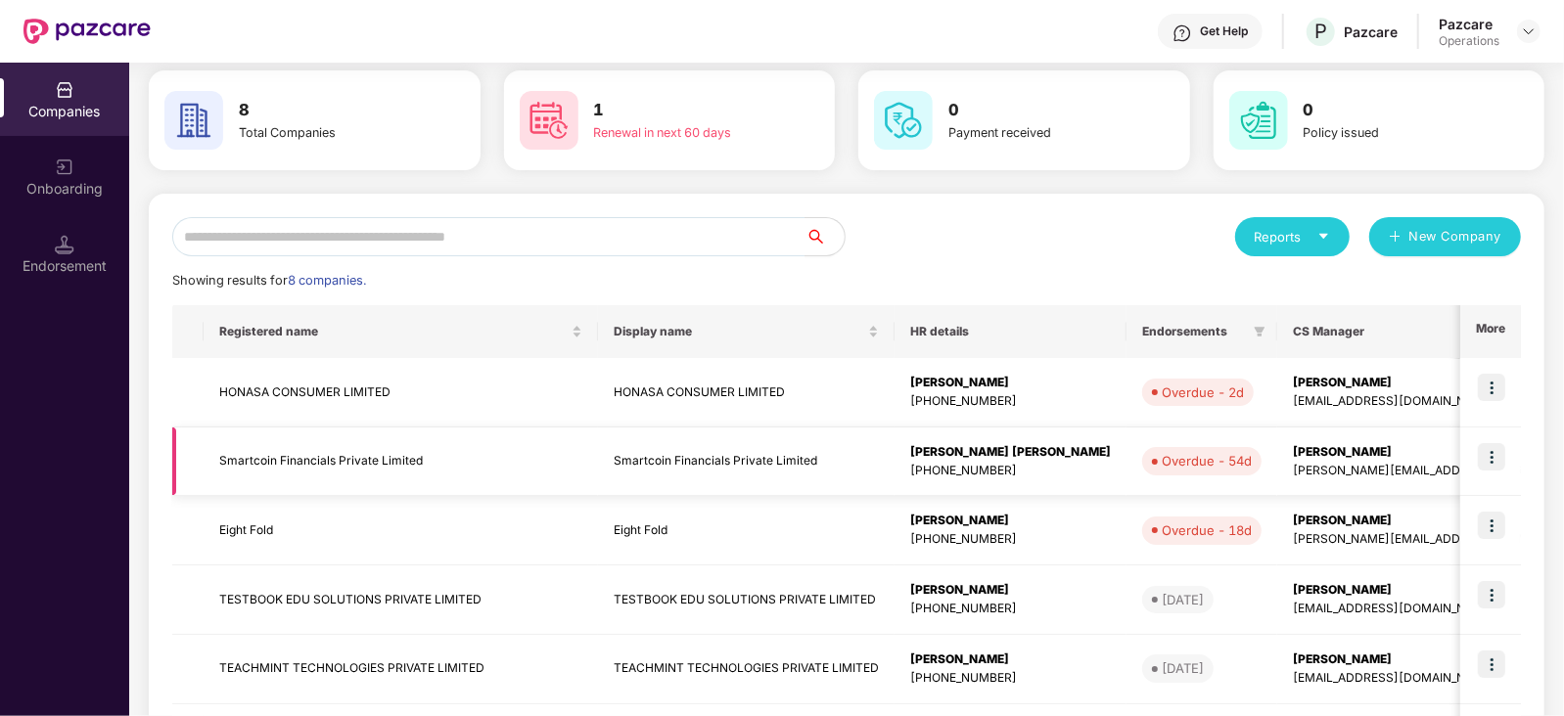
click at [1509, 459] on td at bounding box center [1490, 462] width 61 height 69
click at [1495, 461] on img at bounding box center [1491, 456] width 27 height 27
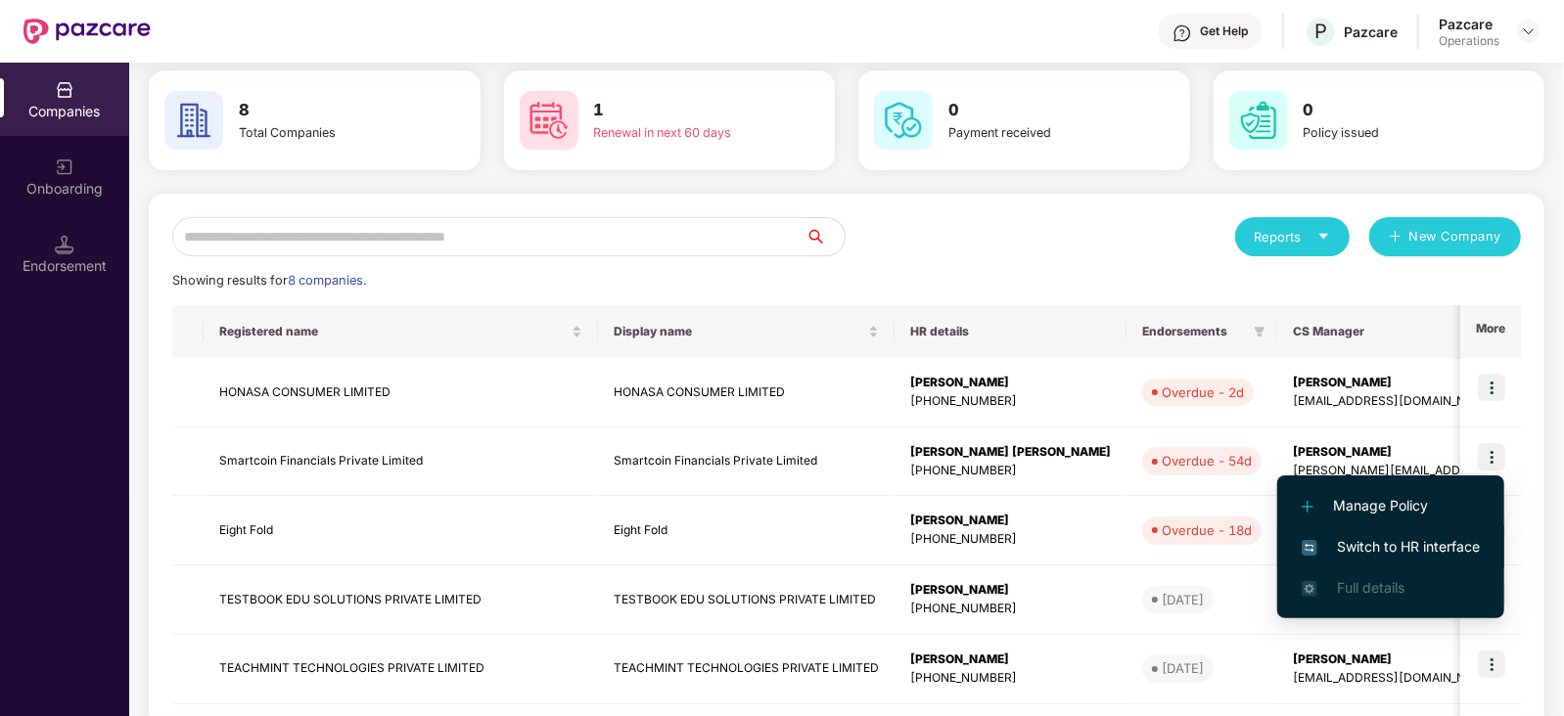
click at [1395, 539] on span "Switch to HR interface" at bounding box center [1391, 547] width 178 height 22
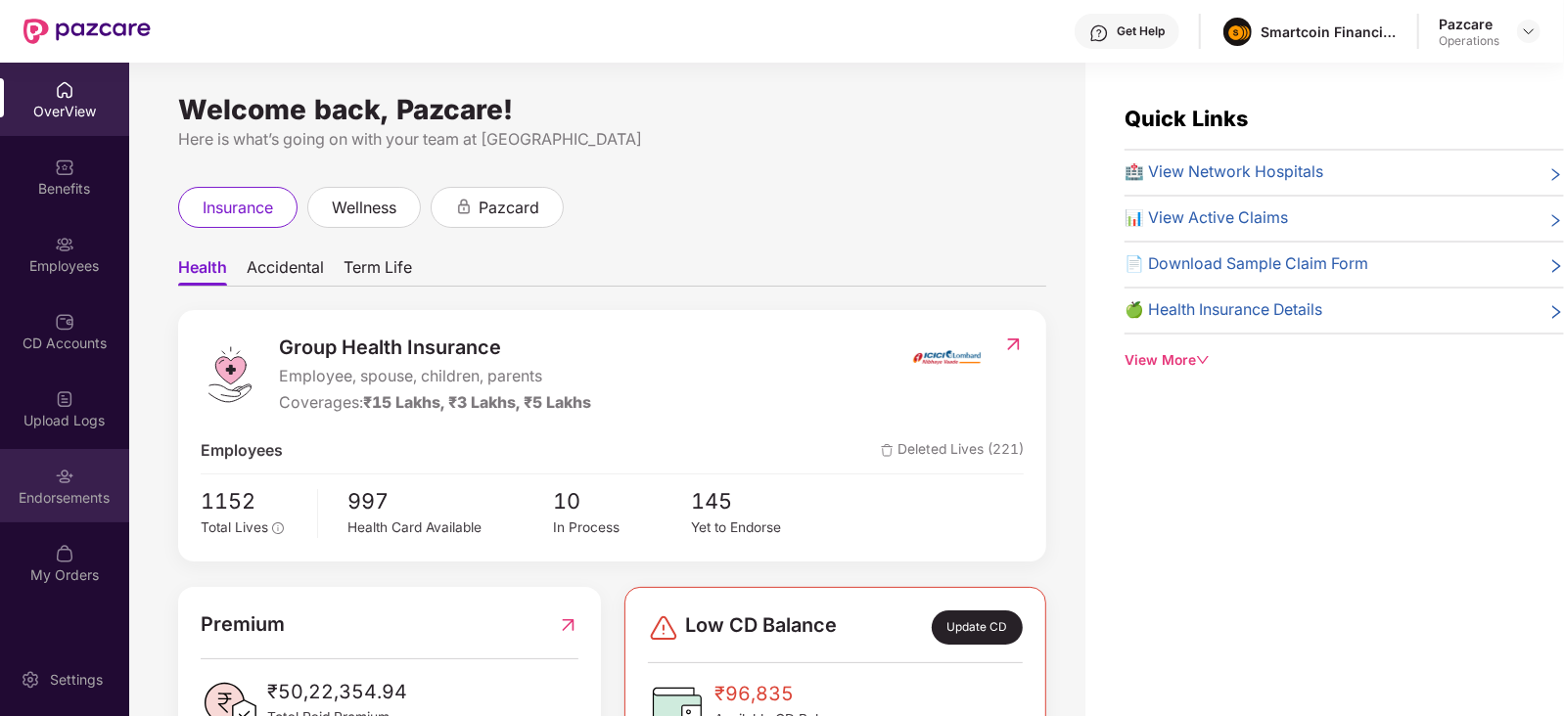
click at [53, 510] on div "Endorsements" at bounding box center [64, 485] width 129 height 73
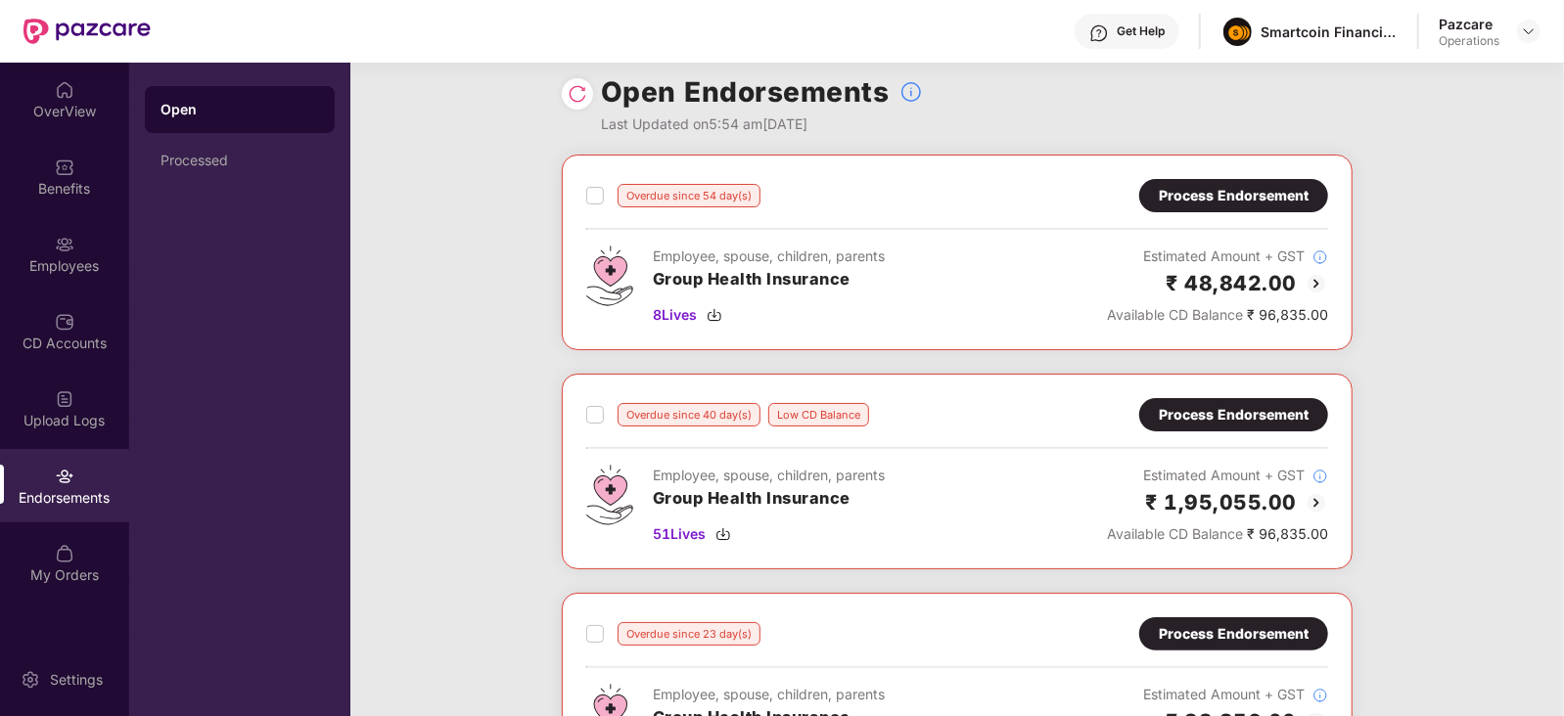
scroll to position [17, 0]
click at [1156, 183] on div "Process Endorsement" at bounding box center [1233, 194] width 189 height 33
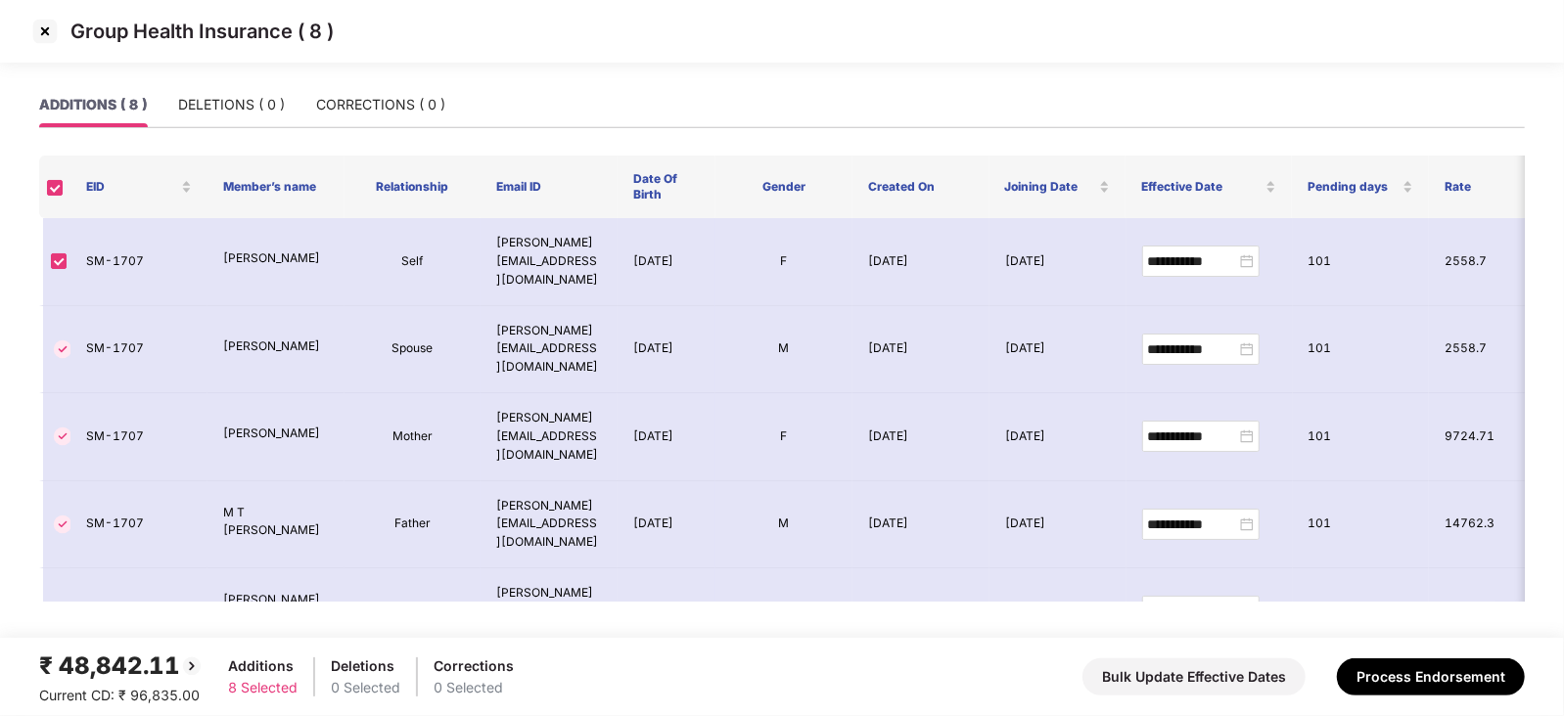
click at [40, 30] on img at bounding box center [44, 31] width 31 height 31
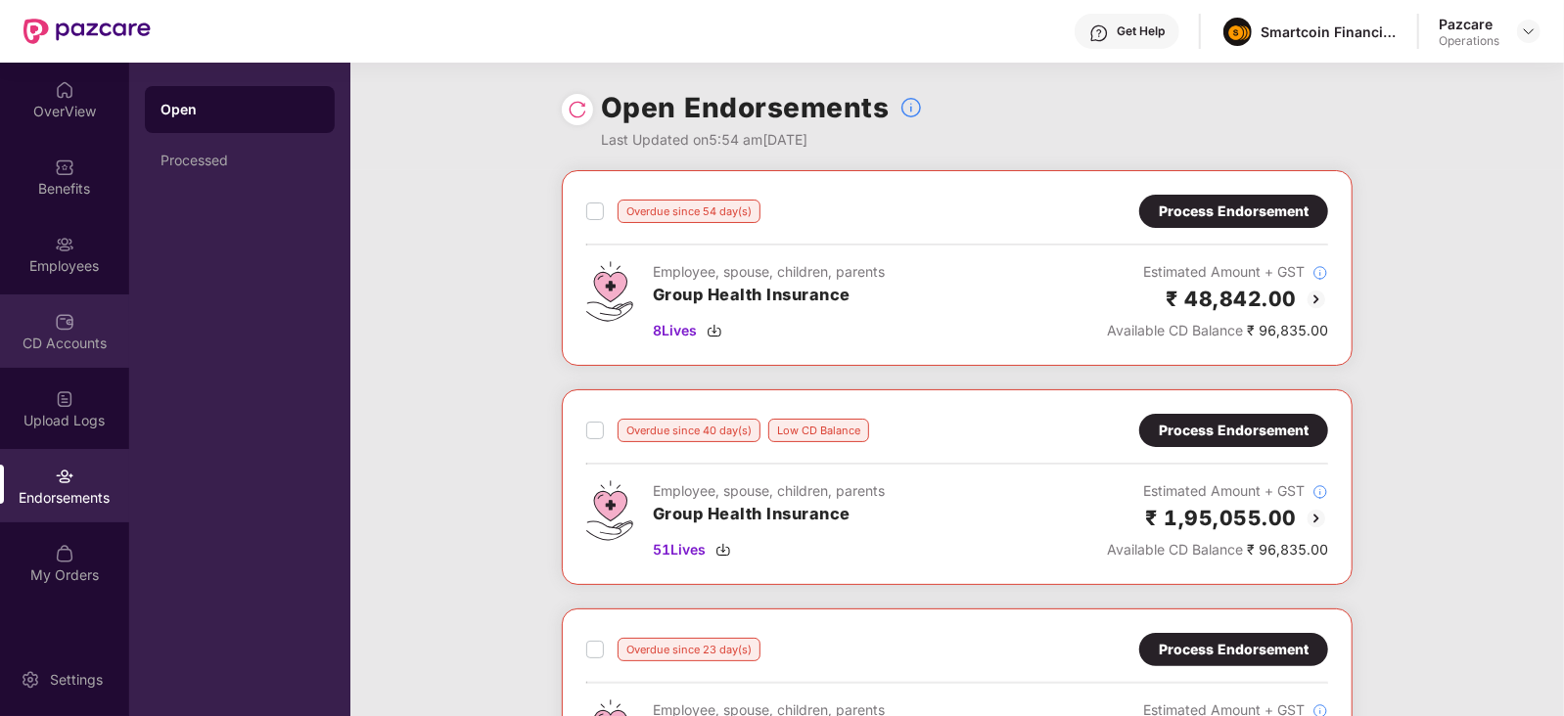
click at [66, 353] on div "CD Accounts" at bounding box center [64, 331] width 129 height 73
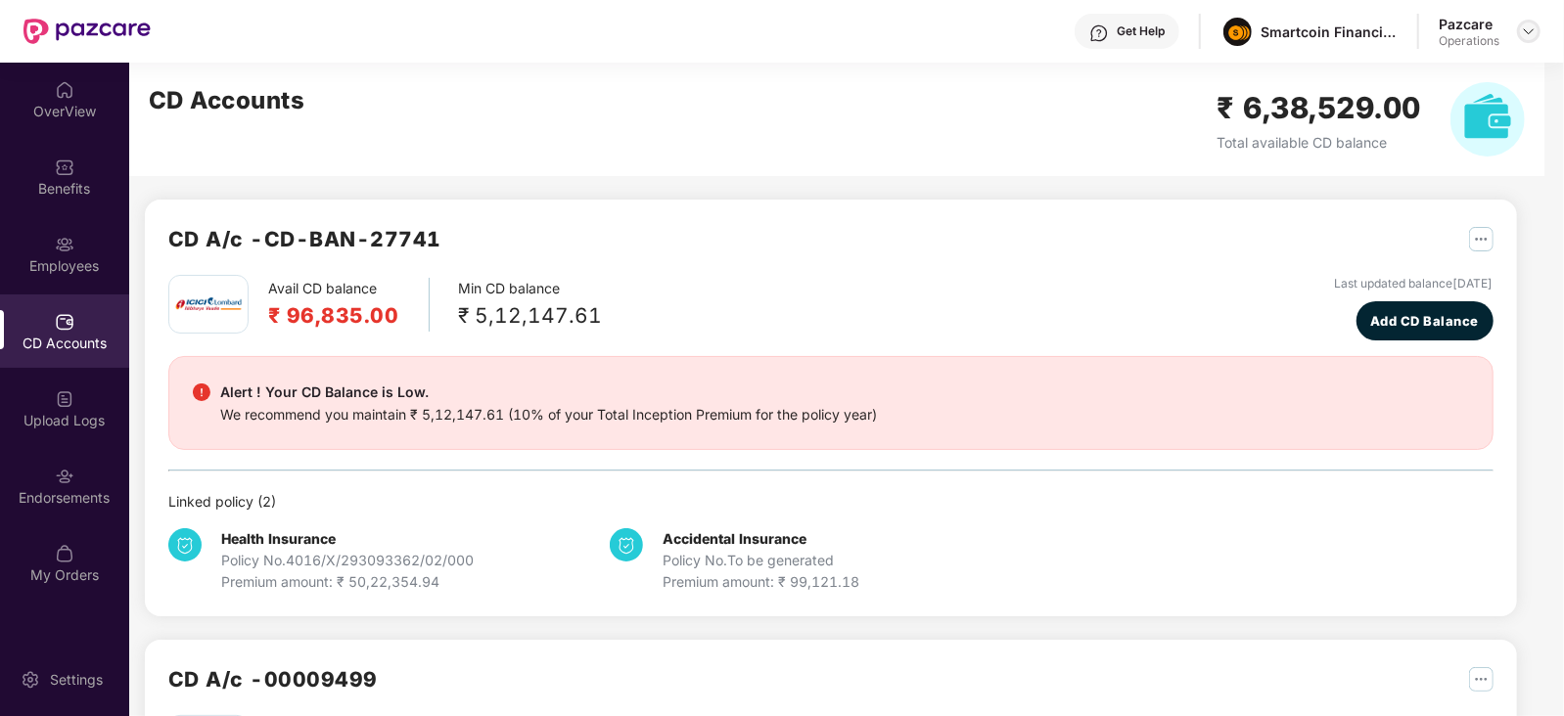
click at [1521, 23] on img at bounding box center [1529, 31] width 16 height 16
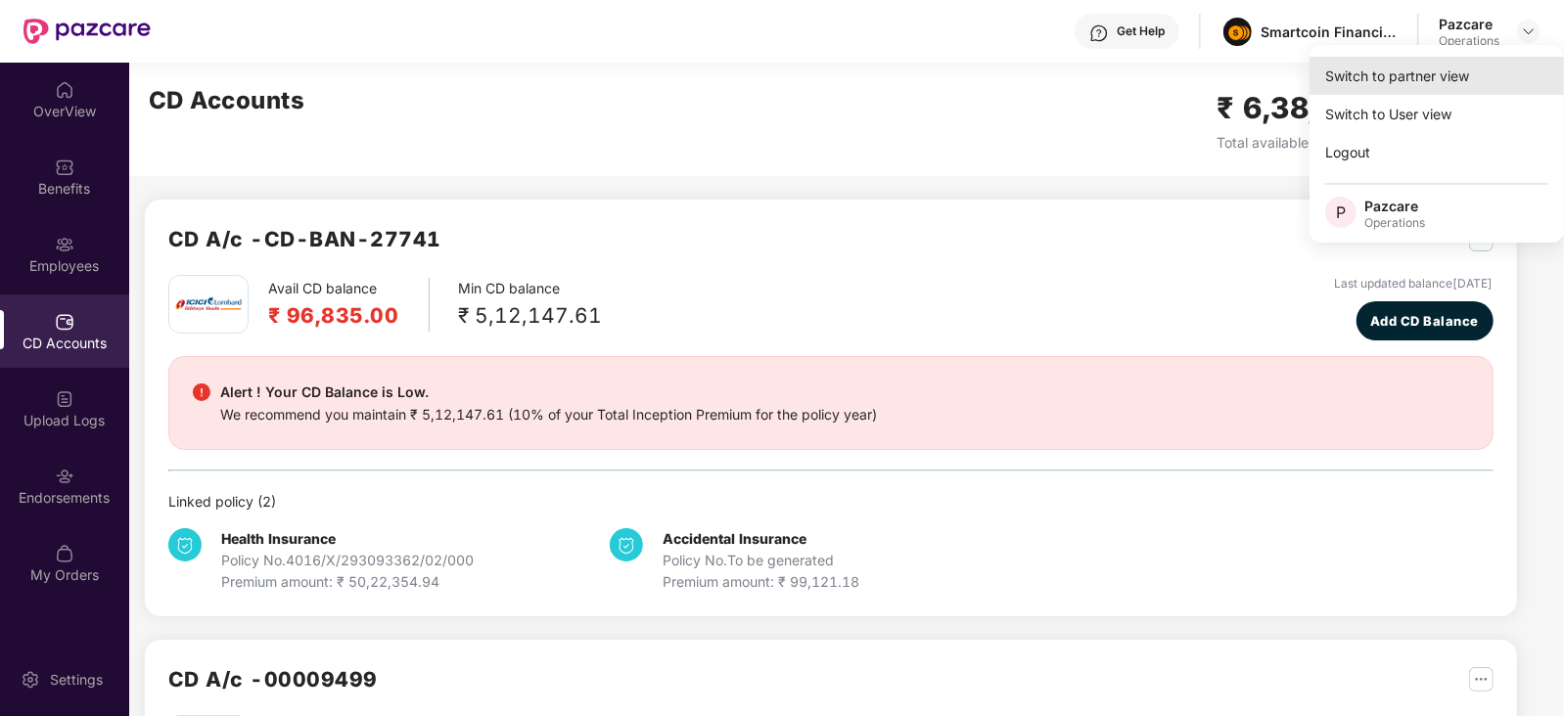
click at [1424, 78] on div "Switch to partner view" at bounding box center [1437, 76] width 254 height 38
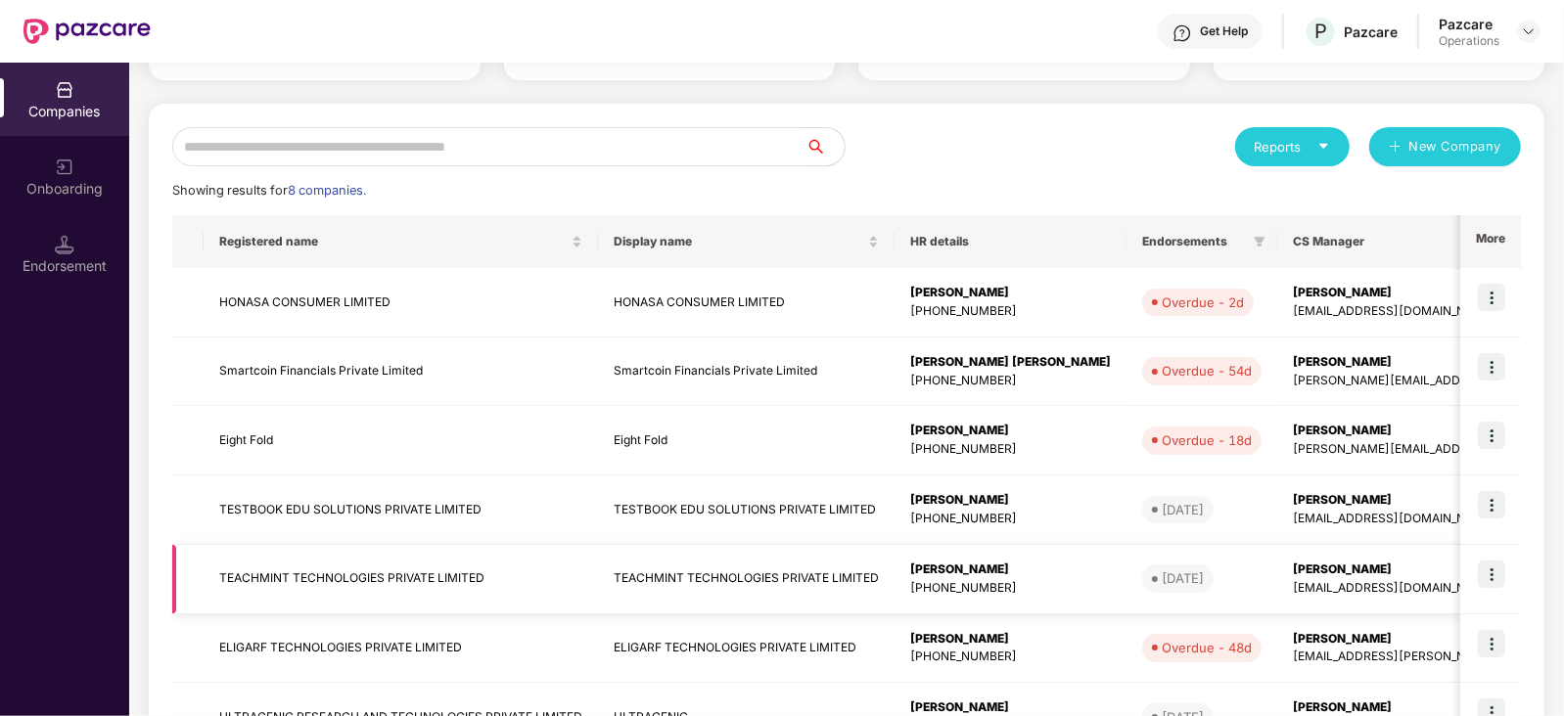
scroll to position [256, 0]
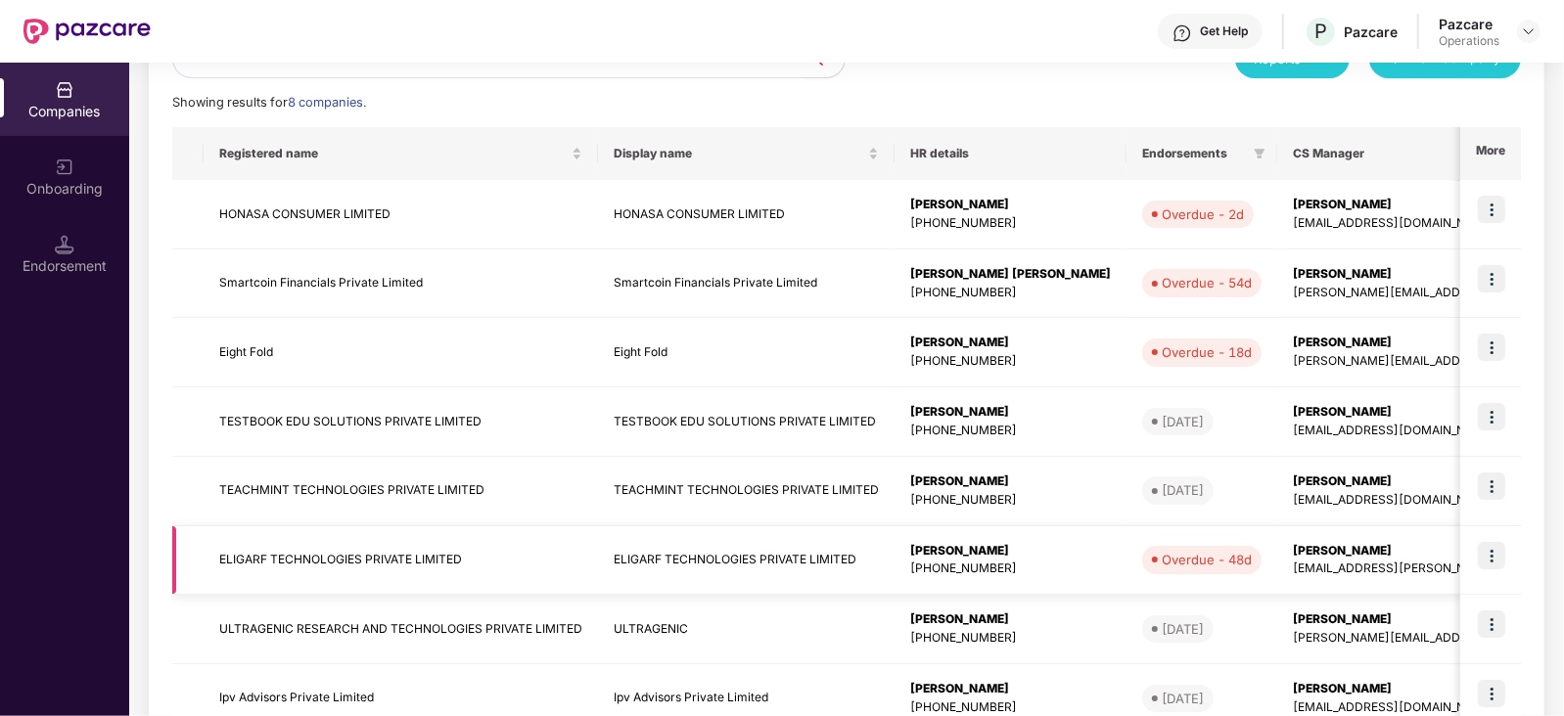
click at [1495, 567] on img at bounding box center [1491, 555] width 27 height 27
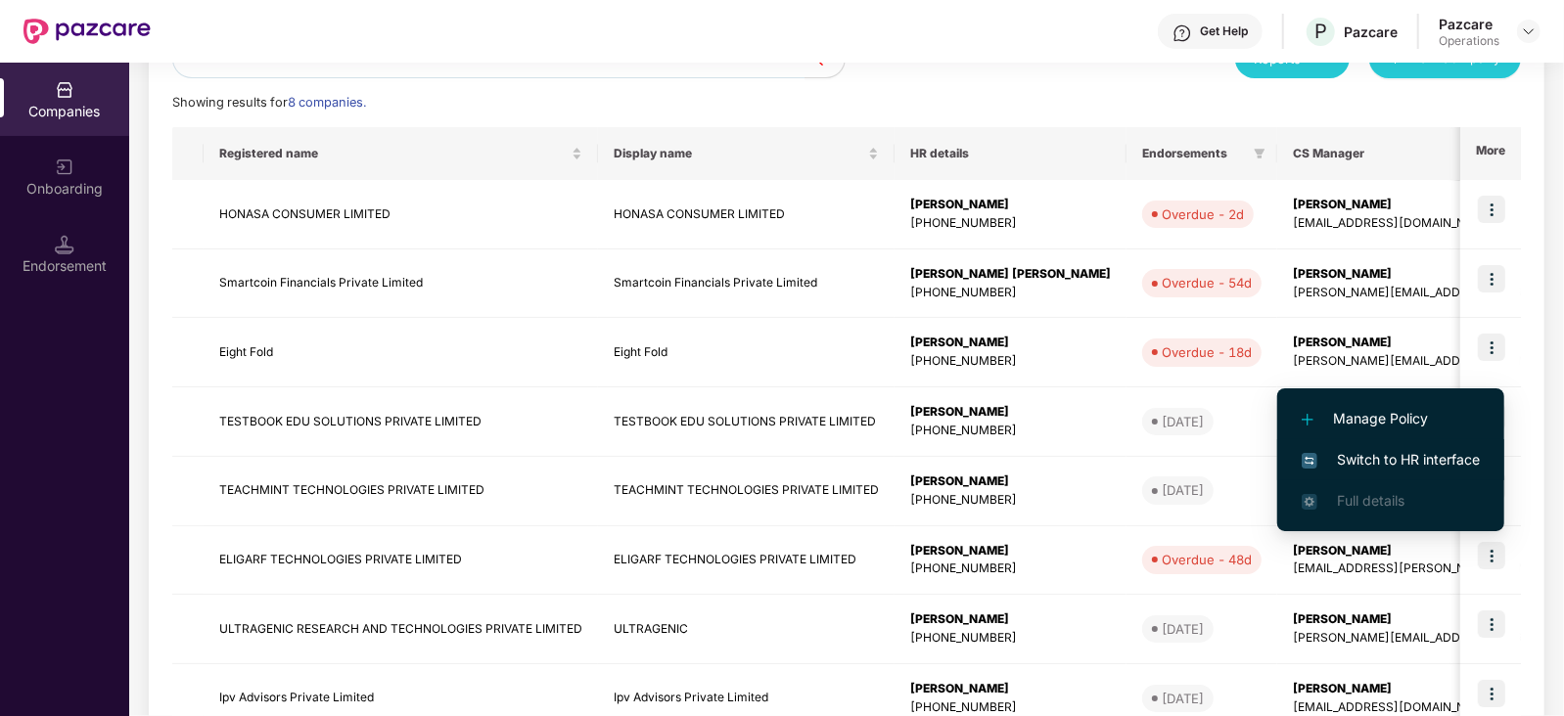
click at [1374, 465] on span "Switch to HR interface" at bounding box center [1391, 460] width 178 height 22
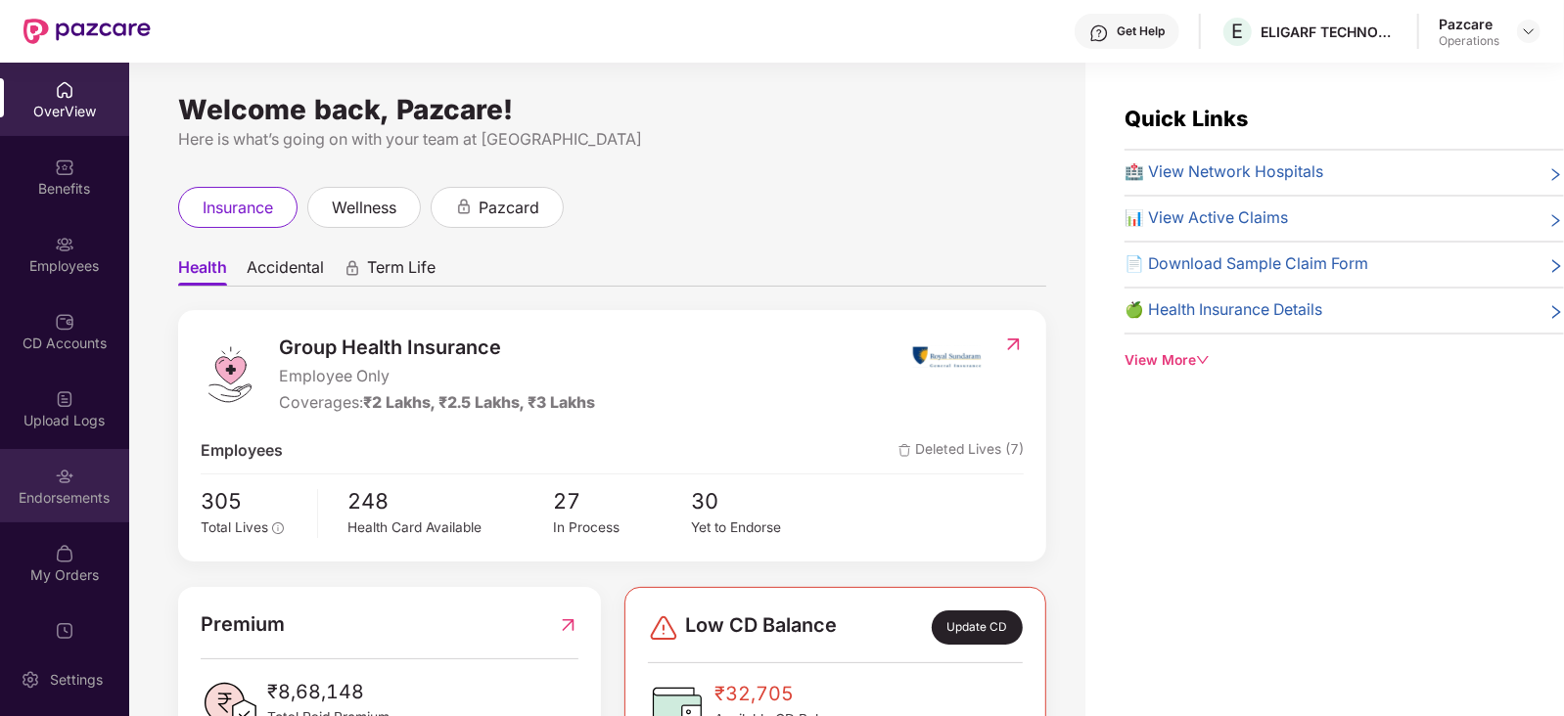
click at [69, 494] on div "Endorsements" at bounding box center [64, 498] width 129 height 20
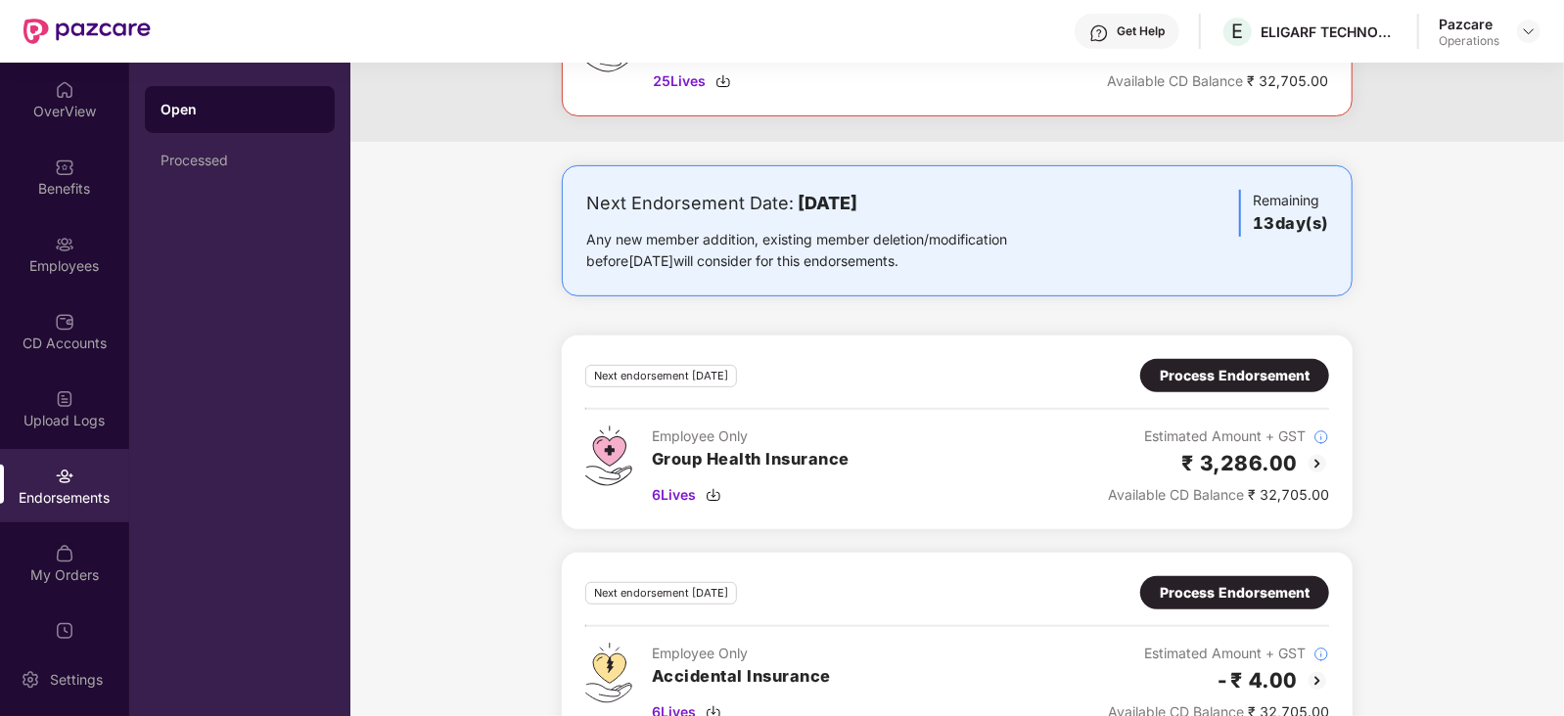
scroll to position [520, 0]
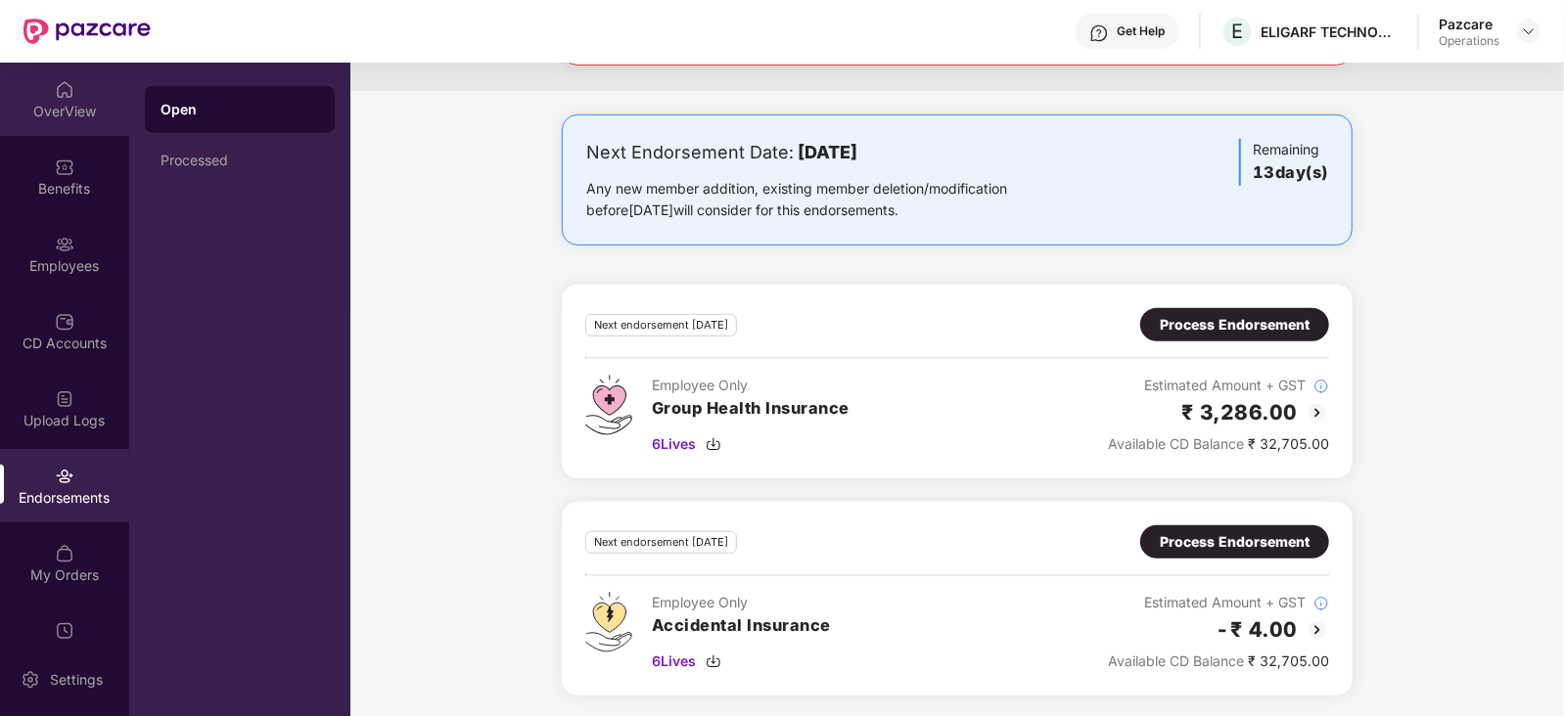
click at [58, 95] on img at bounding box center [65, 90] width 20 height 20
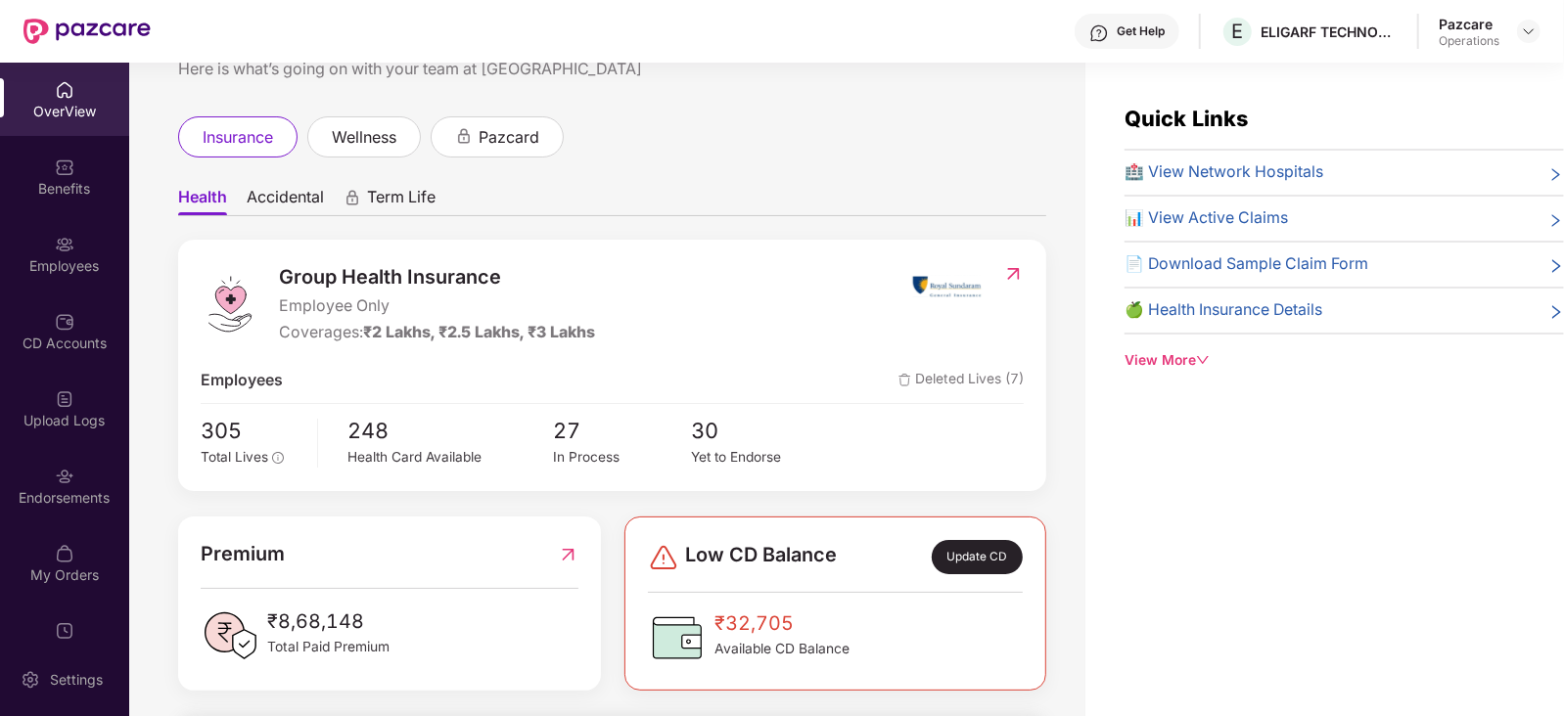
scroll to position [66, 0]
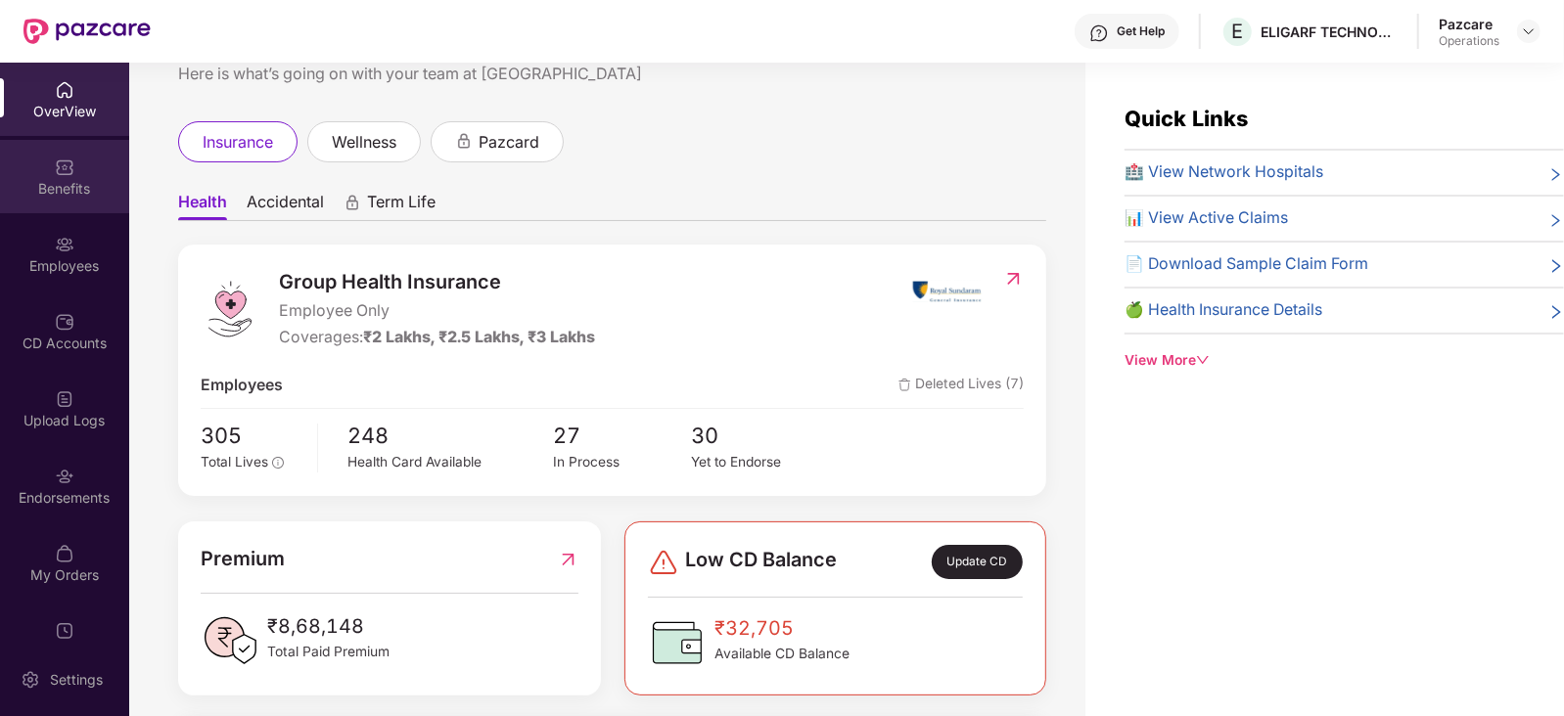
click at [44, 184] on div "Benefits" at bounding box center [64, 189] width 129 height 20
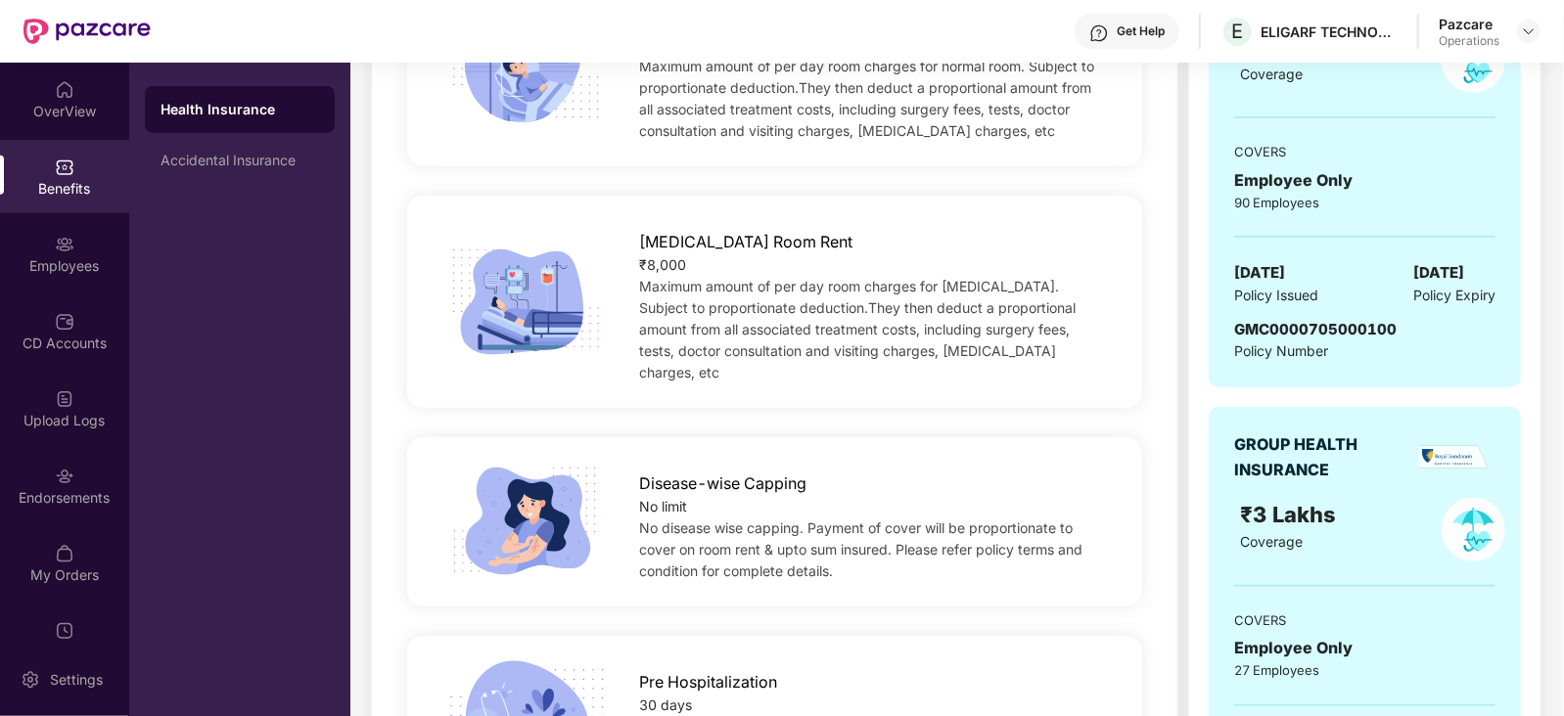
scroll to position [802, 0]
click at [37, 462] on div "Endorsements" at bounding box center [64, 485] width 129 height 73
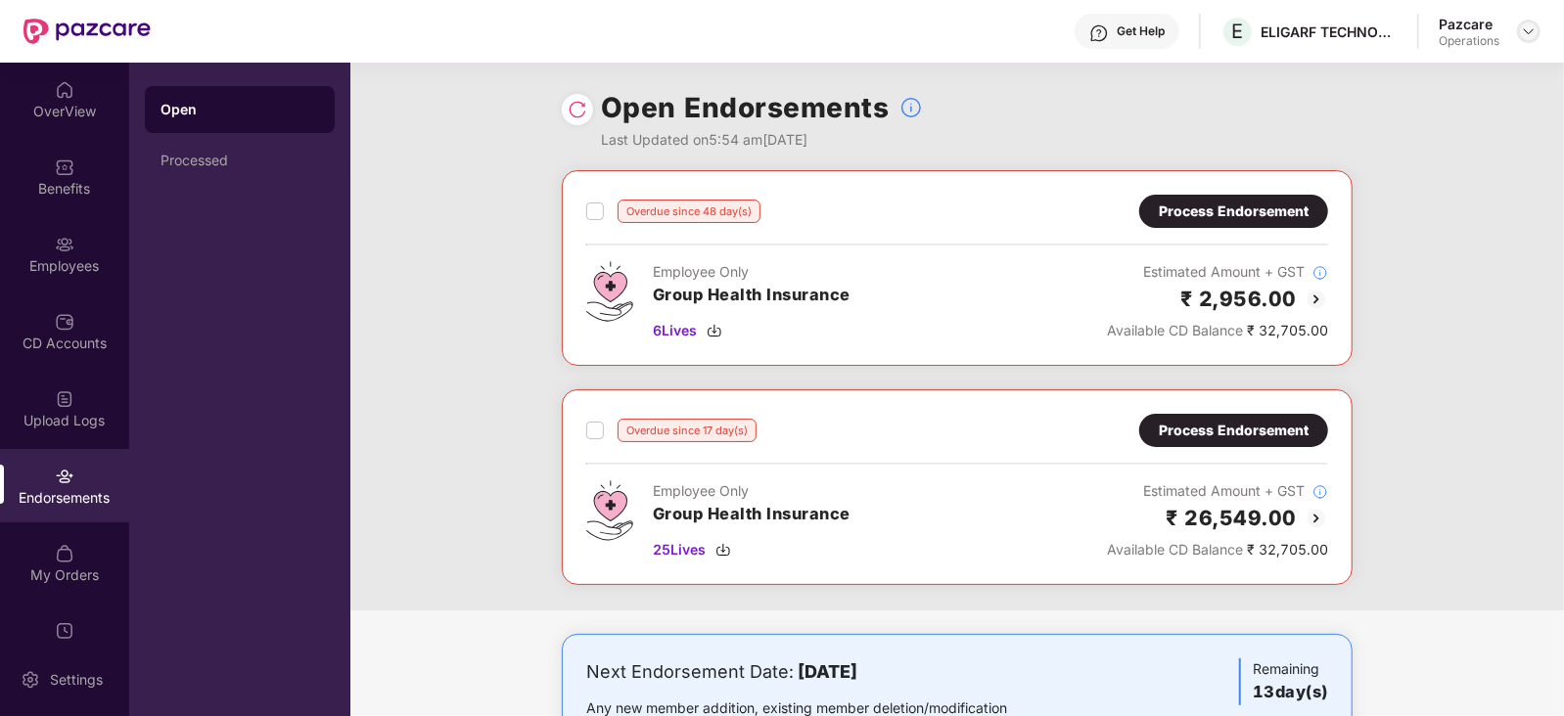
click at [1526, 26] on img at bounding box center [1529, 31] width 16 height 16
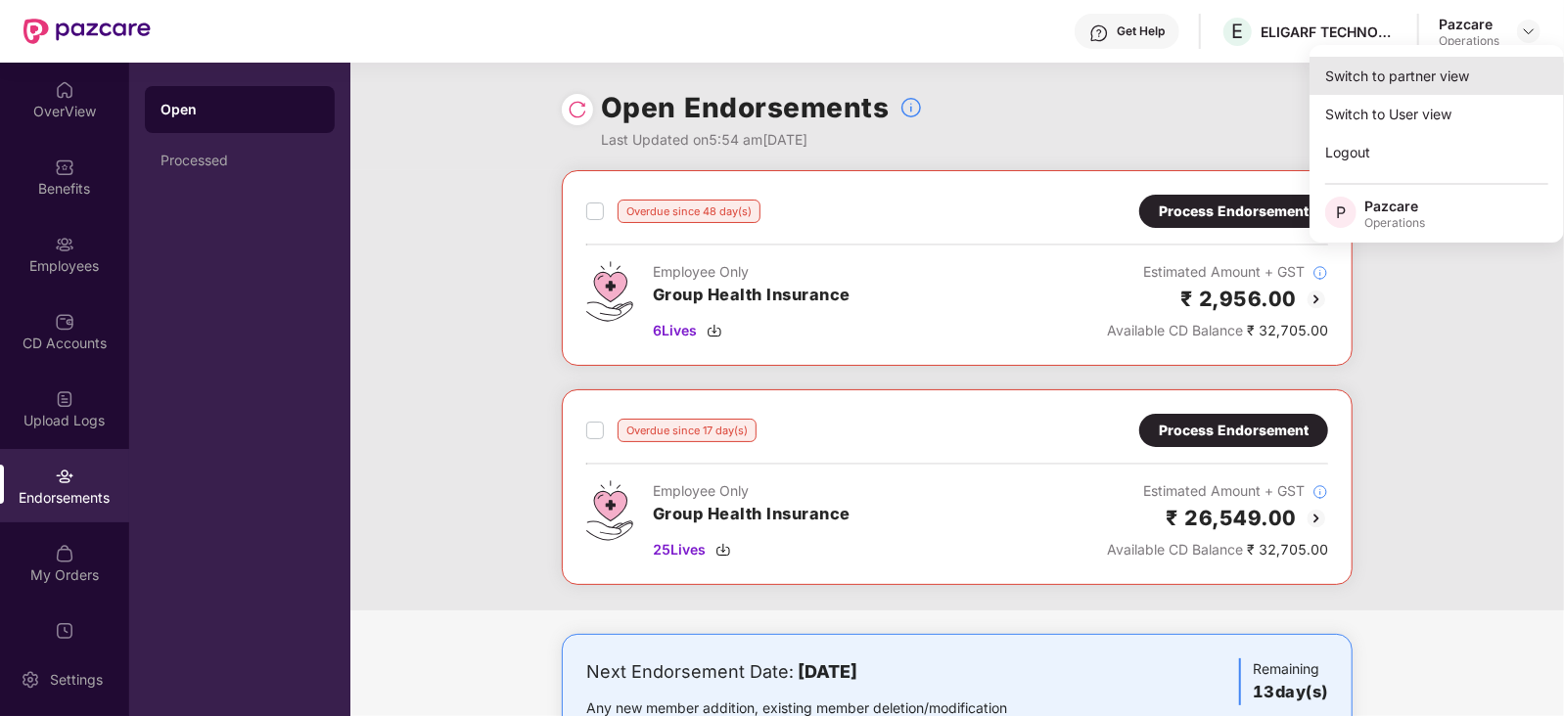
click at [1433, 82] on div "Switch to partner view" at bounding box center [1437, 76] width 254 height 38
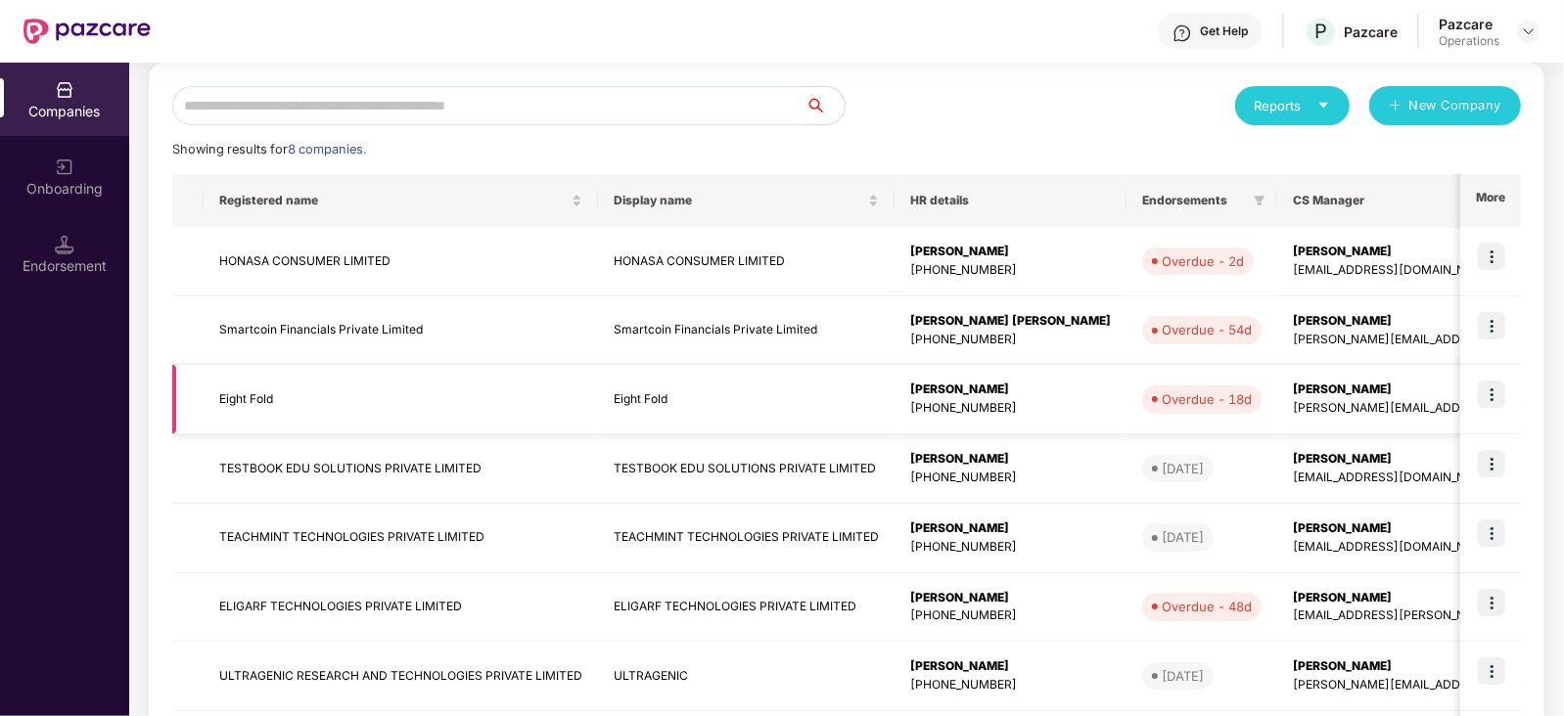
scroll to position [147, 0]
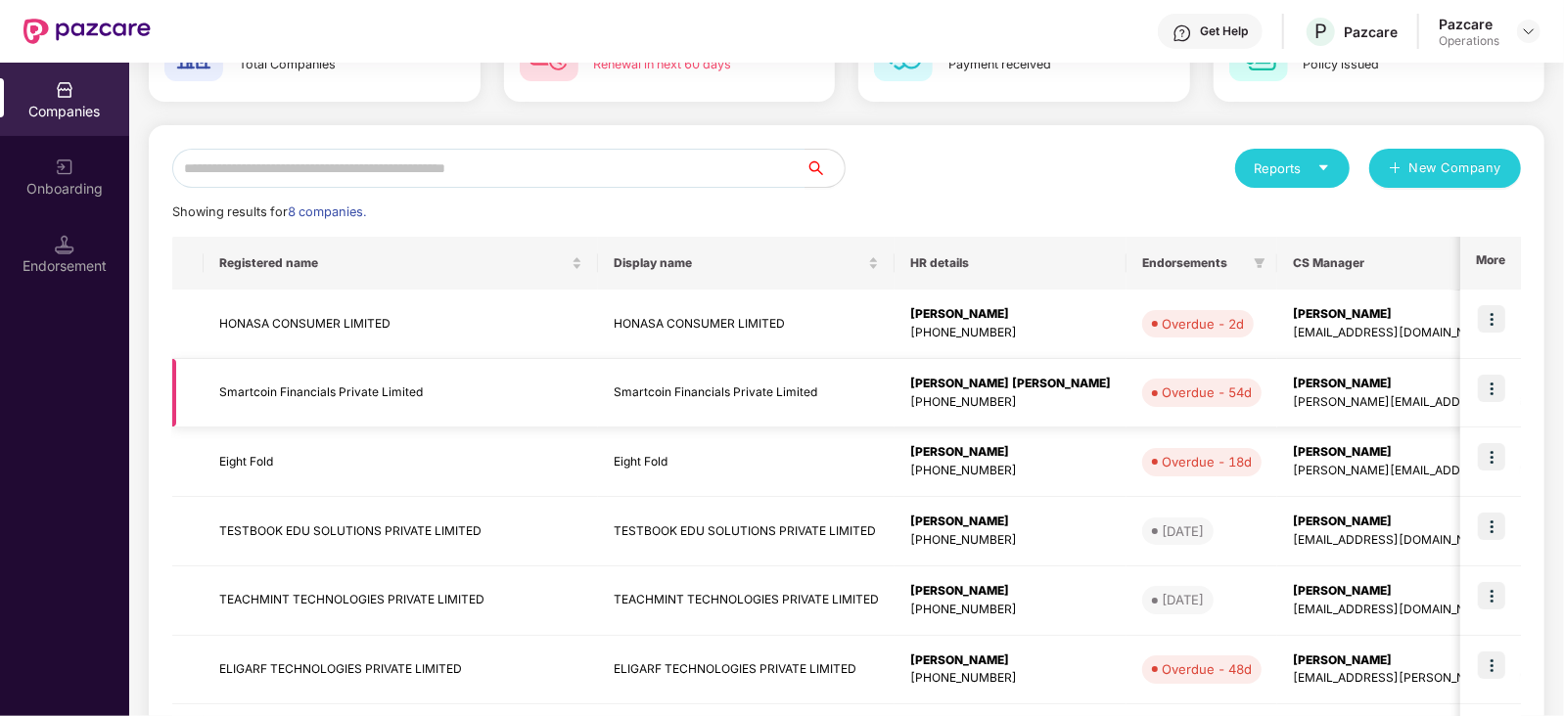
click at [1502, 388] on img at bounding box center [1491, 388] width 27 height 27
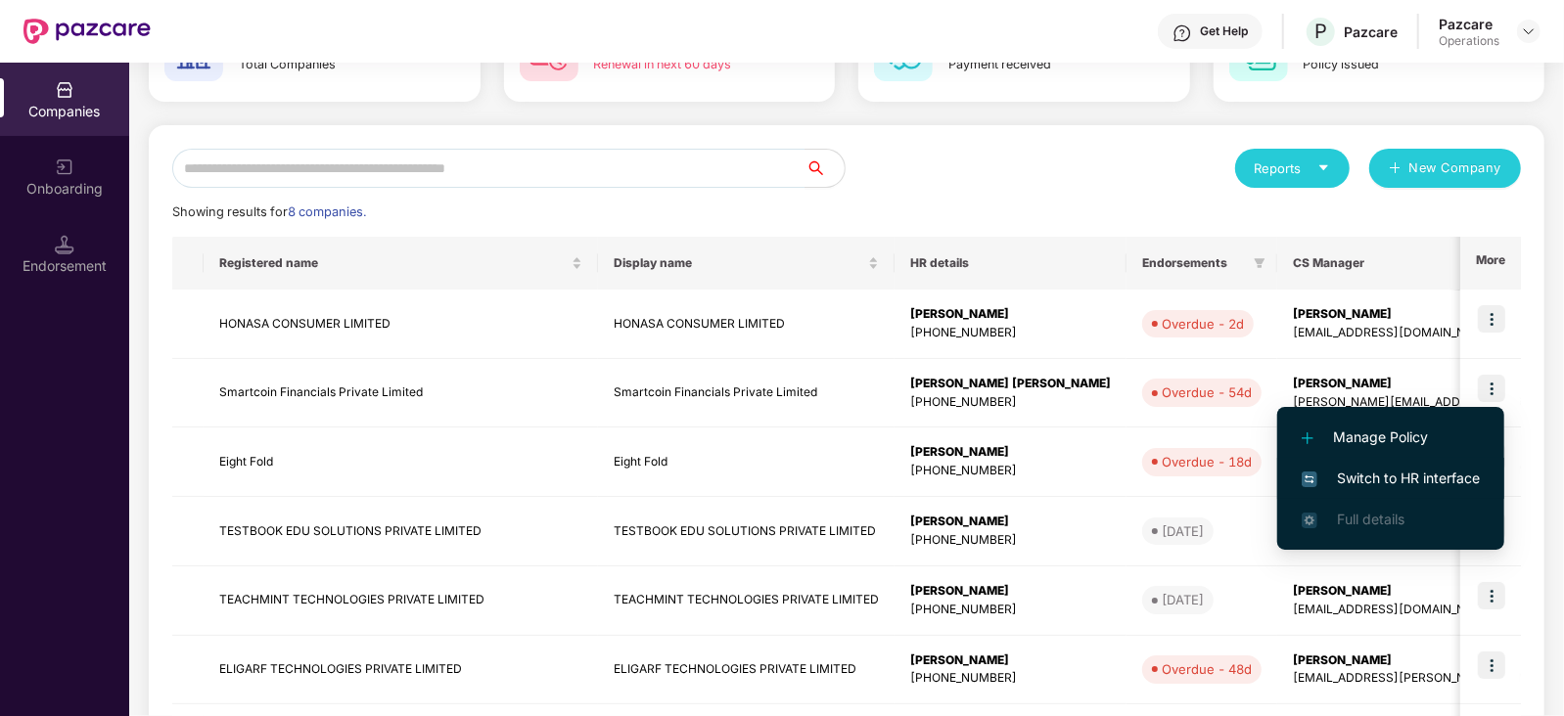
click at [1356, 482] on span "Switch to HR interface" at bounding box center [1391, 479] width 178 height 22
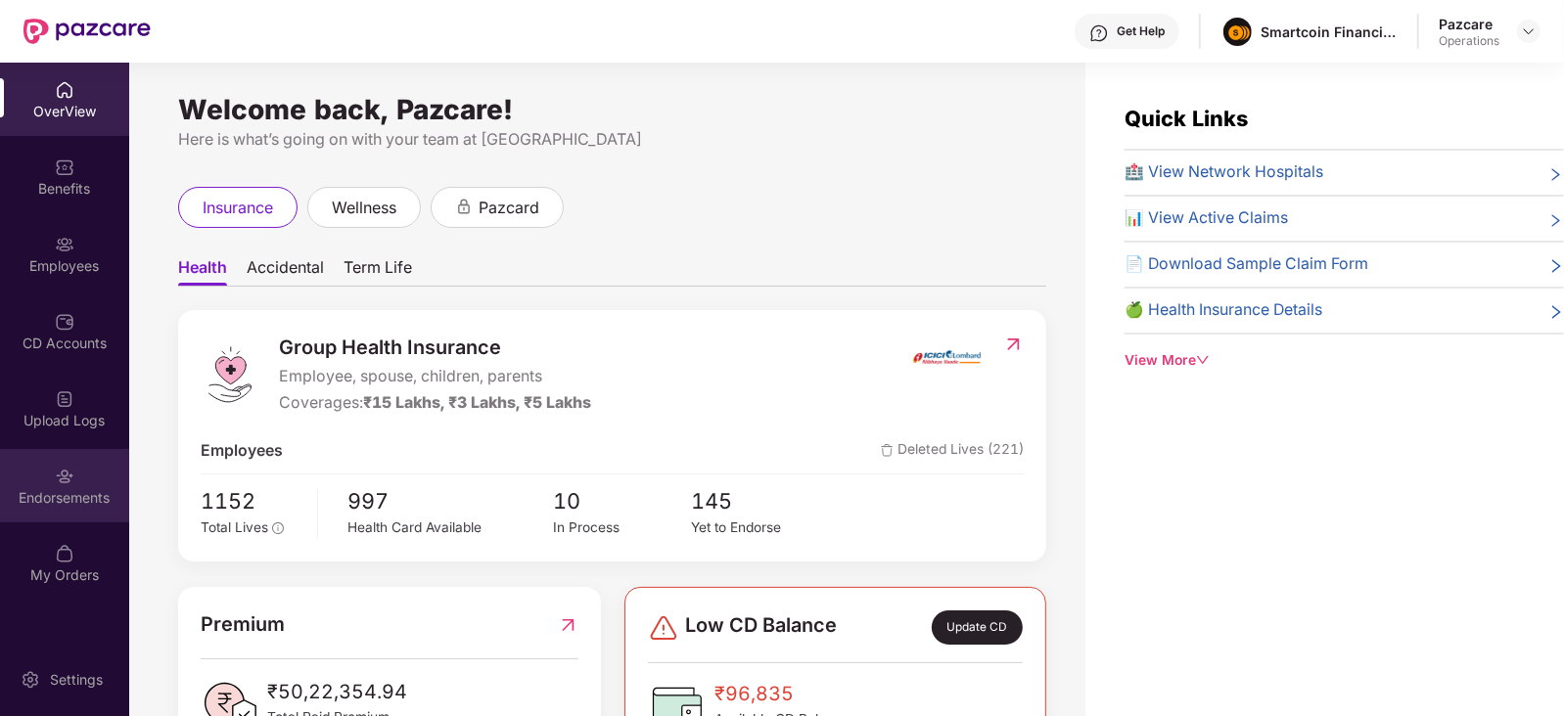
click at [64, 498] on div "Endorsements" at bounding box center [64, 498] width 129 height 20
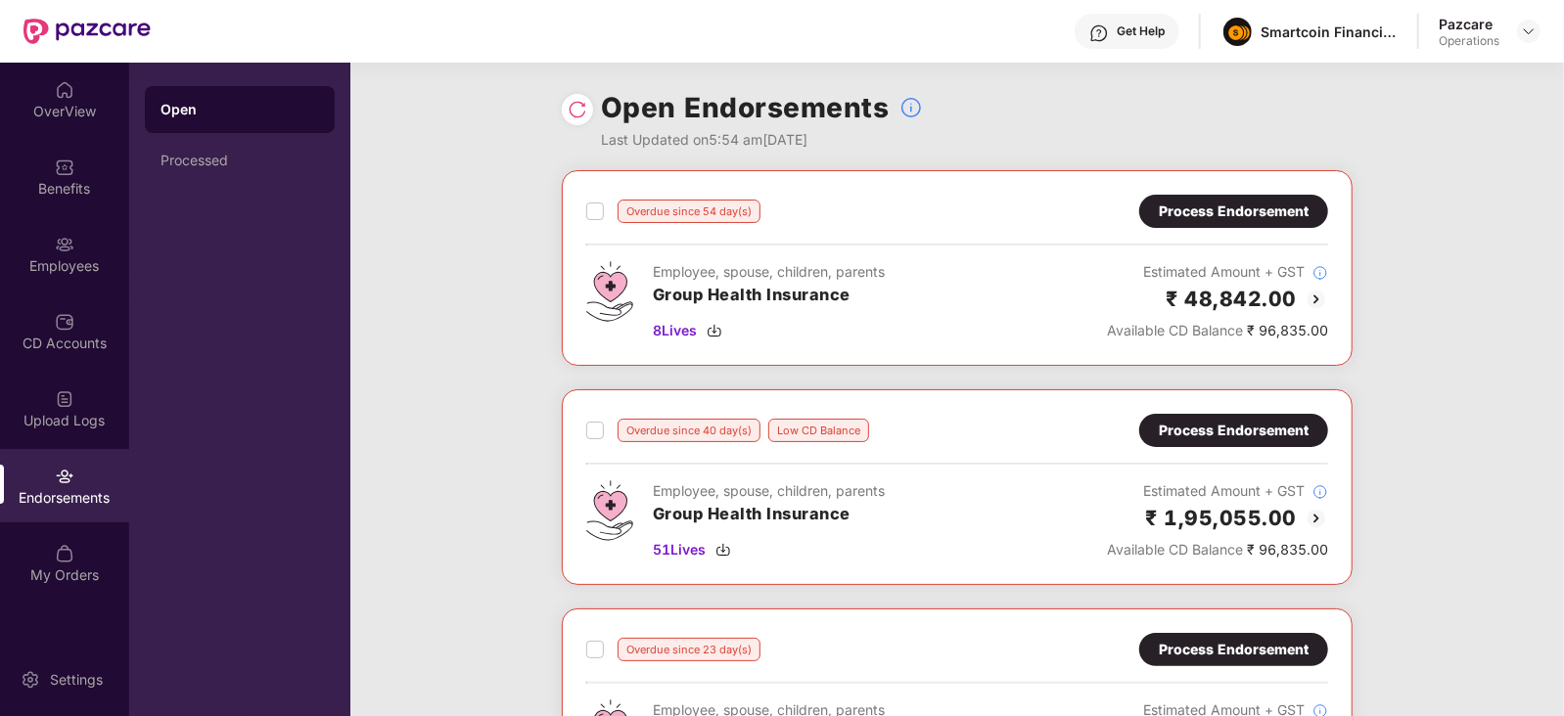
scroll to position [1, 0]
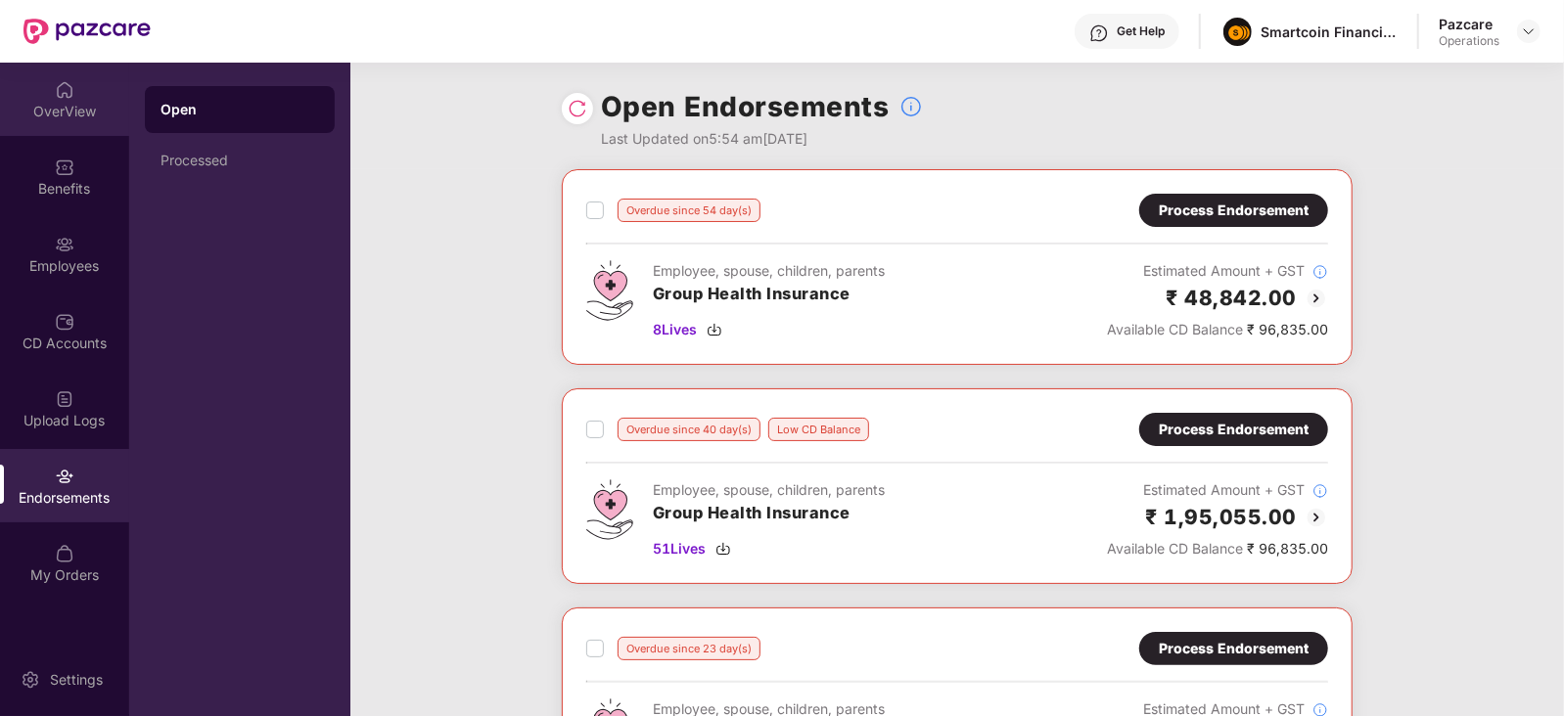
click at [43, 115] on div "OverView" at bounding box center [64, 112] width 129 height 20
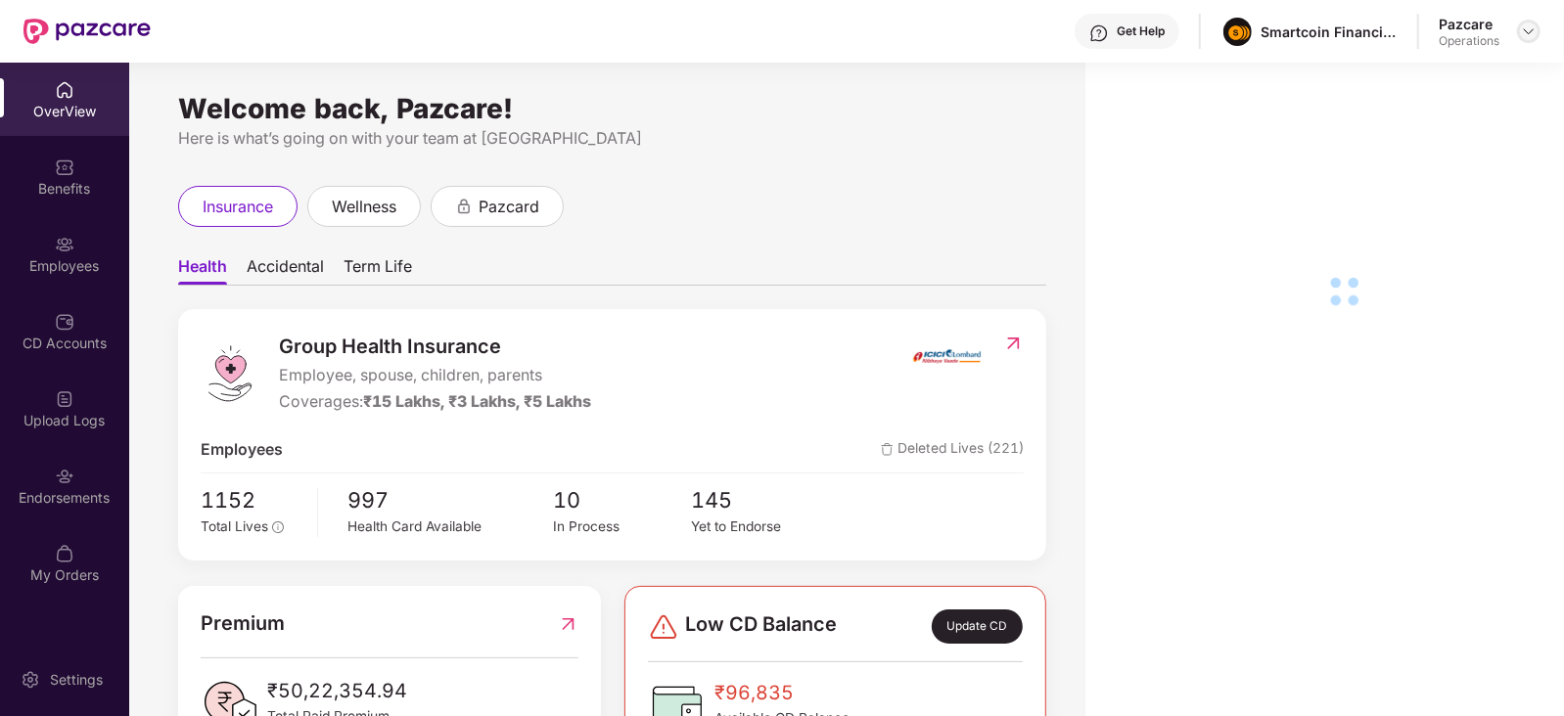
click at [1522, 29] on img at bounding box center [1529, 31] width 16 height 16
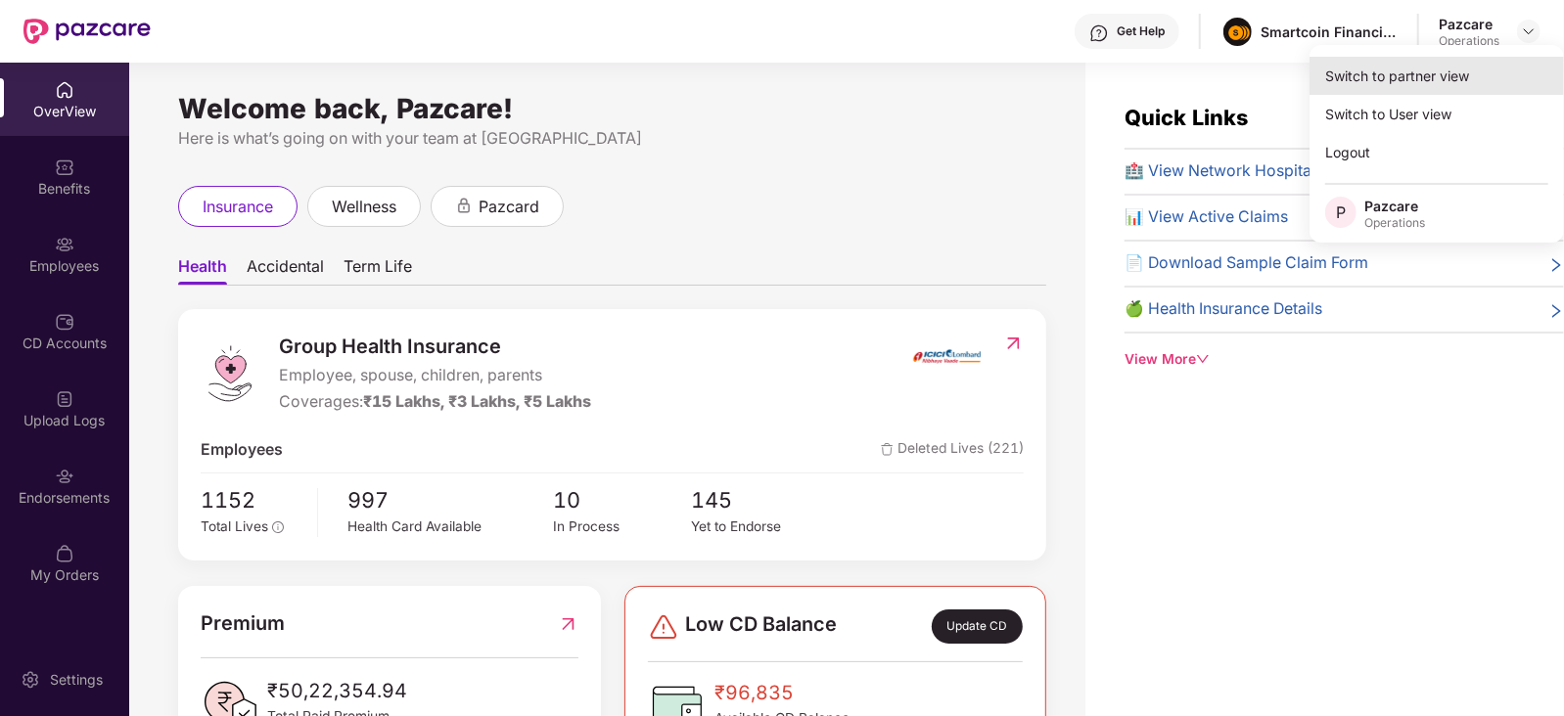
click at [1418, 65] on div "Switch to partner view" at bounding box center [1437, 76] width 254 height 38
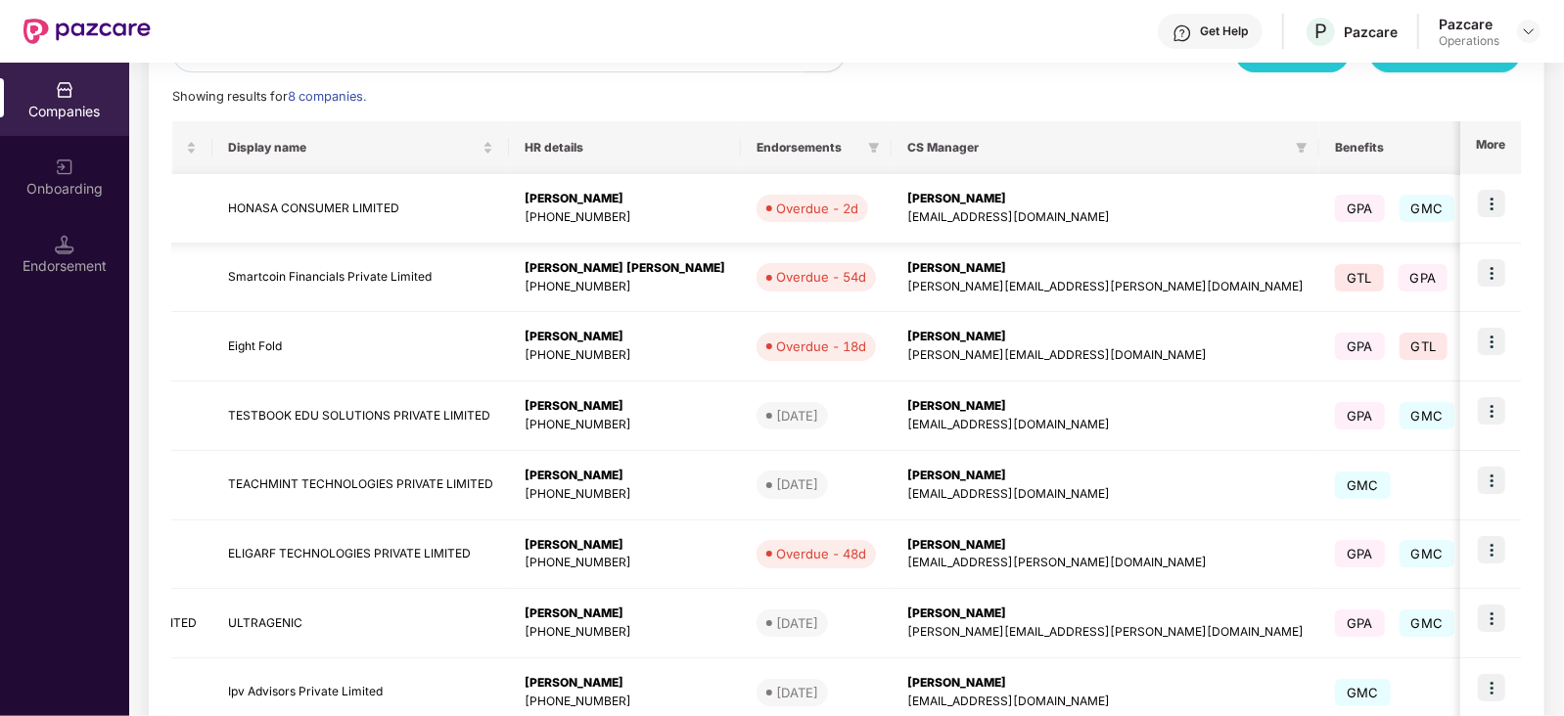
scroll to position [0, 0]
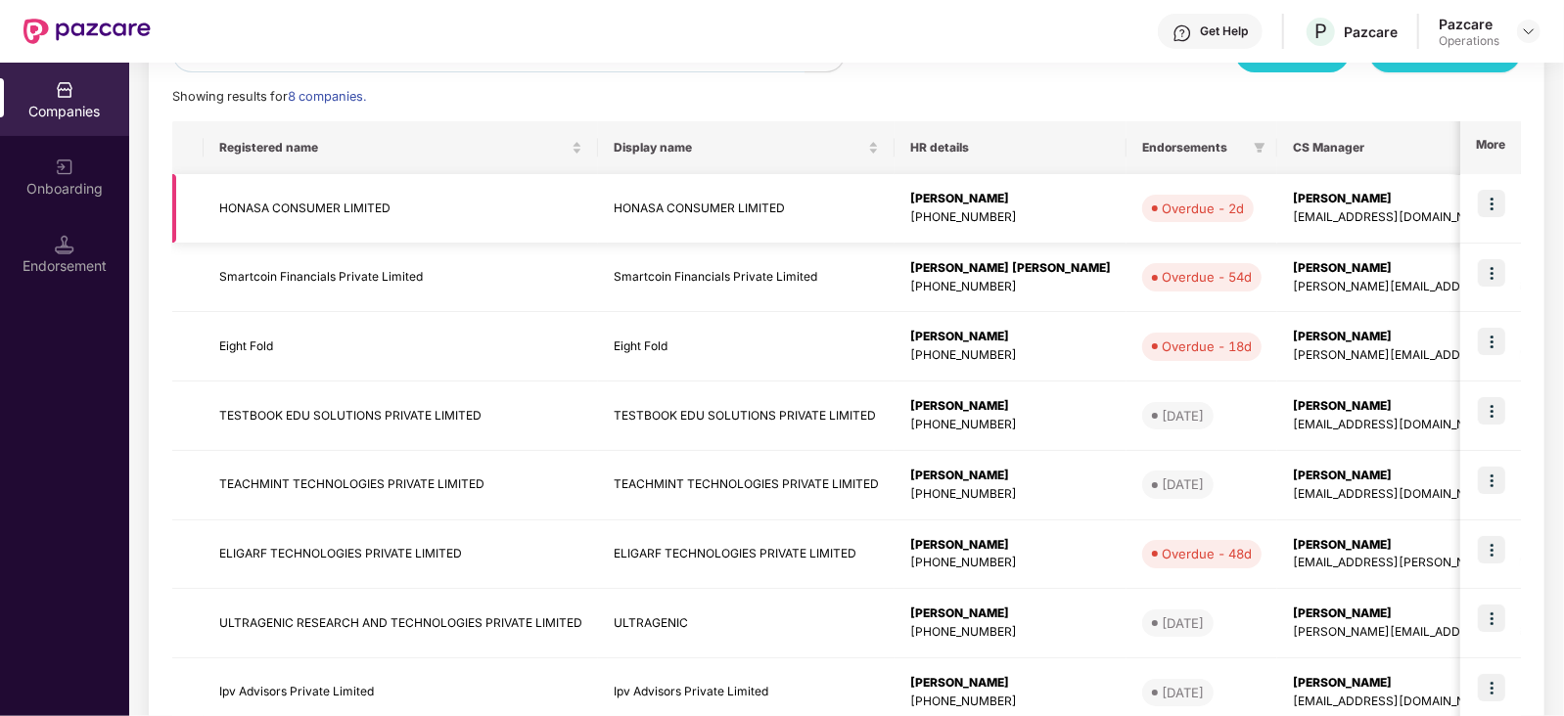
click at [1494, 206] on img at bounding box center [1491, 203] width 27 height 27
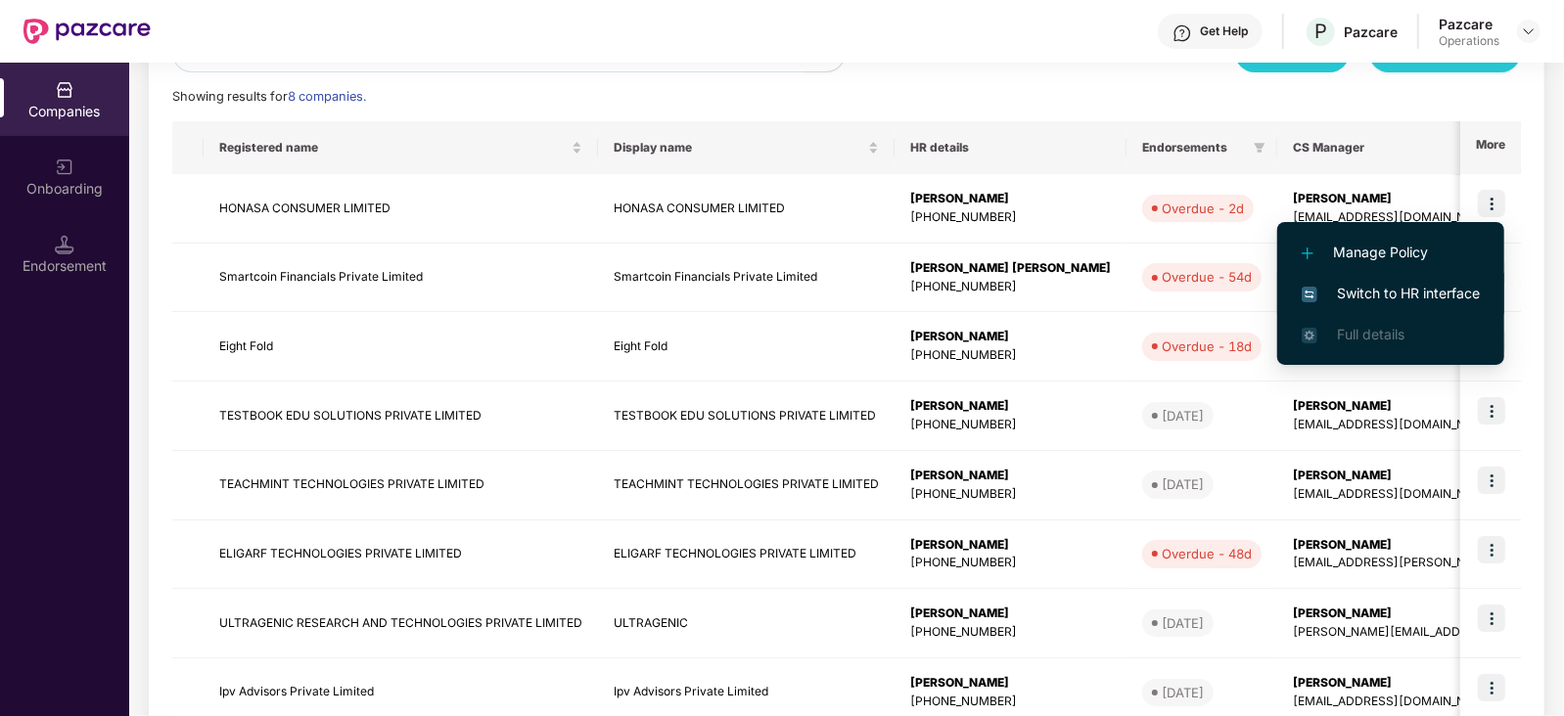
click at [1358, 300] on span "Switch to HR interface" at bounding box center [1391, 294] width 178 height 22
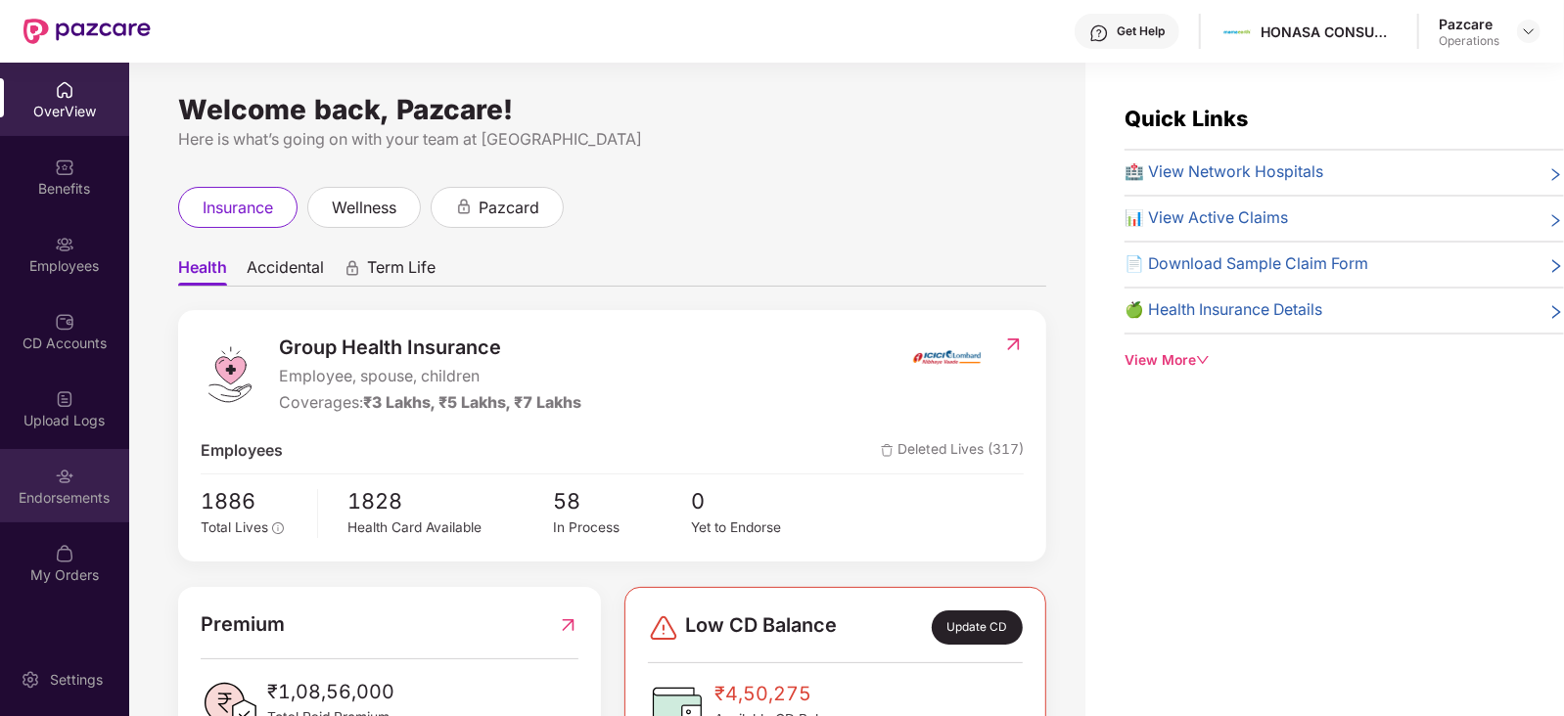
click at [60, 494] on div "Endorsements" at bounding box center [64, 498] width 129 height 20
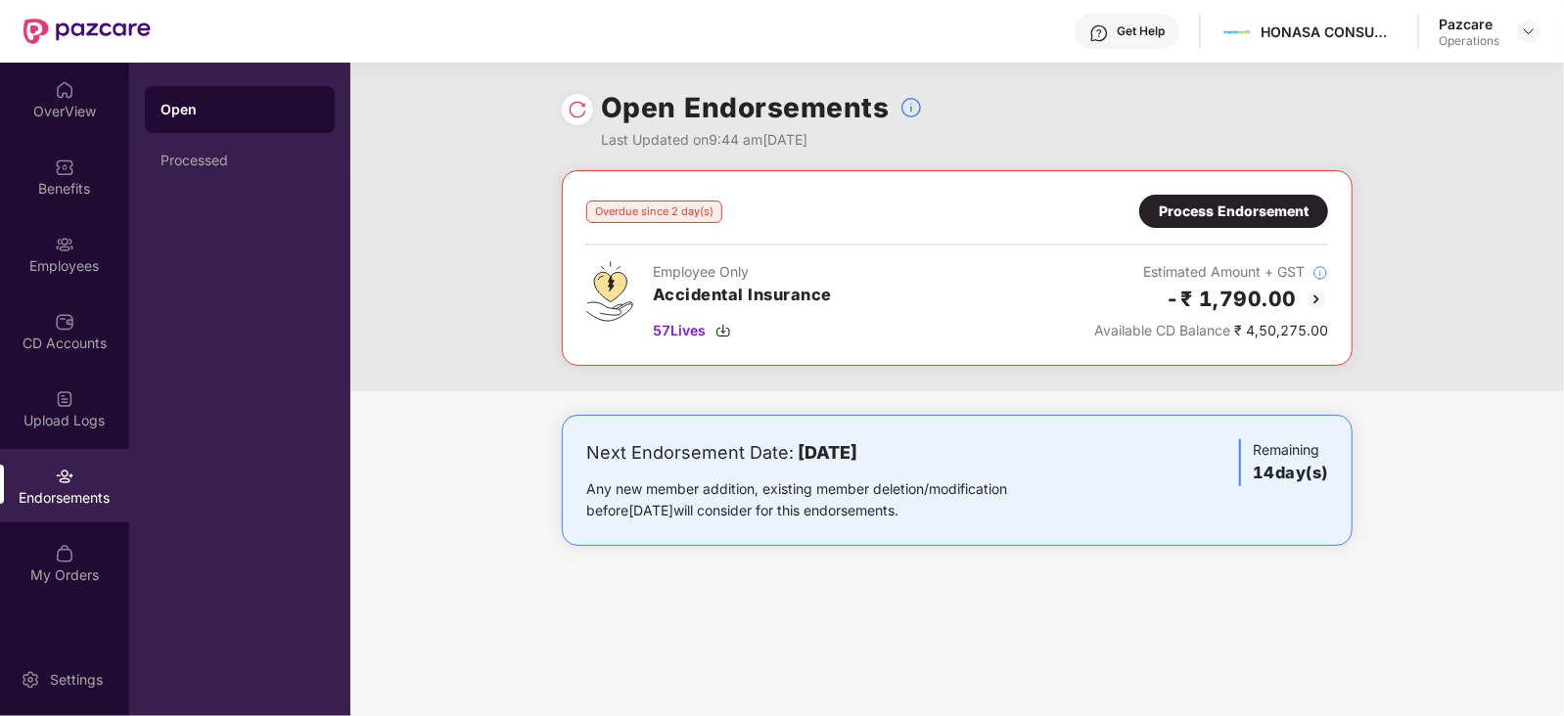
click at [1312, 292] on img at bounding box center [1316, 299] width 23 height 23
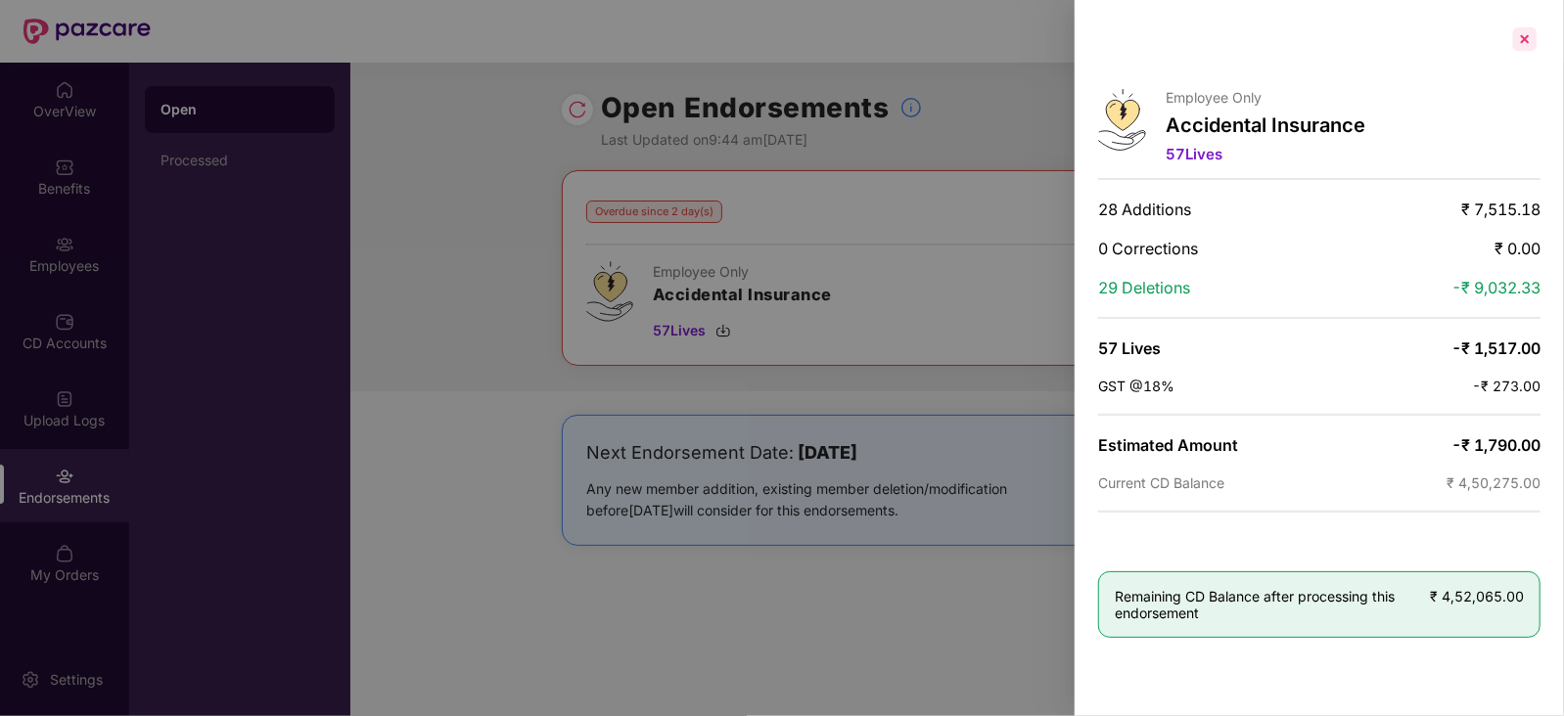
click at [1514, 43] on div at bounding box center [1524, 38] width 31 height 31
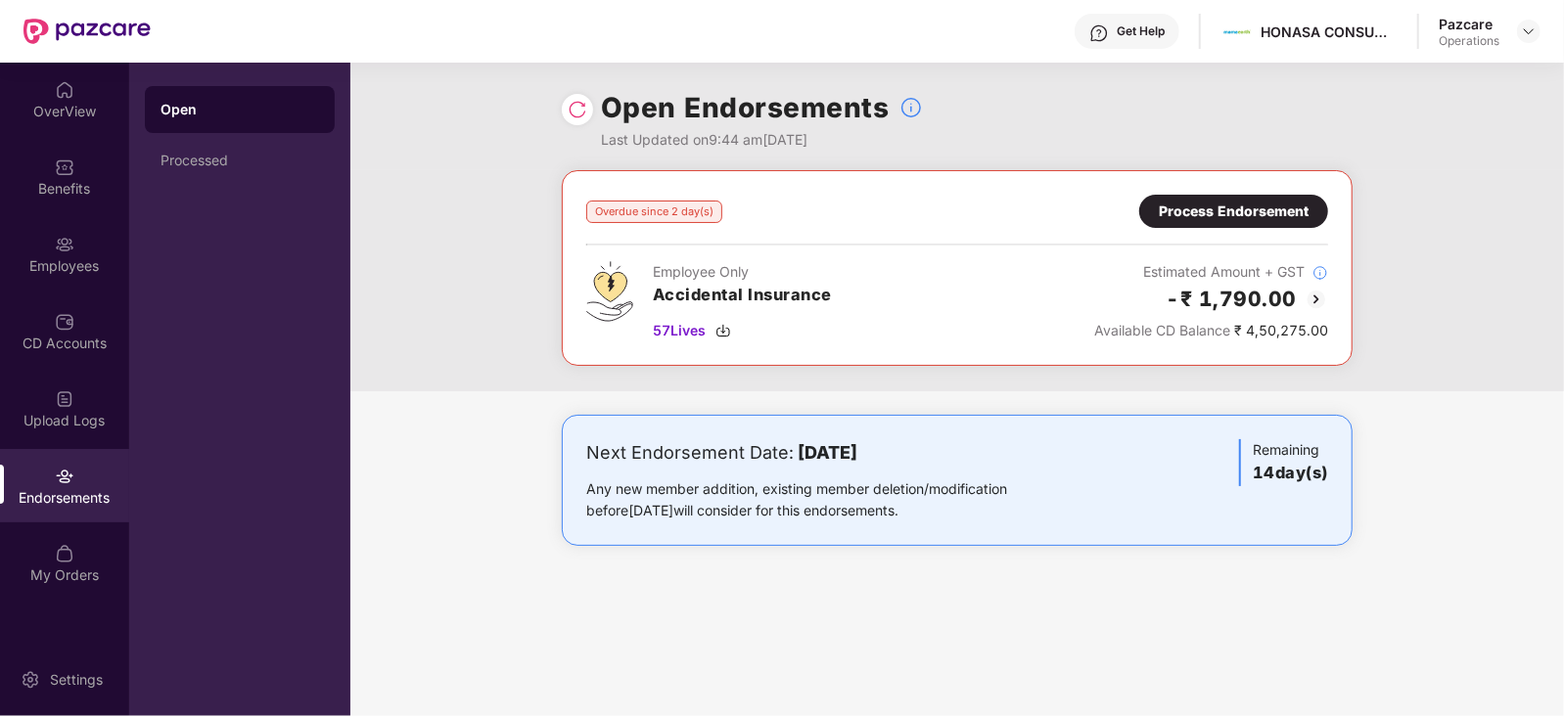
click at [1214, 207] on div "Process Endorsement" at bounding box center [1234, 212] width 150 height 22
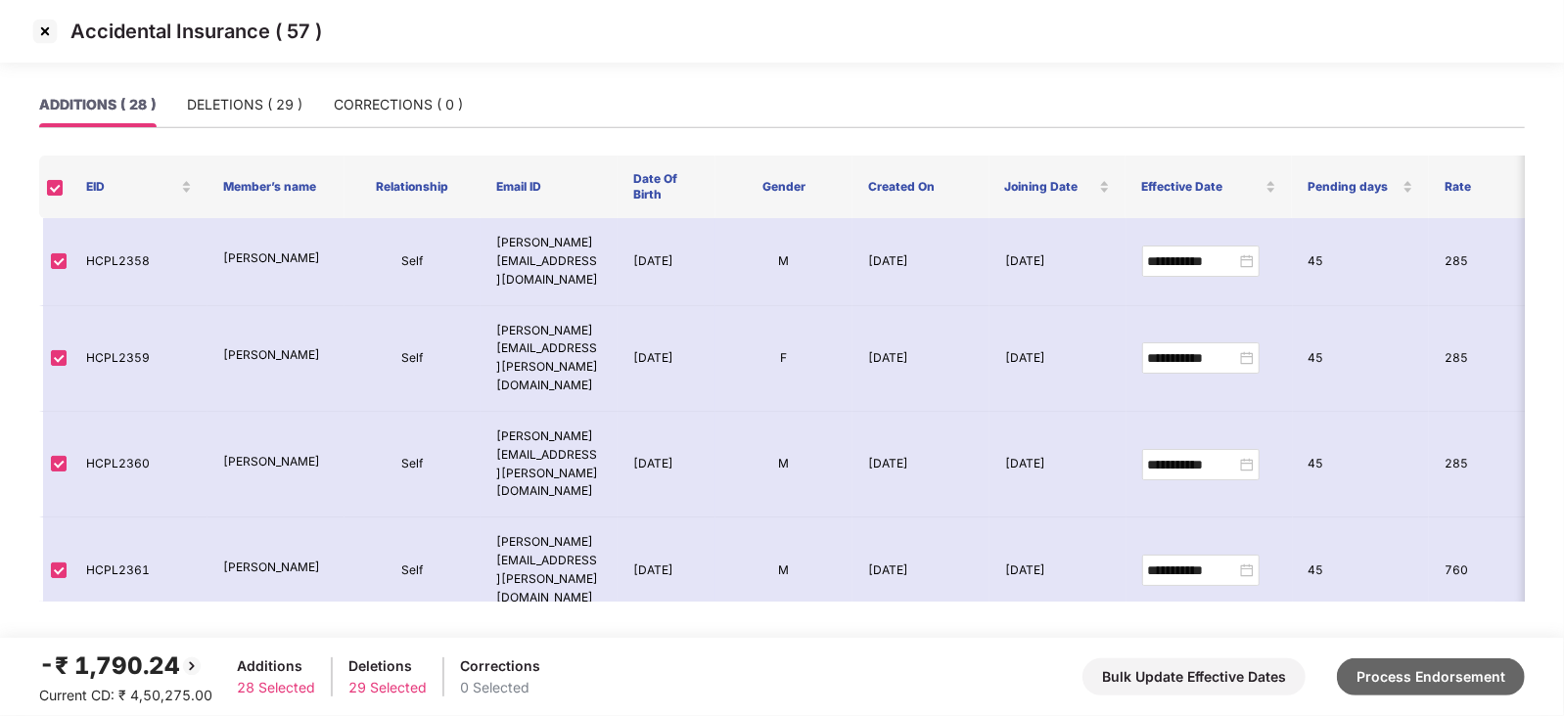
click at [1422, 675] on button "Process Endorsement" at bounding box center [1431, 677] width 188 height 37
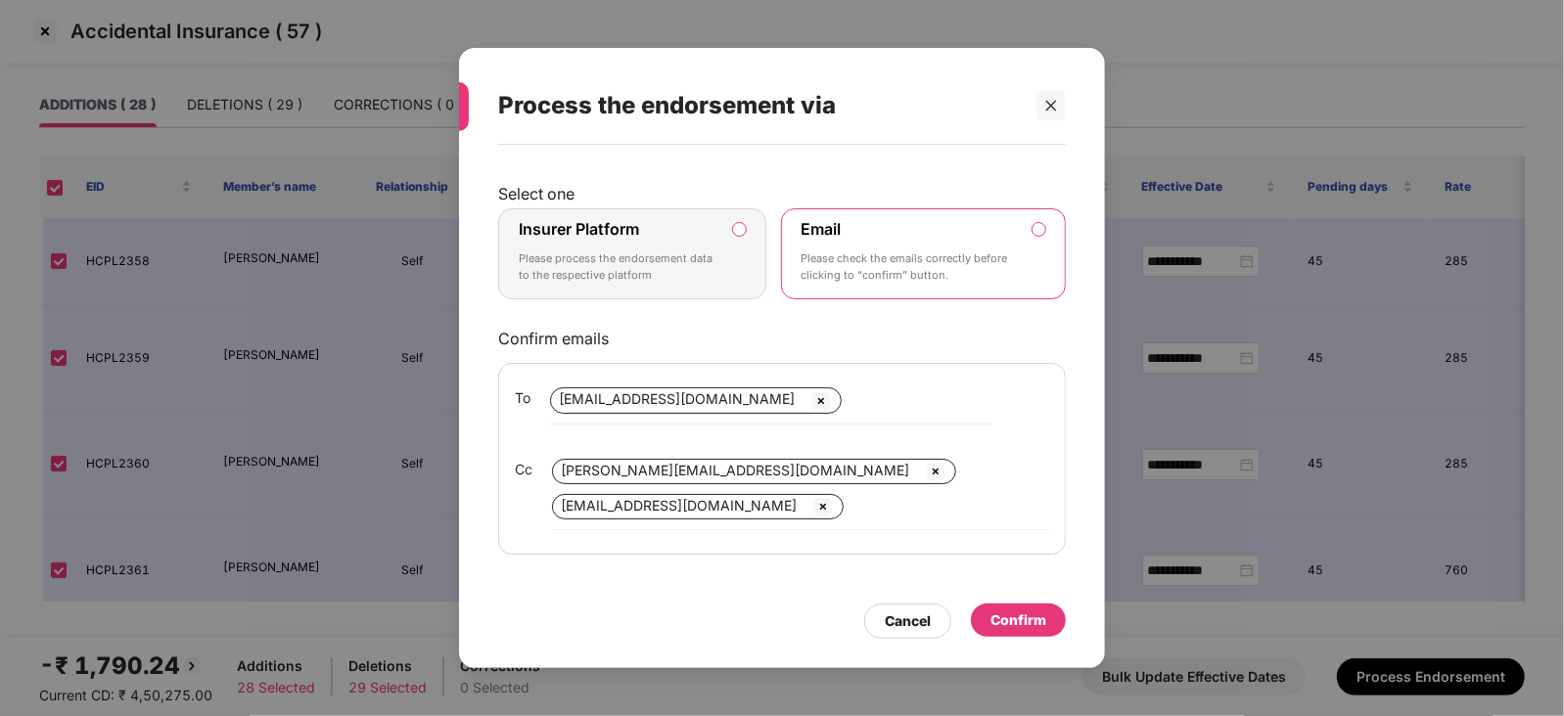
click at [708, 219] on div "Insurer Platform Please process the endorsement data to the respective platform" at bounding box center [619, 254] width 200 height 70
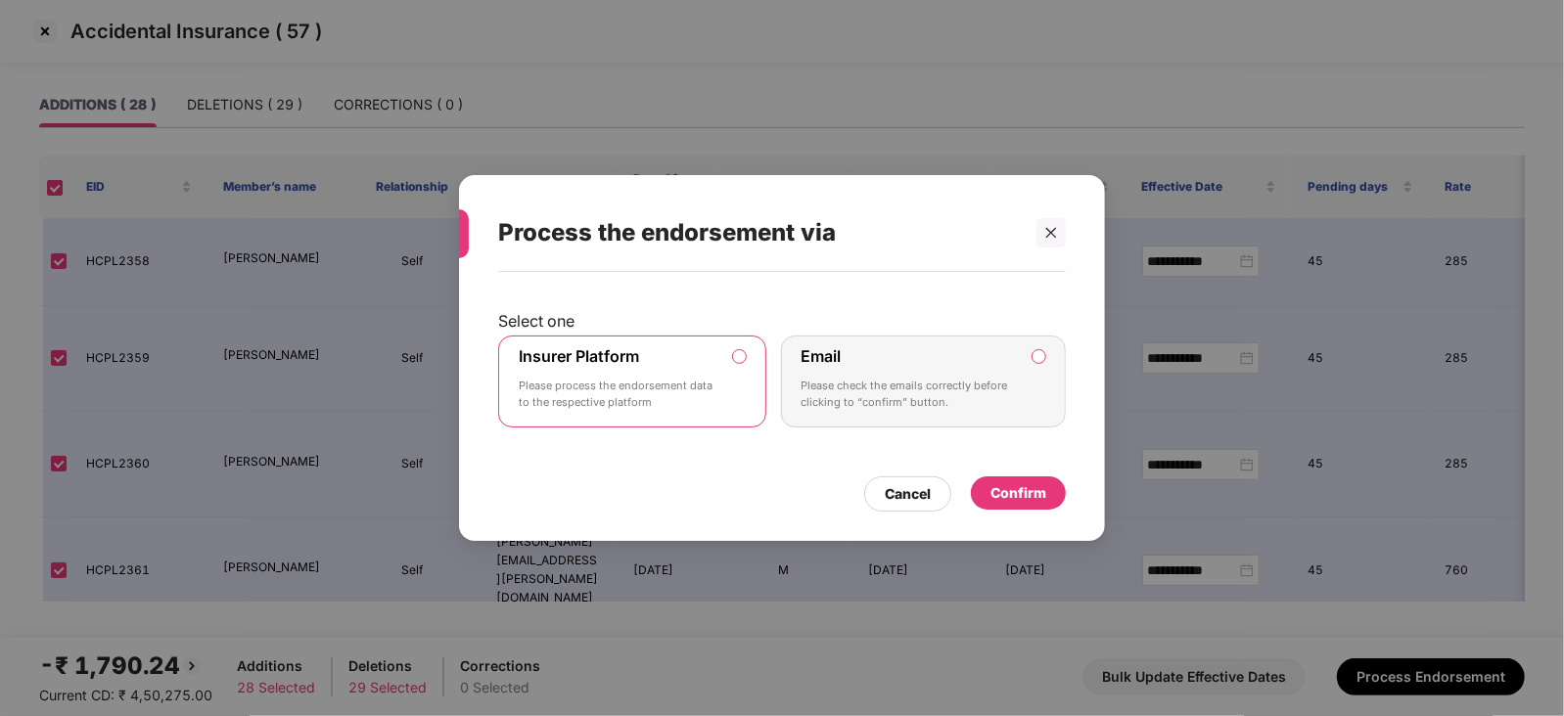
click at [1019, 491] on div "Confirm" at bounding box center [1018, 494] width 56 height 22
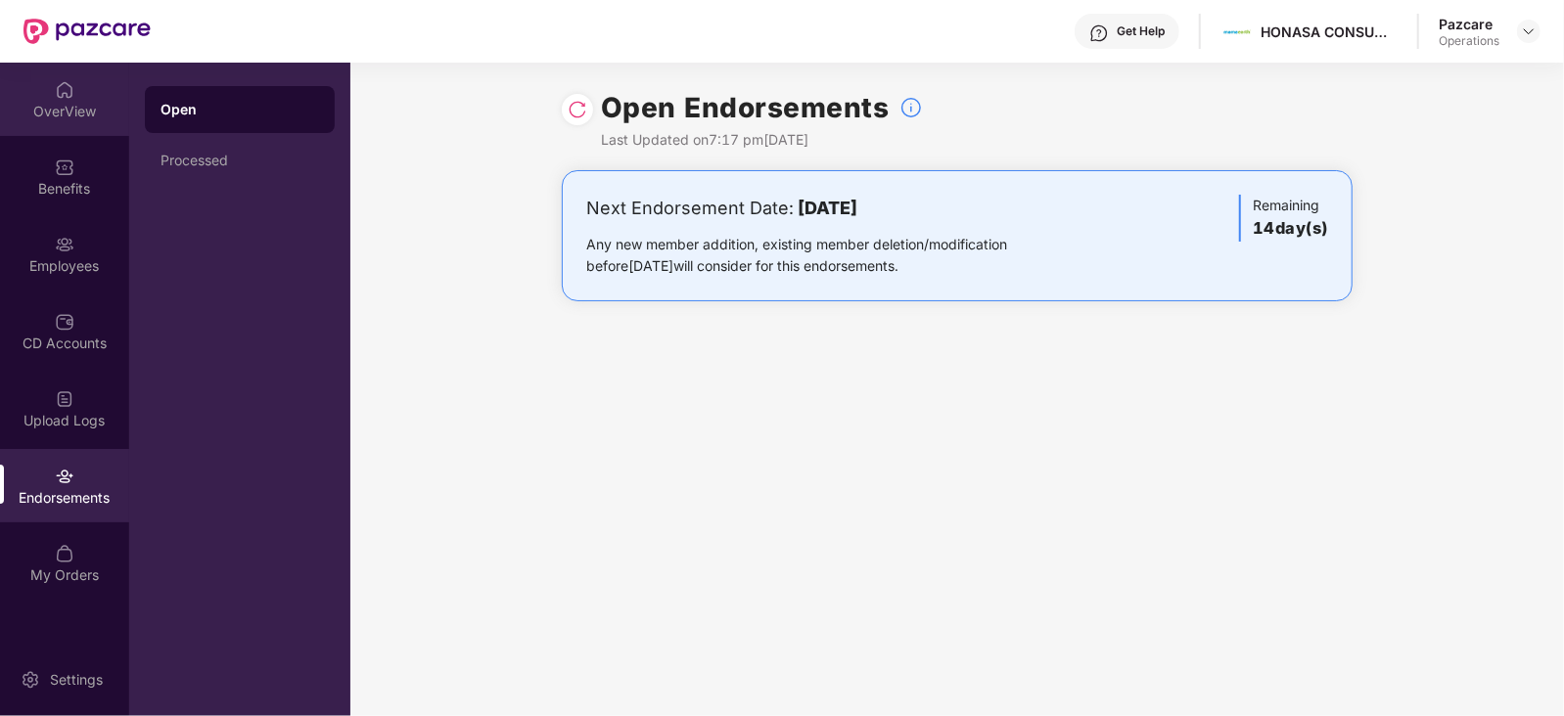
click at [64, 127] on div "OverView" at bounding box center [64, 99] width 129 height 73
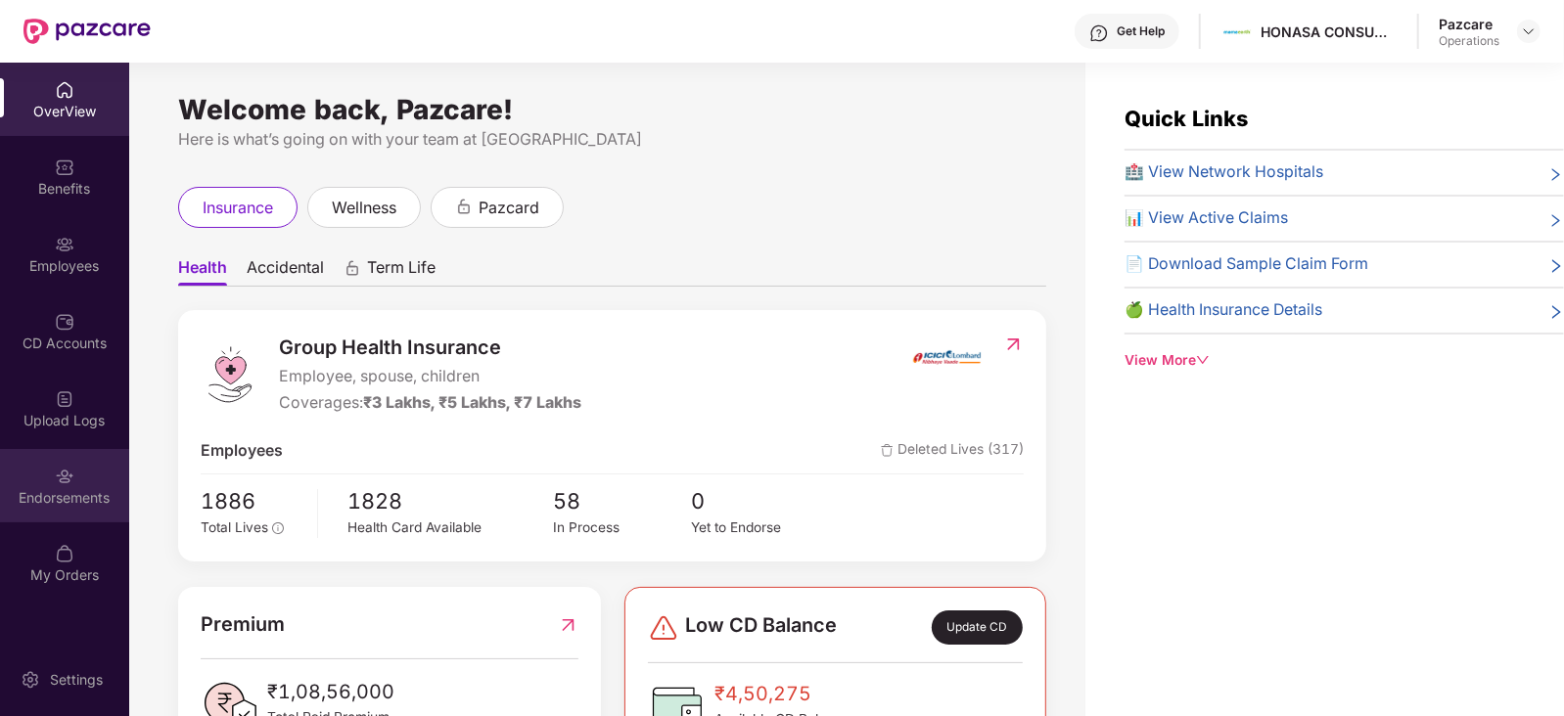
click at [60, 474] on img at bounding box center [65, 477] width 20 height 20
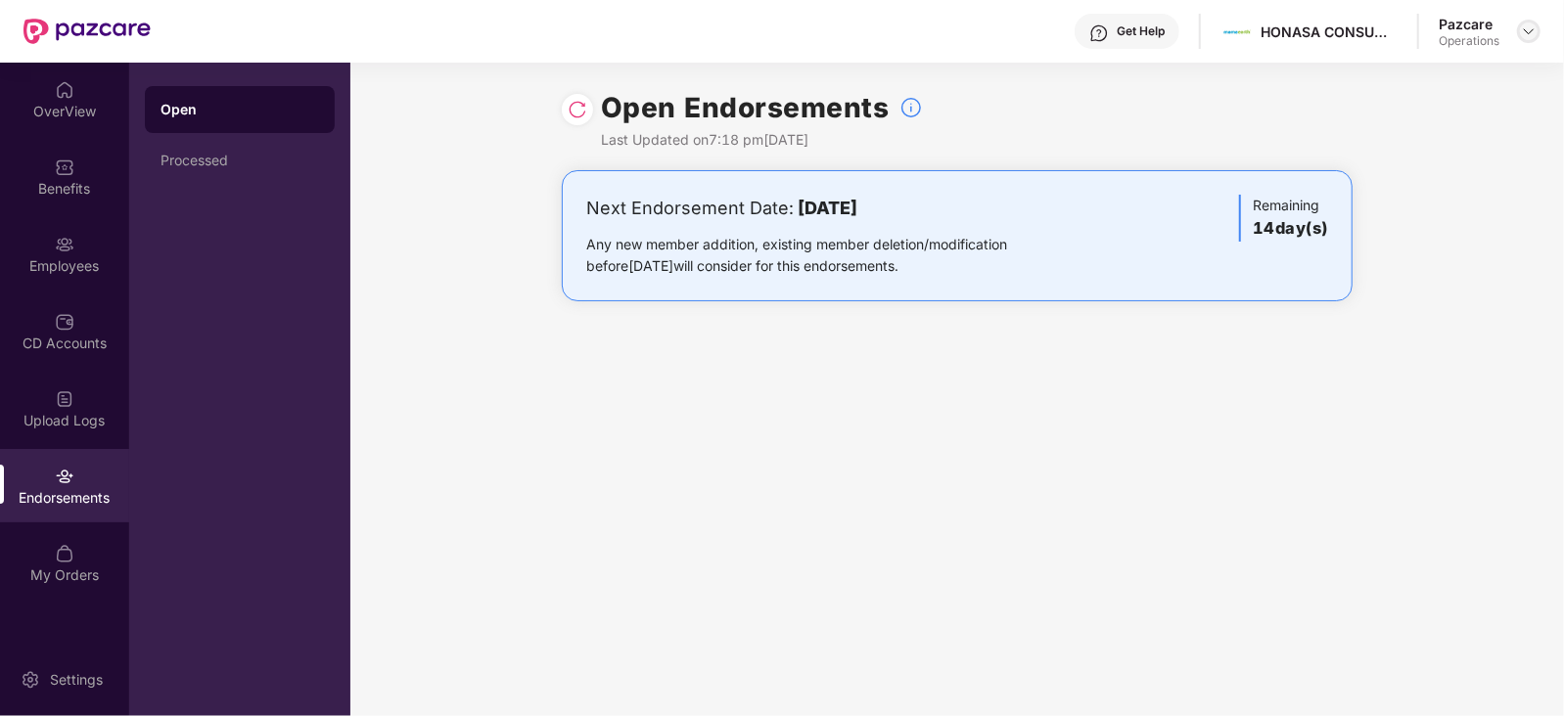
click at [1519, 27] on div at bounding box center [1528, 31] width 23 height 23
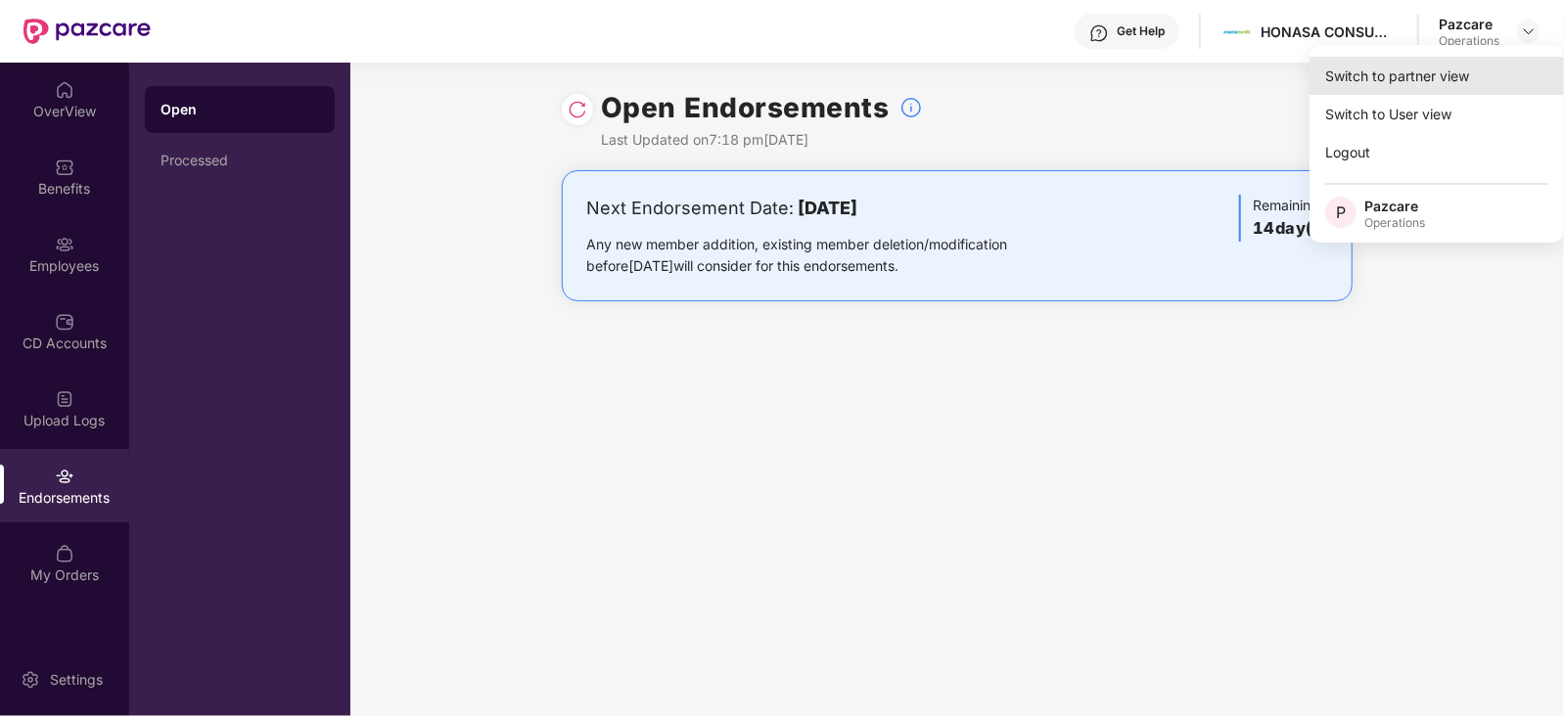
click at [1376, 79] on div "Switch to partner view" at bounding box center [1437, 76] width 254 height 38
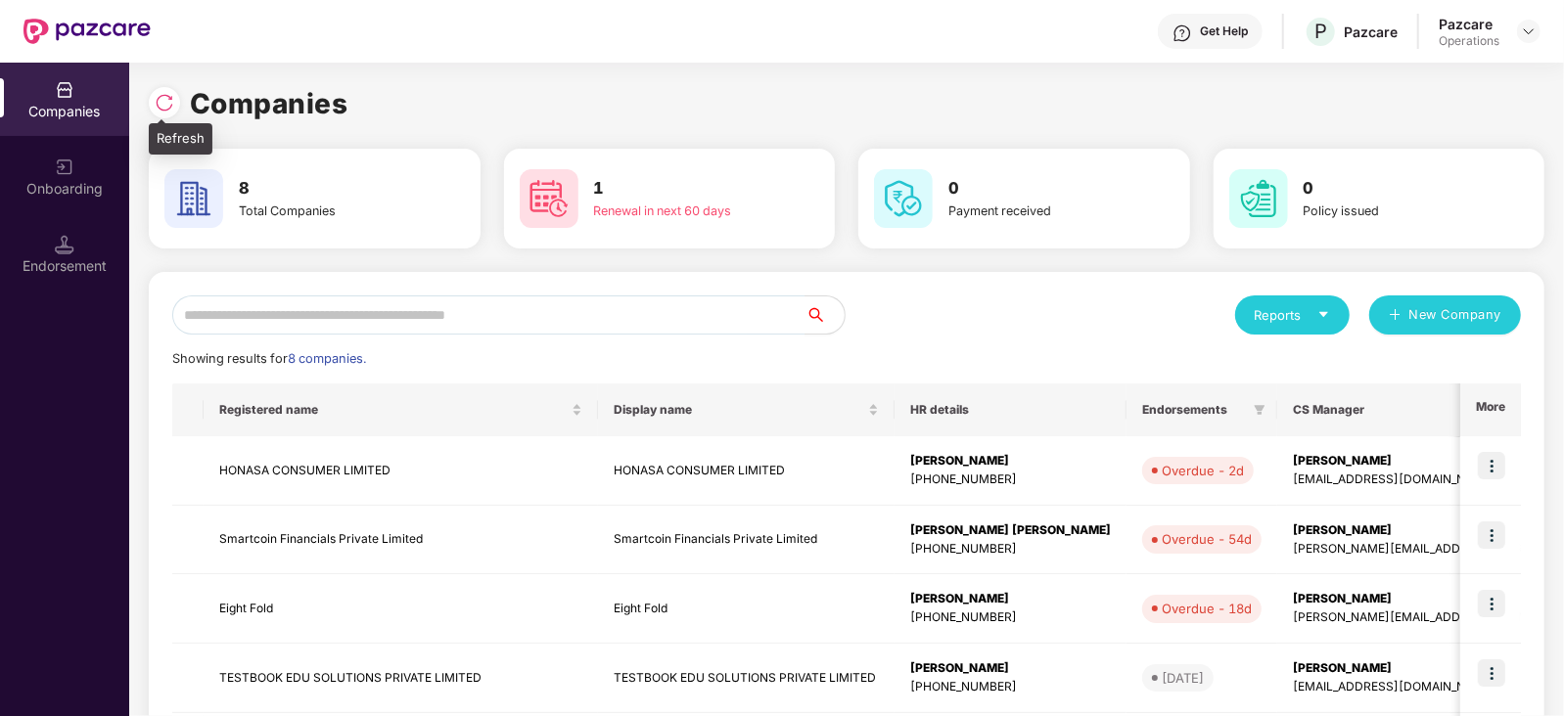
click at [155, 105] on img at bounding box center [165, 103] width 20 height 20
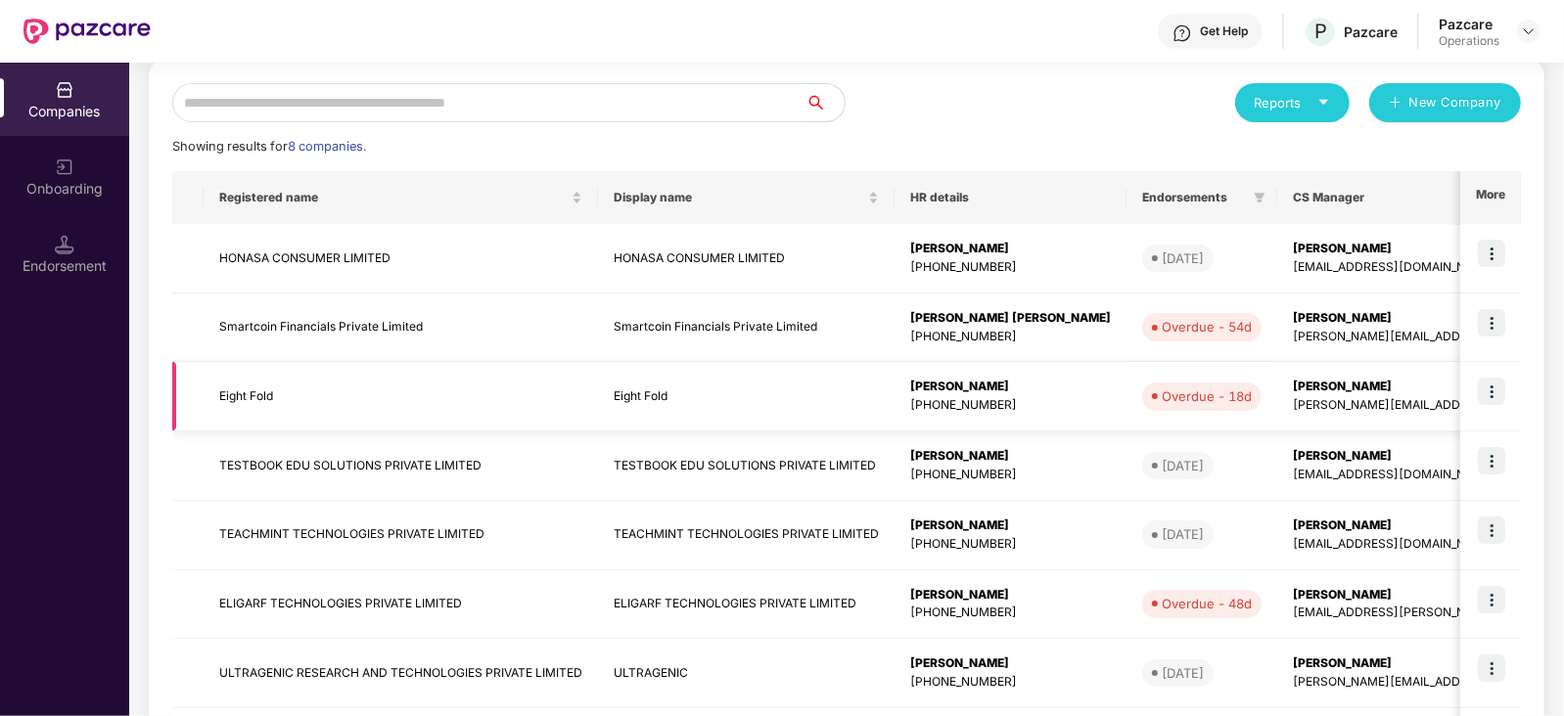
scroll to position [227, 0]
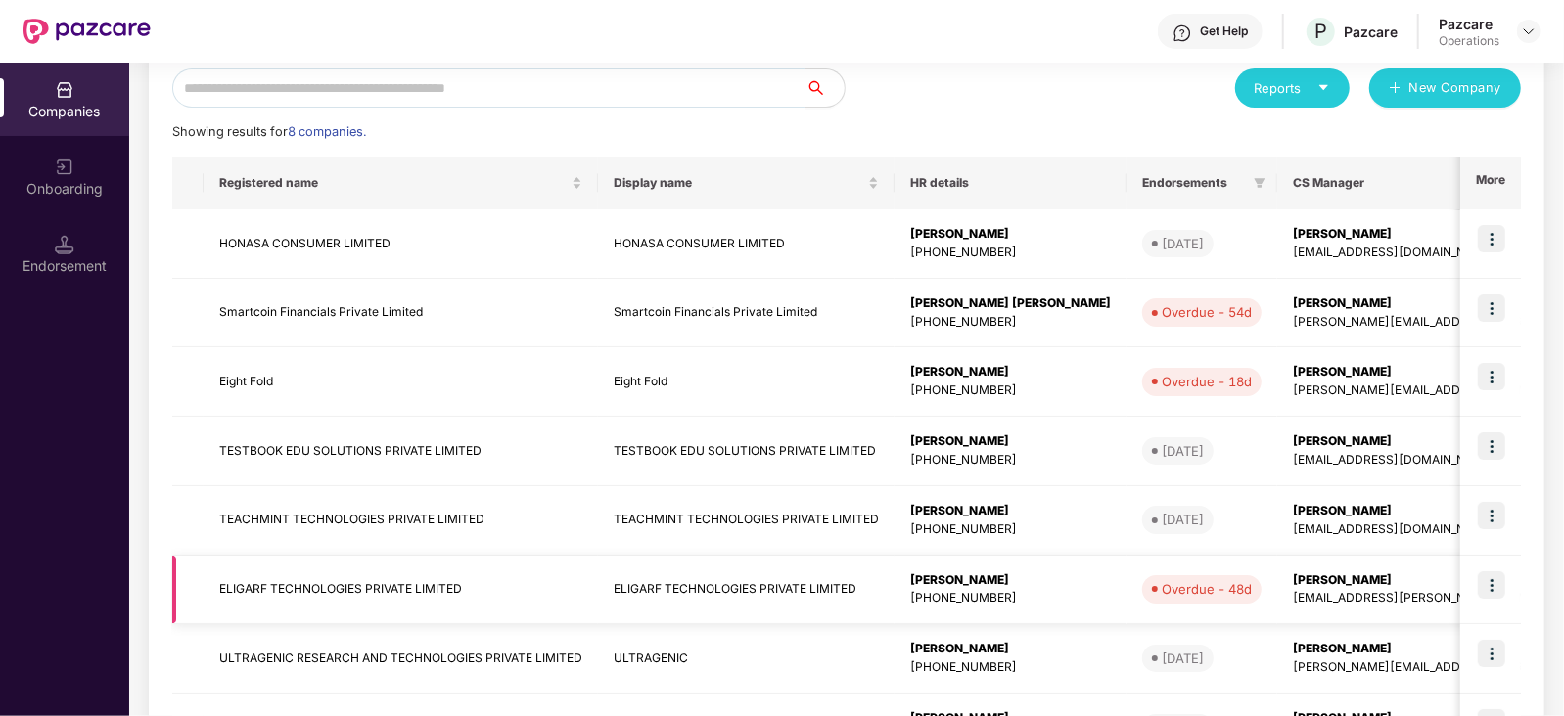
click at [1496, 579] on img at bounding box center [1491, 585] width 27 height 27
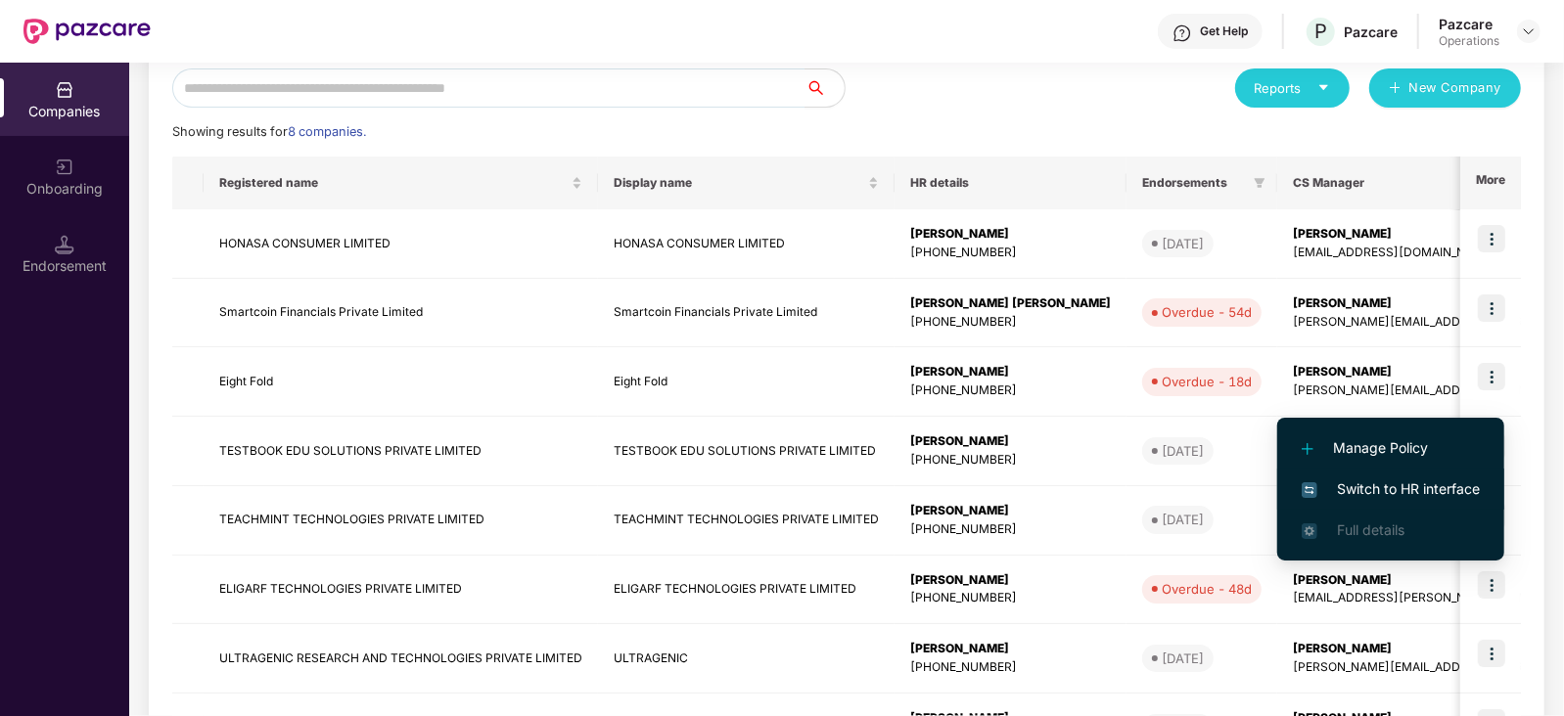
click at [1347, 482] on span "Switch to HR interface" at bounding box center [1391, 490] width 178 height 22
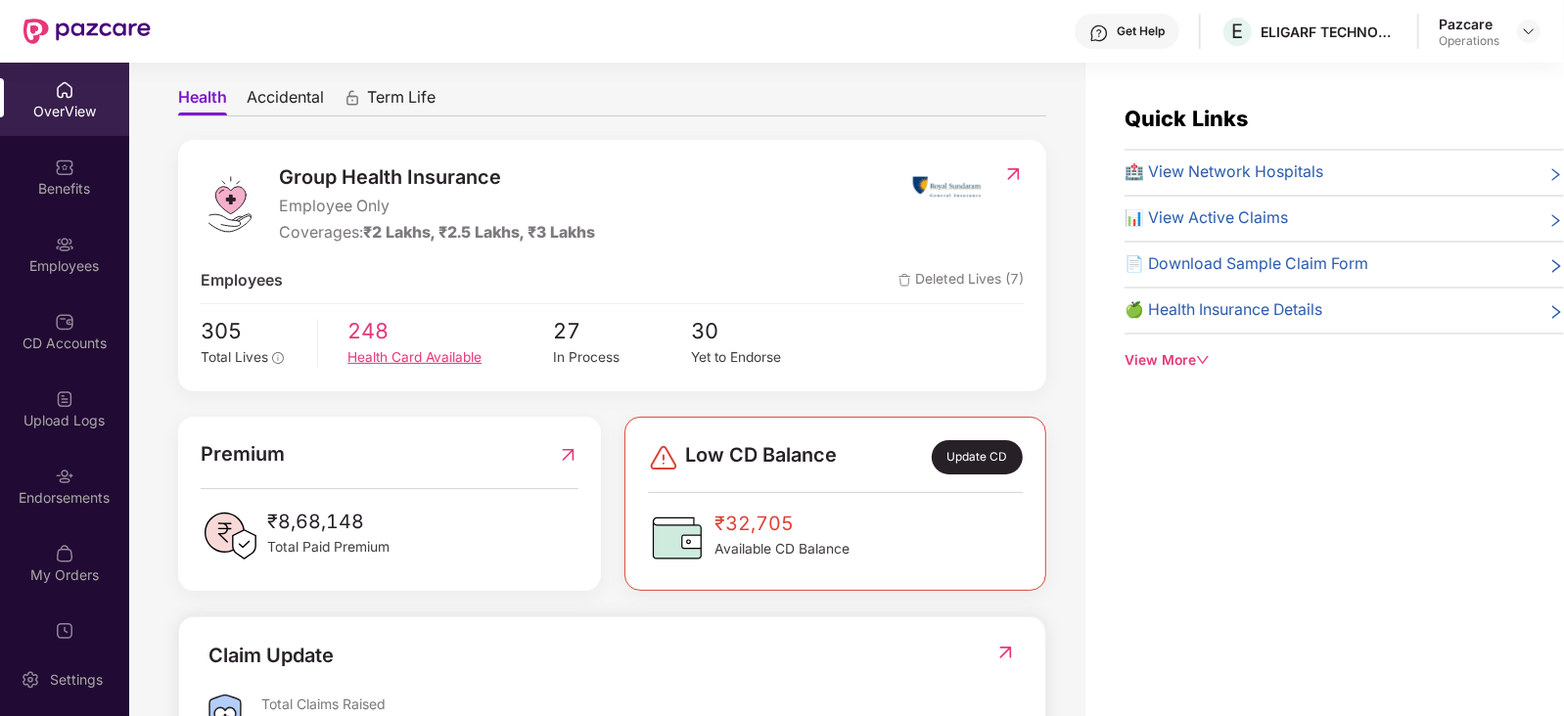
scroll to position [0, 0]
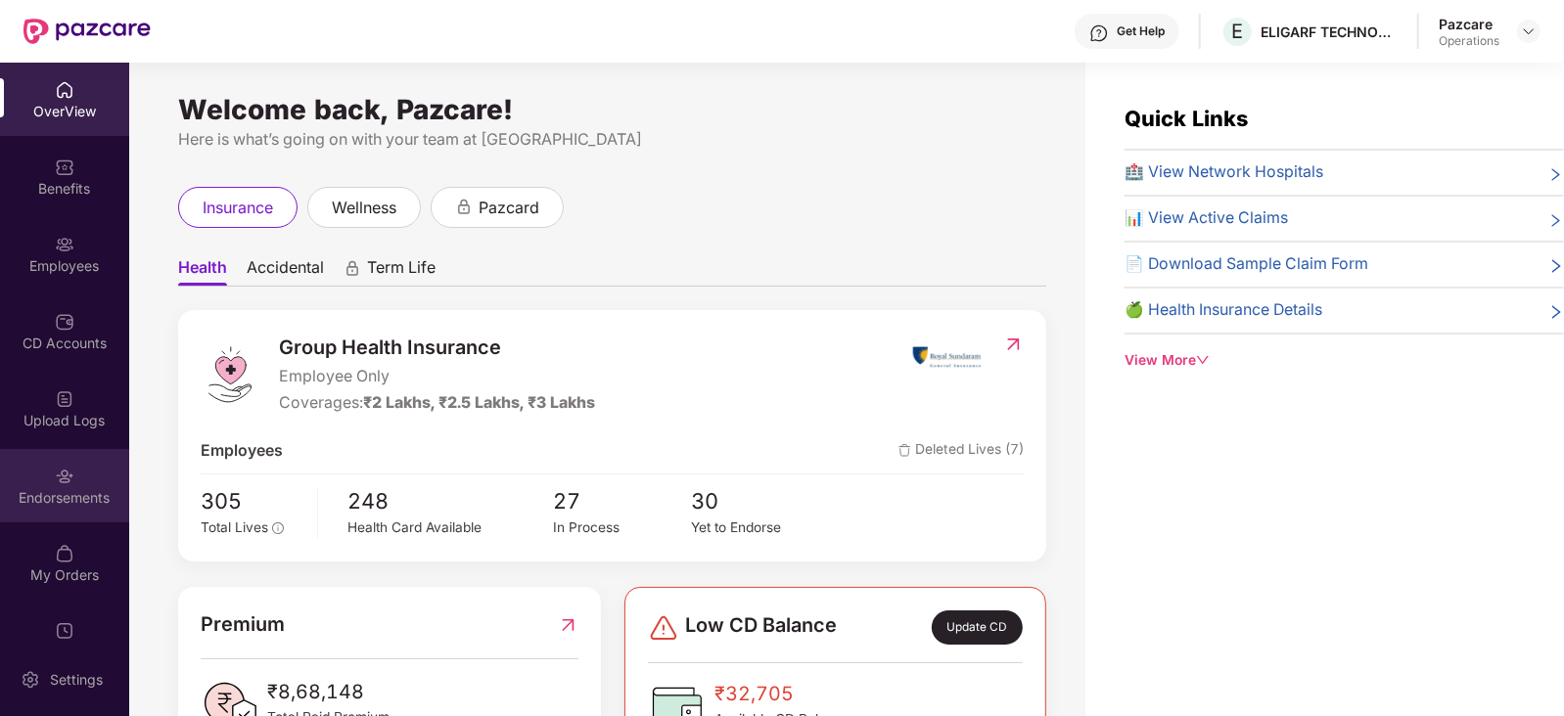
click at [59, 491] on div "Endorsements" at bounding box center [64, 498] width 129 height 20
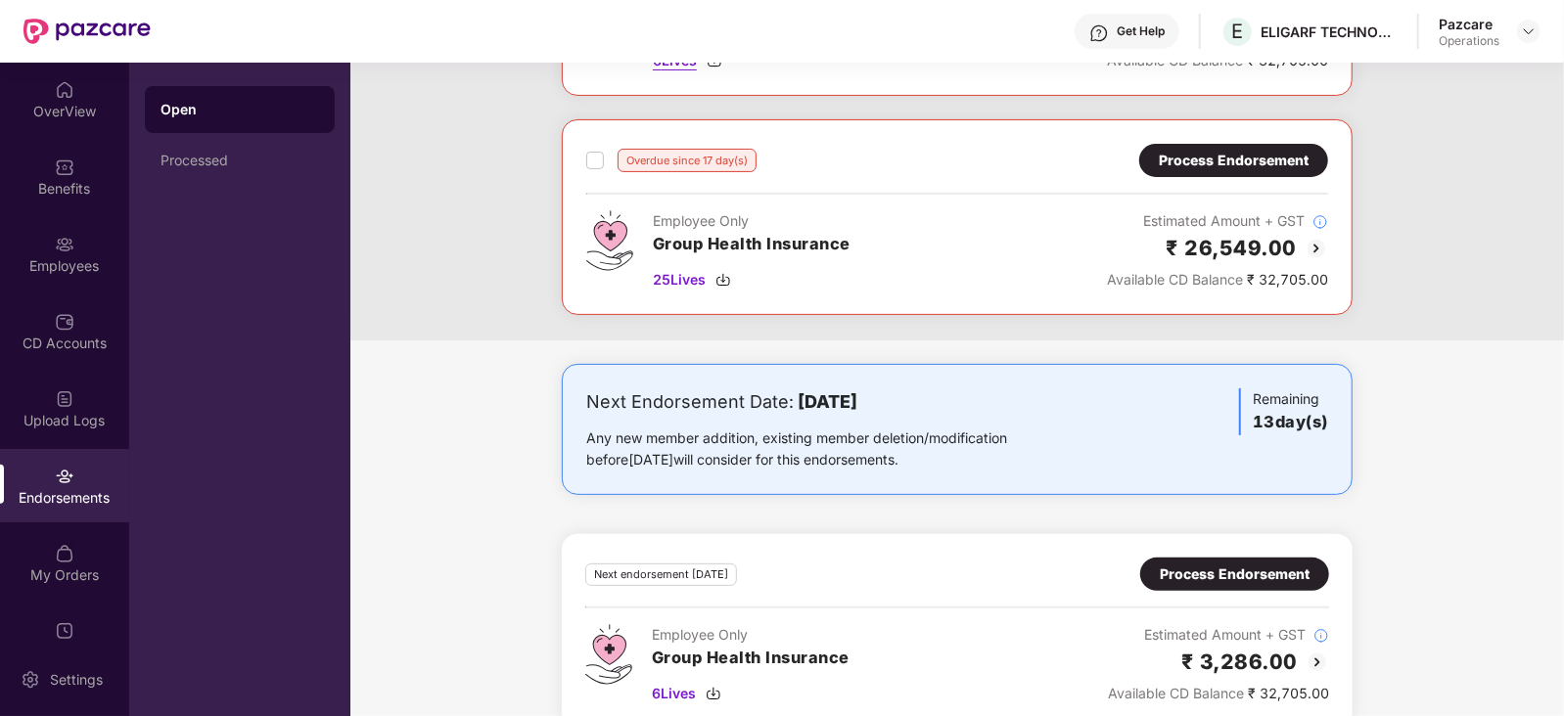
scroll to position [272, 0]
